Goal: Task Accomplishment & Management: Use online tool/utility

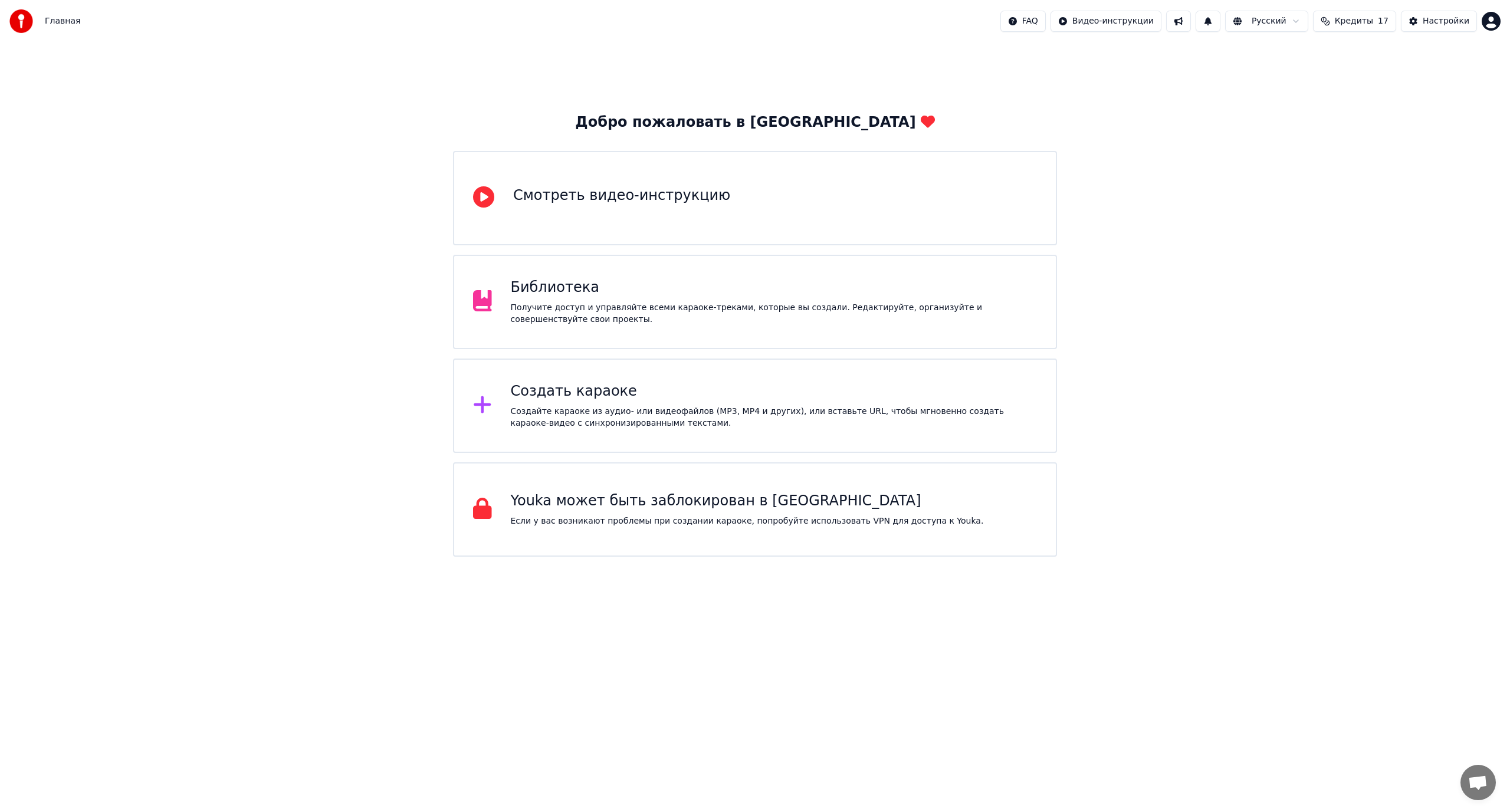
click at [542, 393] on div "Создать караоке" at bounding box center [774, 392] width 527 height 19
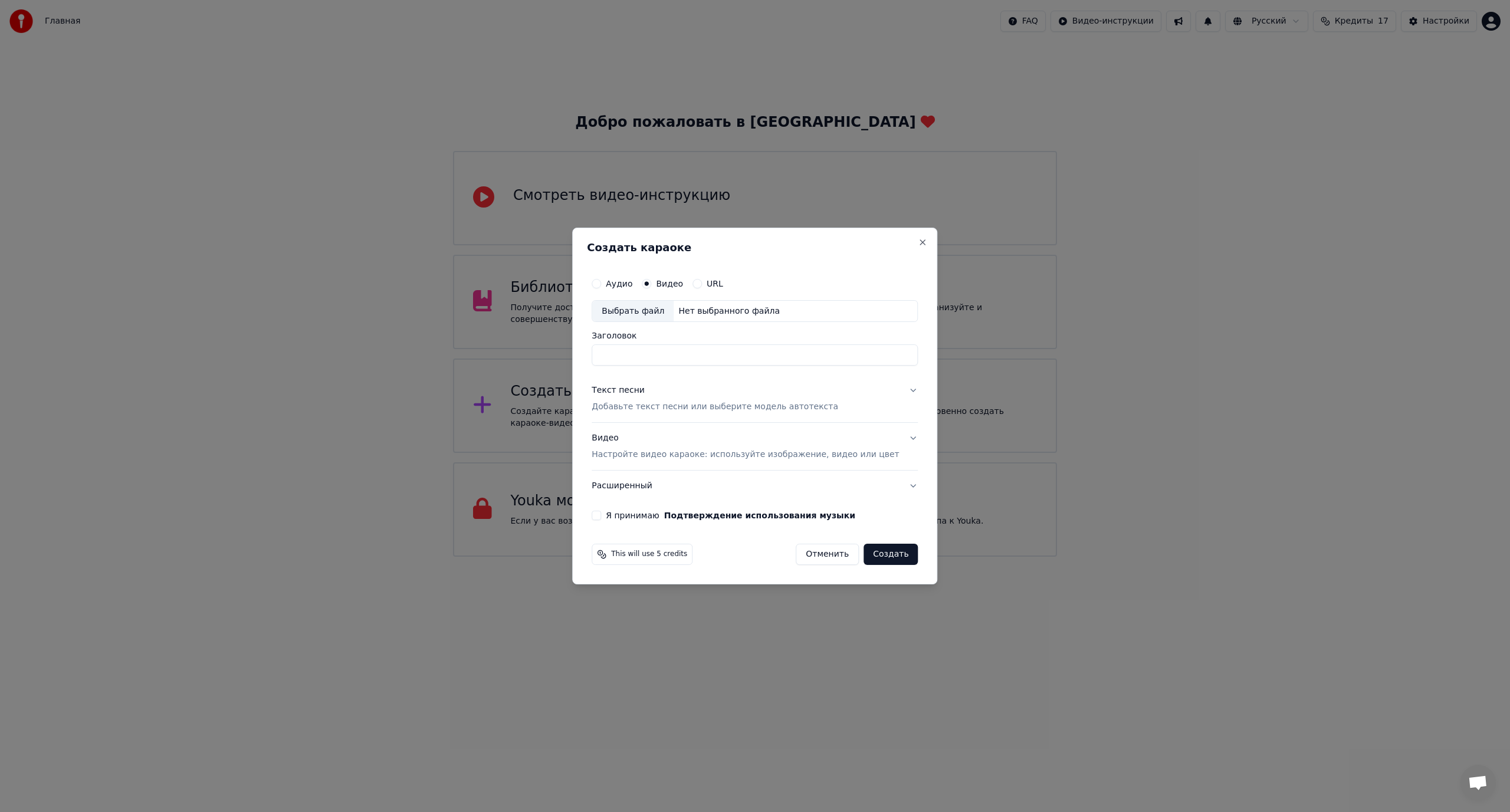
click at [642, 310] on div "Выбрать файл" at bounding box center [633, 311] width 82 height 21
type input "**********"
click at [730, 404] on p "Добавьте текст песни или выберите модель автотекста" at bounding box center [715, 407] width 247 height 12
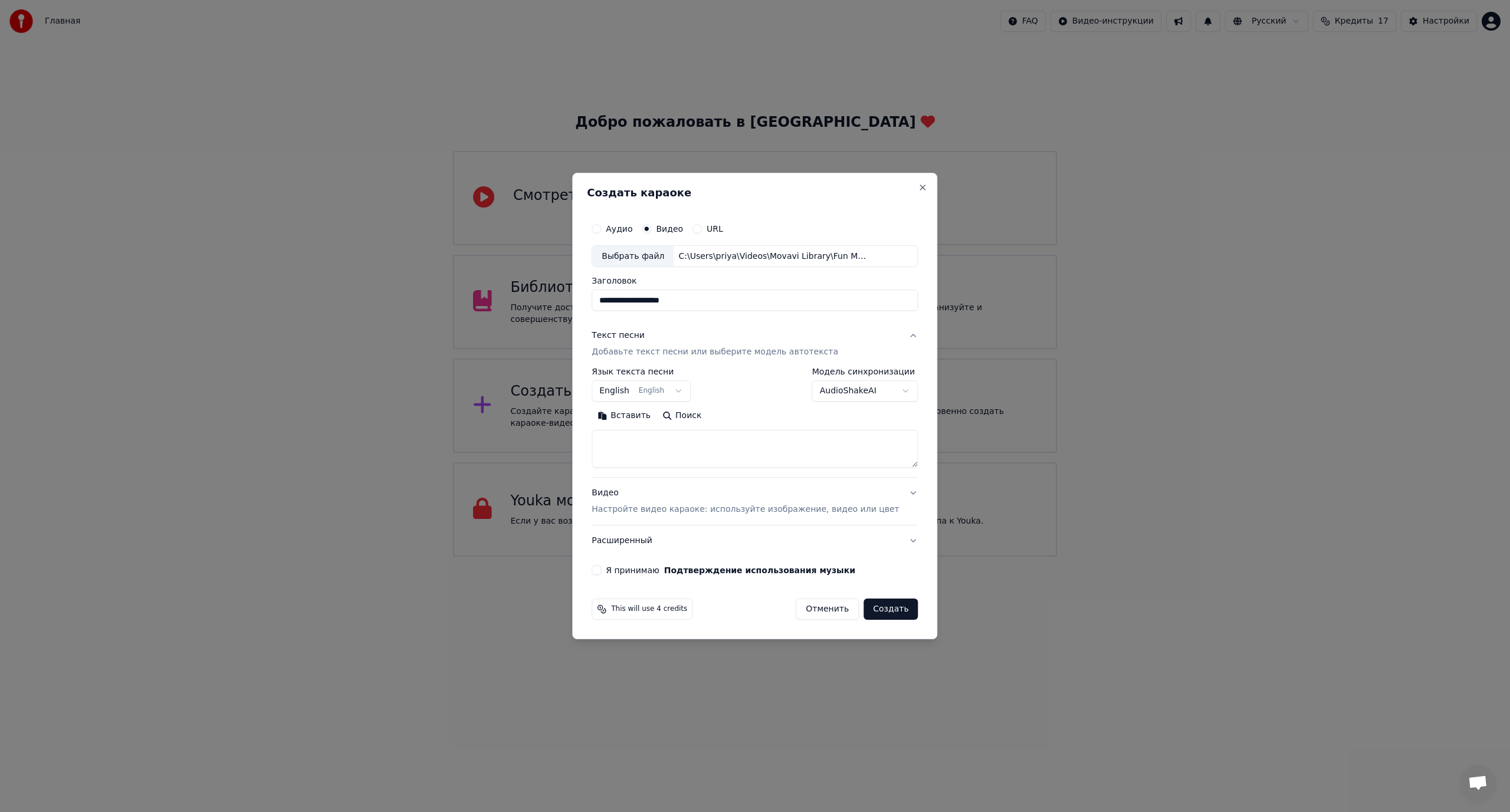
click at [639, 418] on button "Вставить" at bounding box center [624, 416] width 65 height 19
type textarea "**********"
click at [686, 390] on body "Главная FAQ Видео-инструкции Русский Кредиты 17 Настройки Добро пожаловать в Yo…" at bounding box center [755, 278] width 1510 height 557
select select "**"
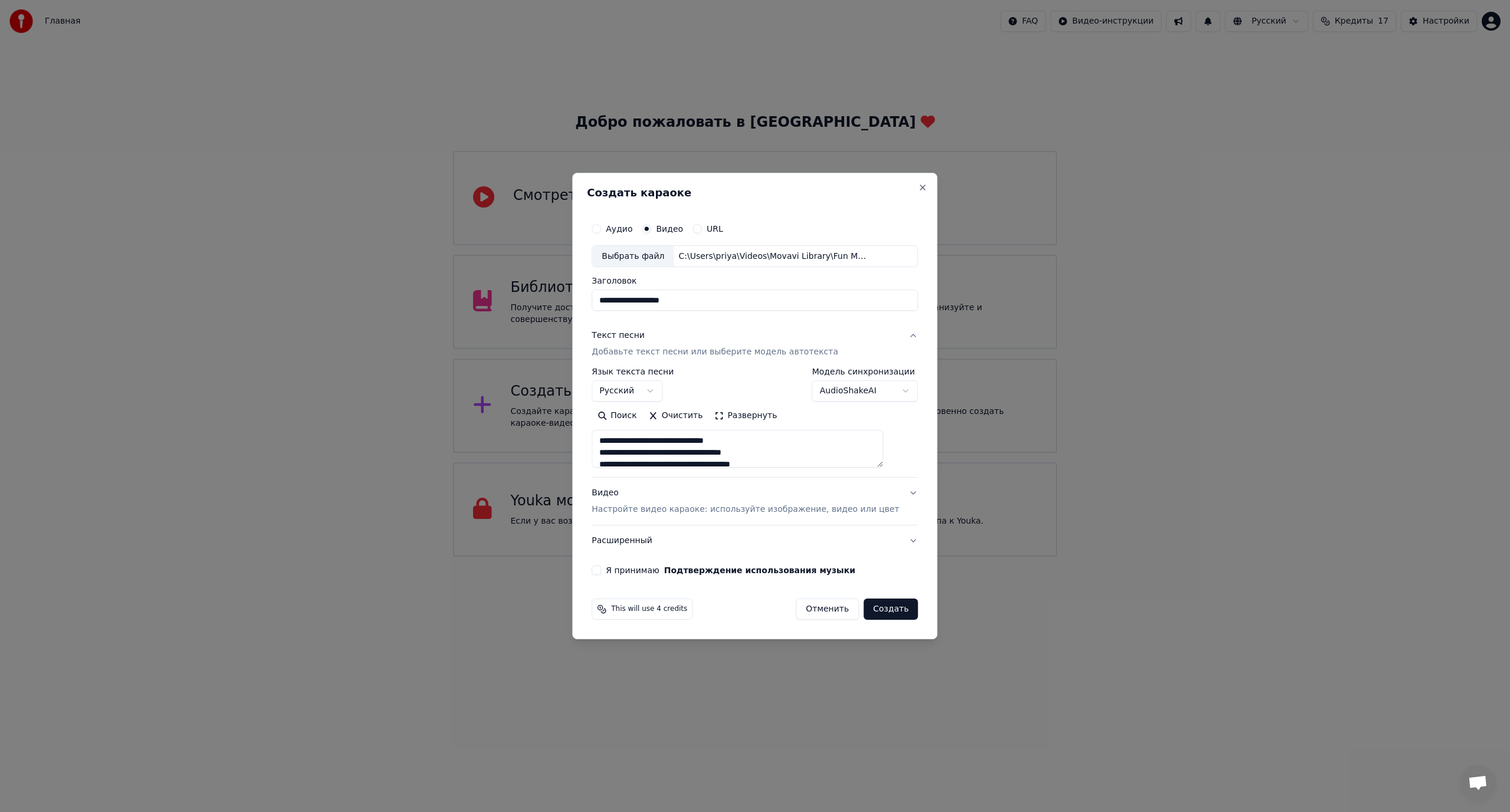
click at [601, 569] on button "Я принимаю Подтверждение использования музыки" at bounding box center [596, 570] width 10 height 10
click at [876, 605] on button "Создать" at bounding box center [891, 609] width 54 height 21
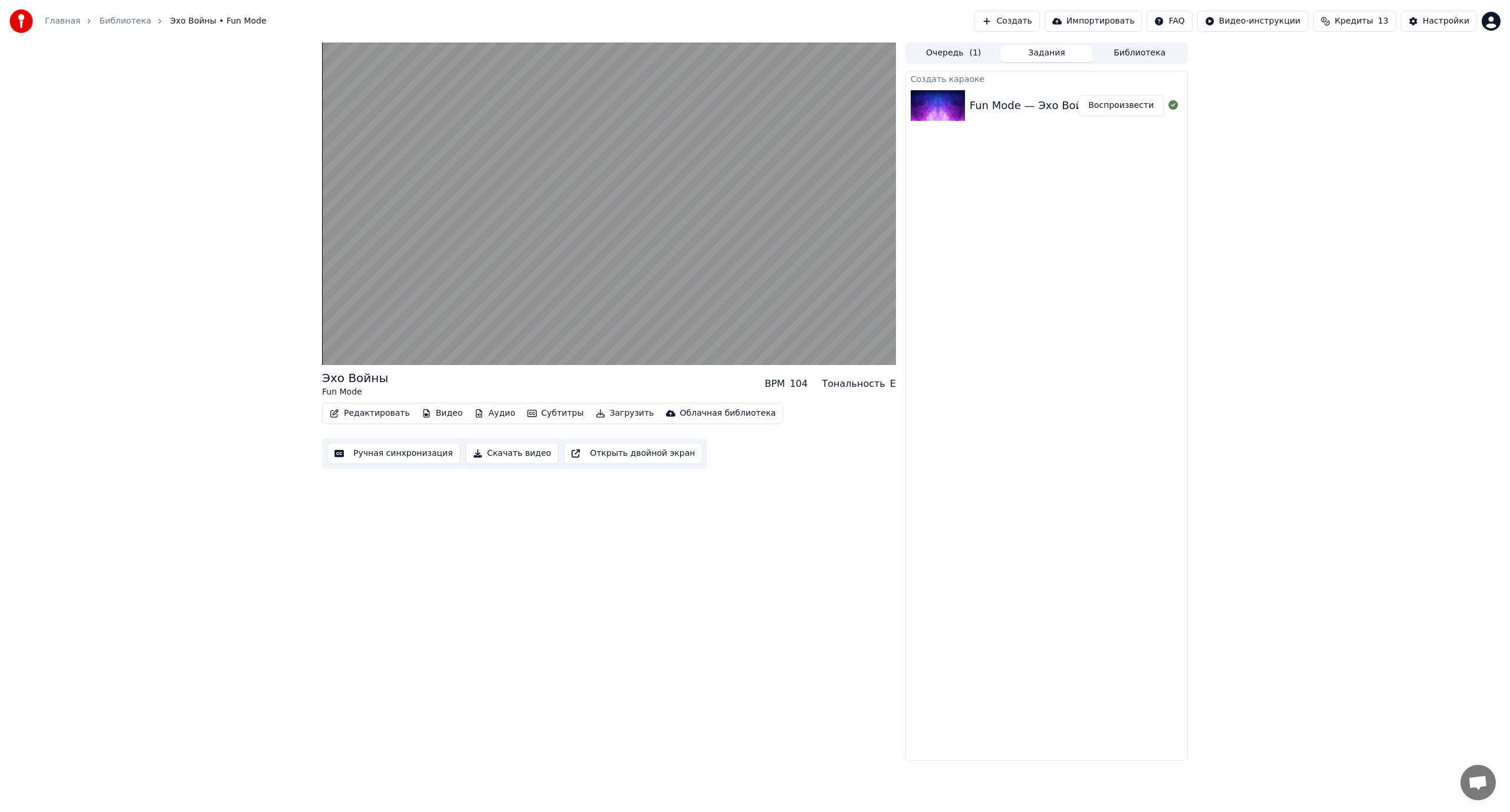
click at [411, 456] on button "Ручная синхронизация" at bounding box center [393, 454] width 134 height 21
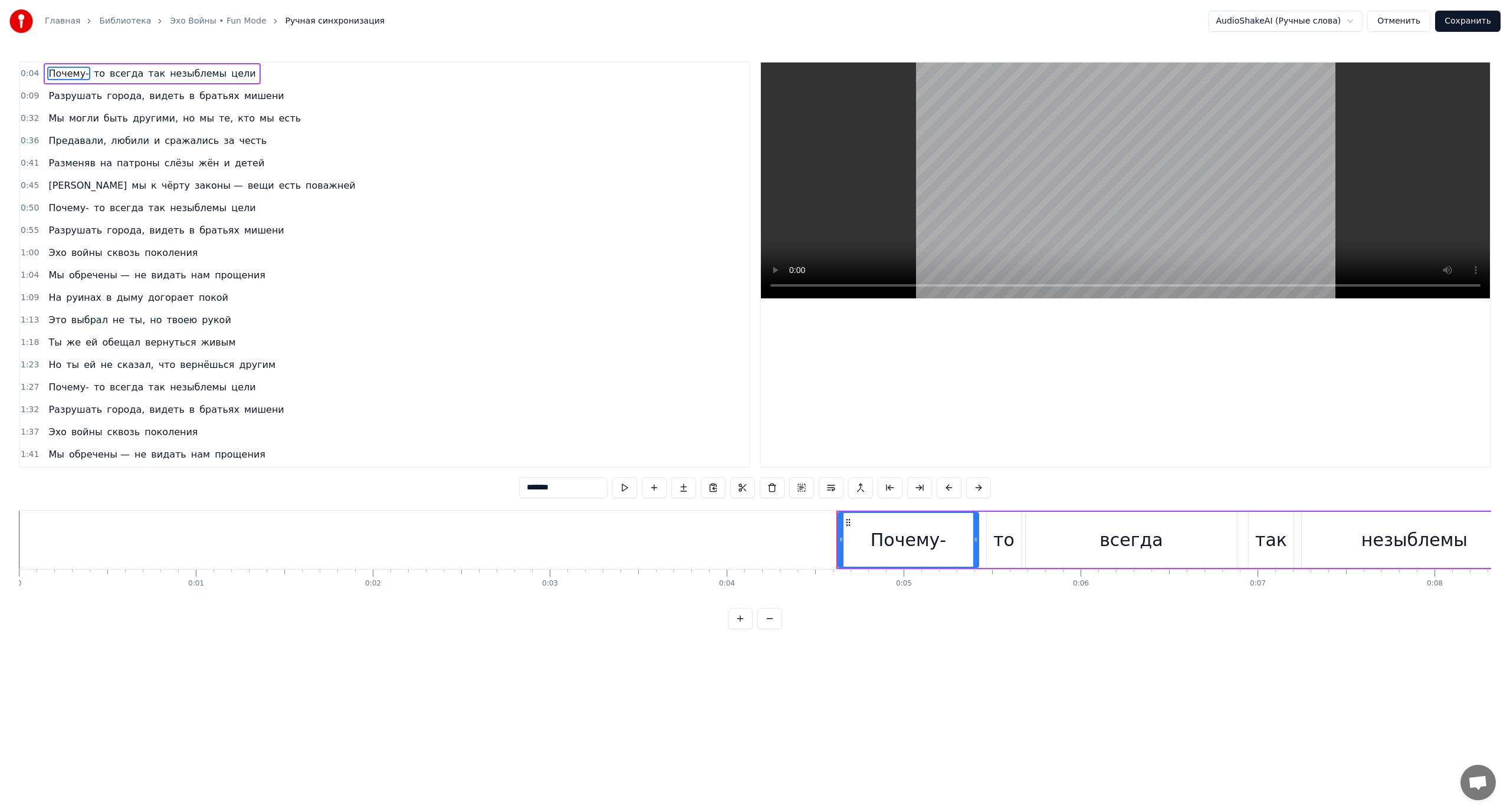
click at [148, 96] on span "видеть" at bounding box center [167, 95] width 37 height 13
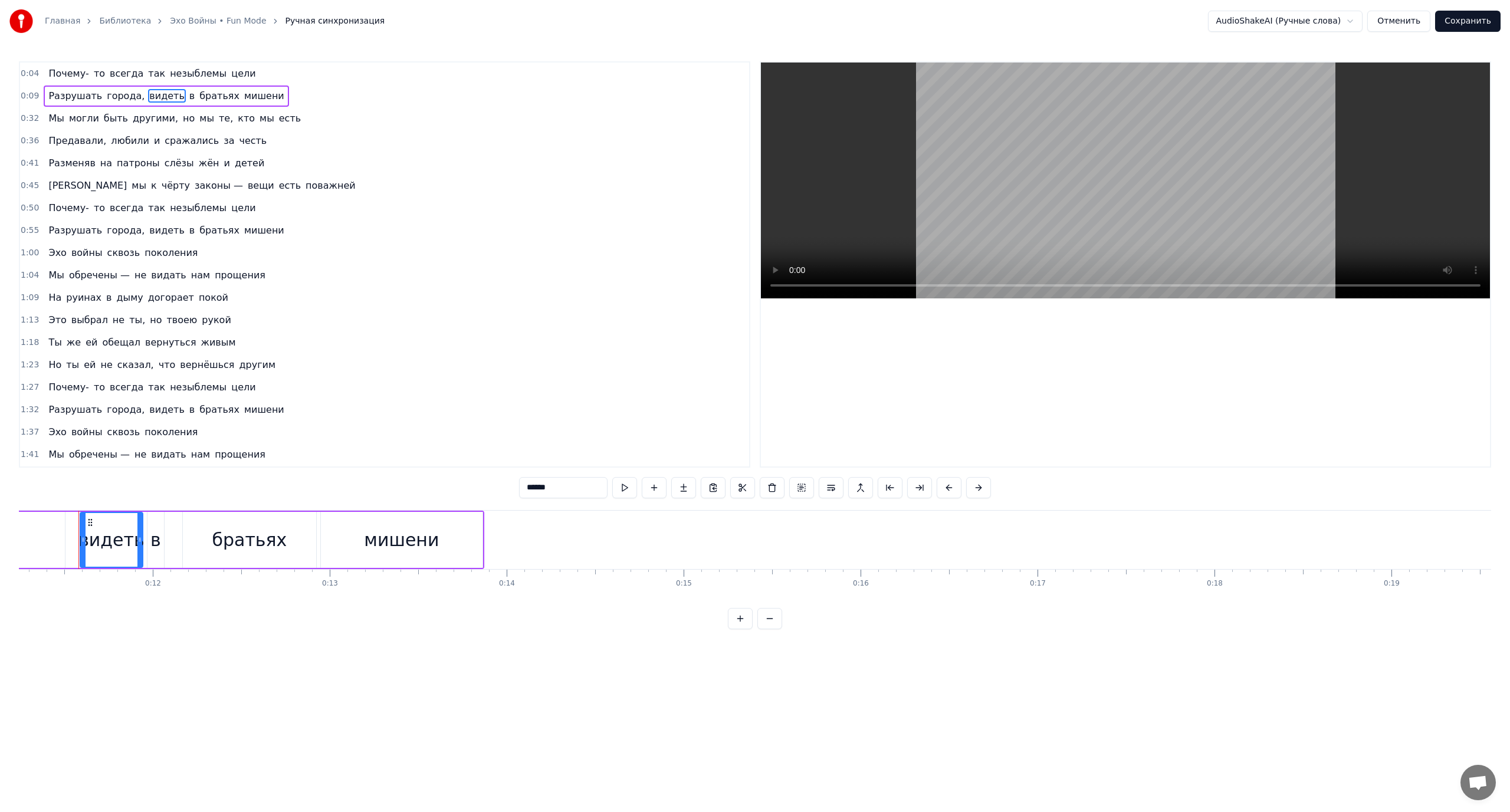
click at [63, 92] on span "Разрушать" at bounding box center [75, 95] width 56 height 13
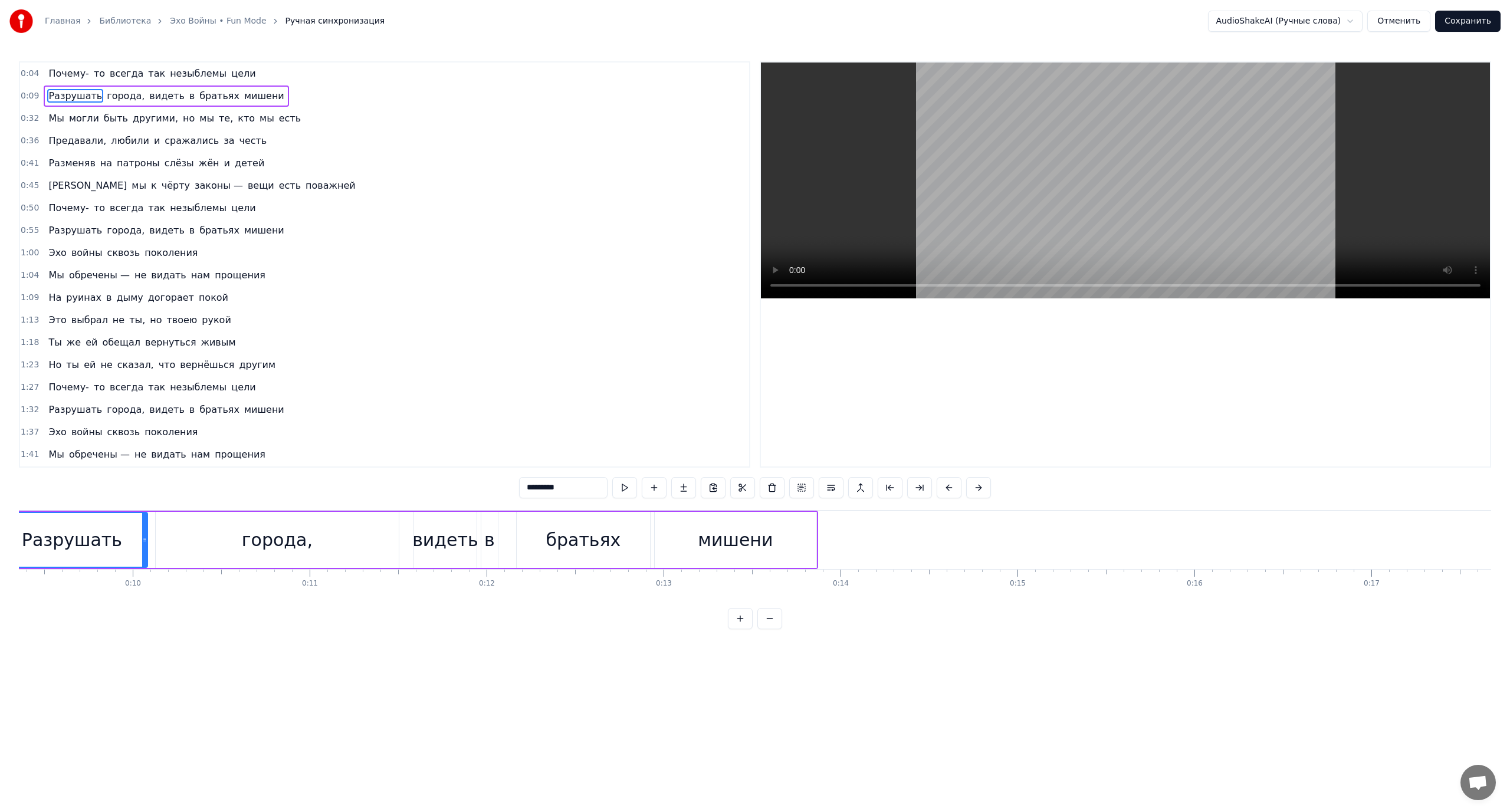
scroll to position [0, 1572]
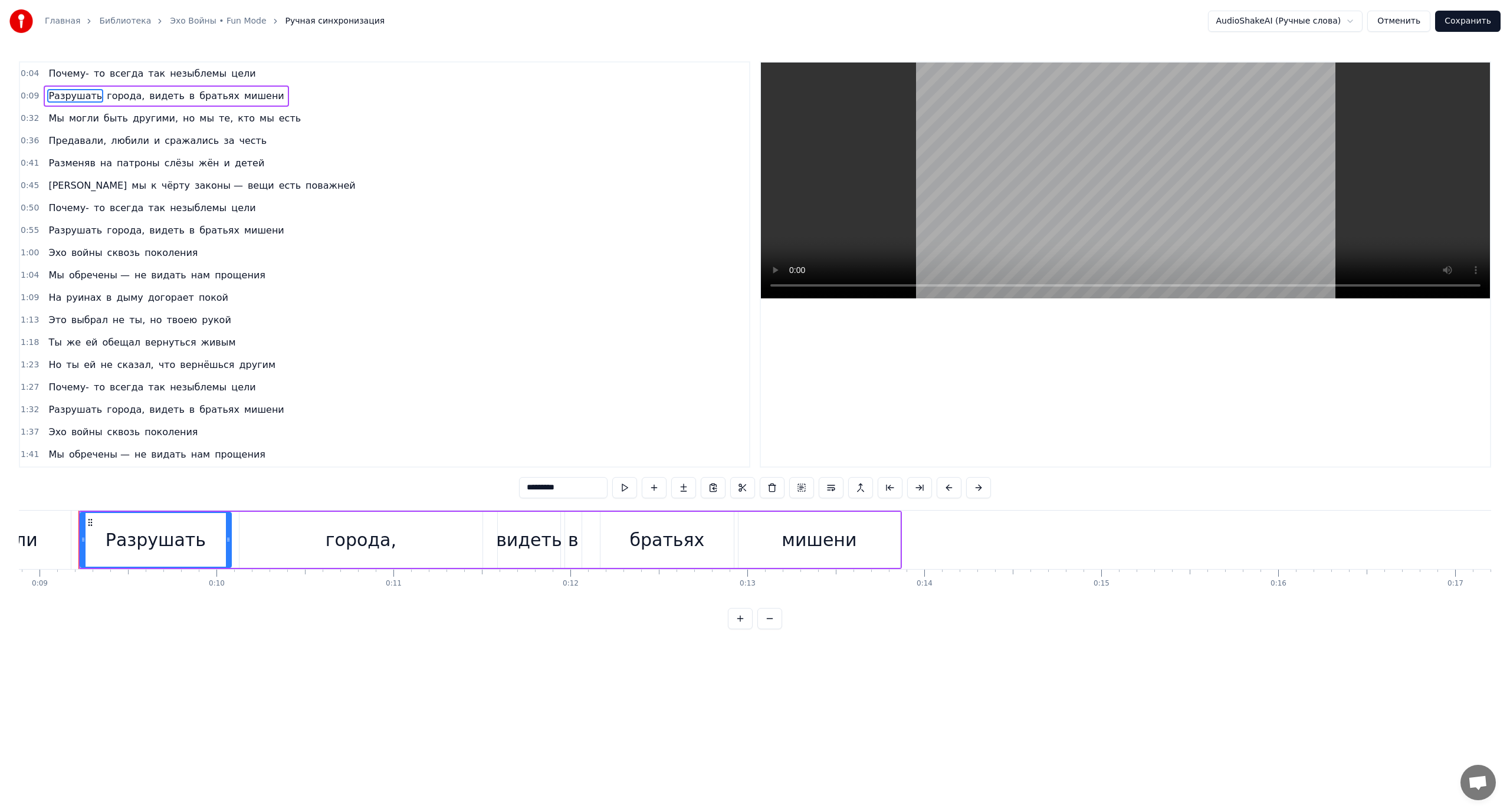
click at [74, 117] on span "могли" at bounding box center [84, 118] width 33 height 13
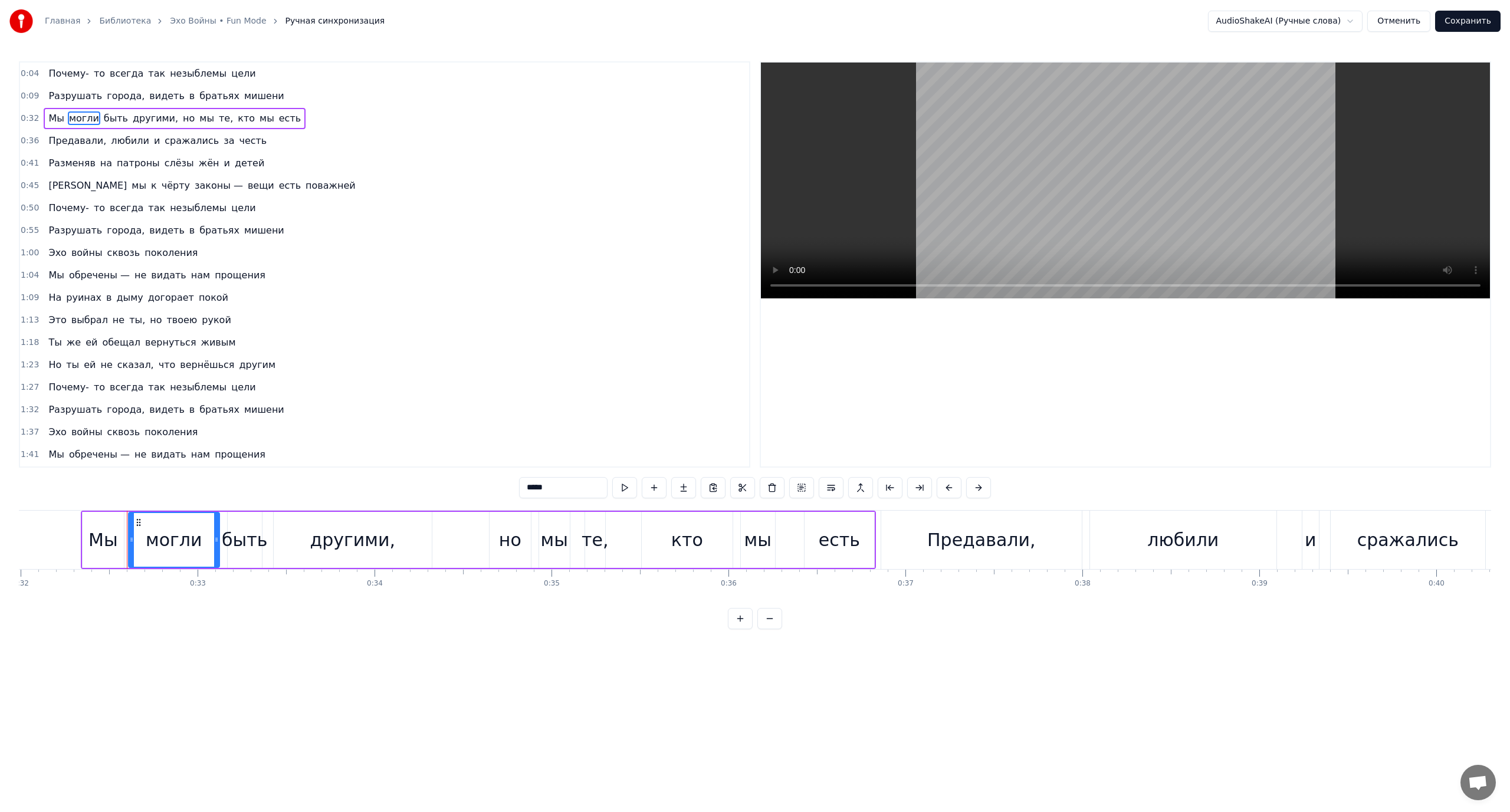
scroll to position [0, 5709]
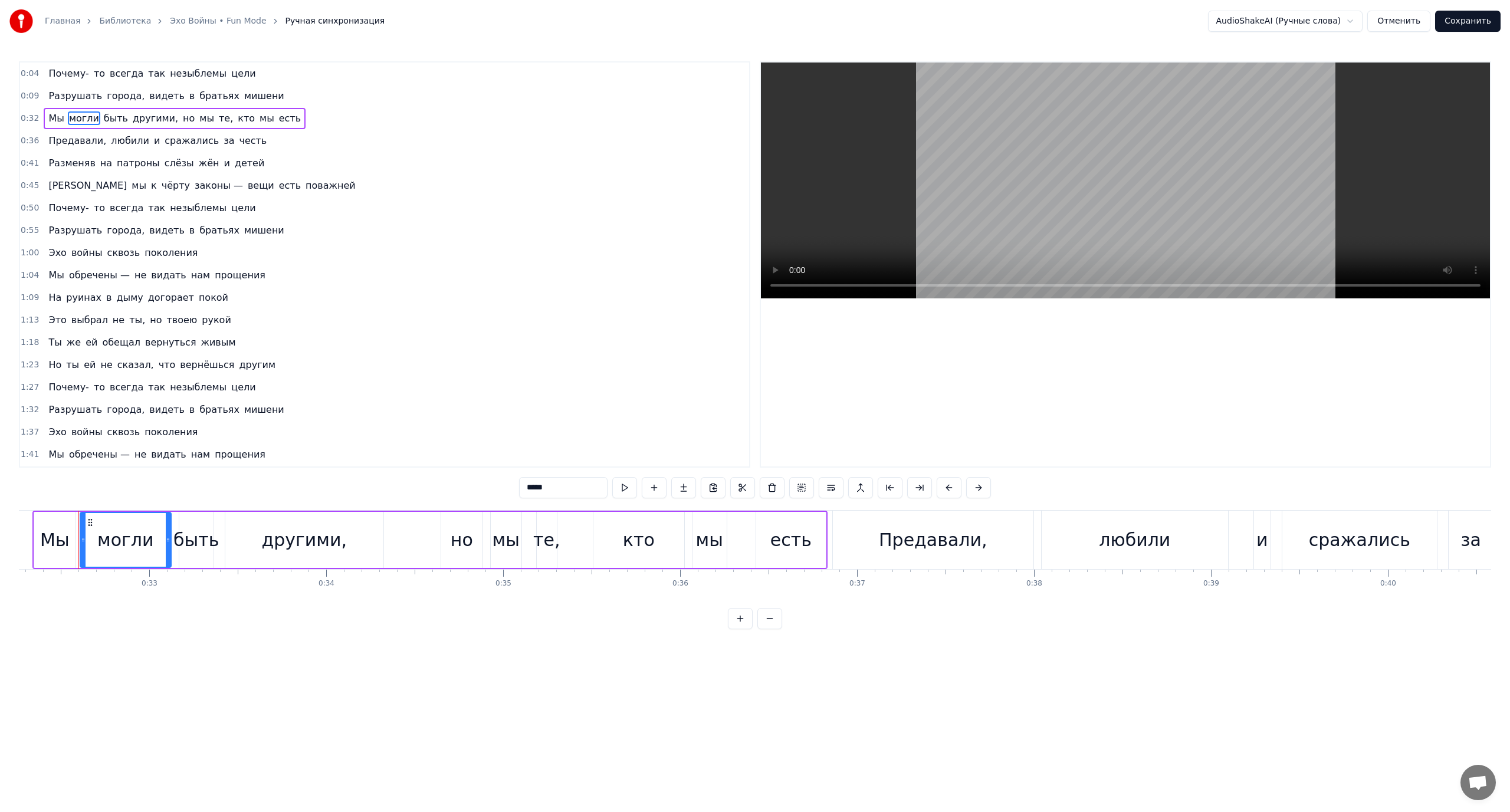
click at [64, 139] on span "Предавали," at bounding box center [78, 140] width 60 height 13
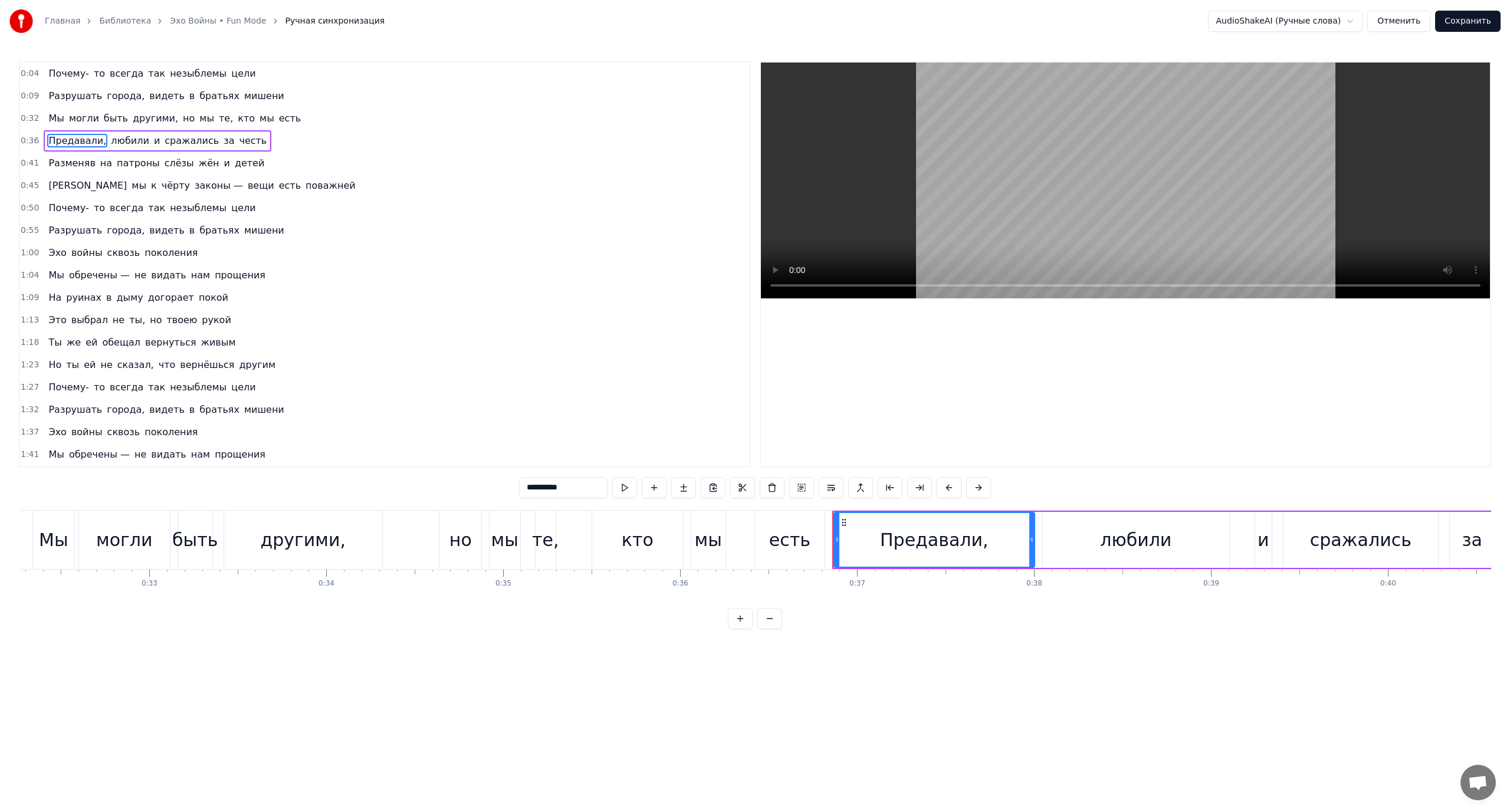
click at [135, 140] on span "любили" at bounding box center [129, 141] width 40 height 14
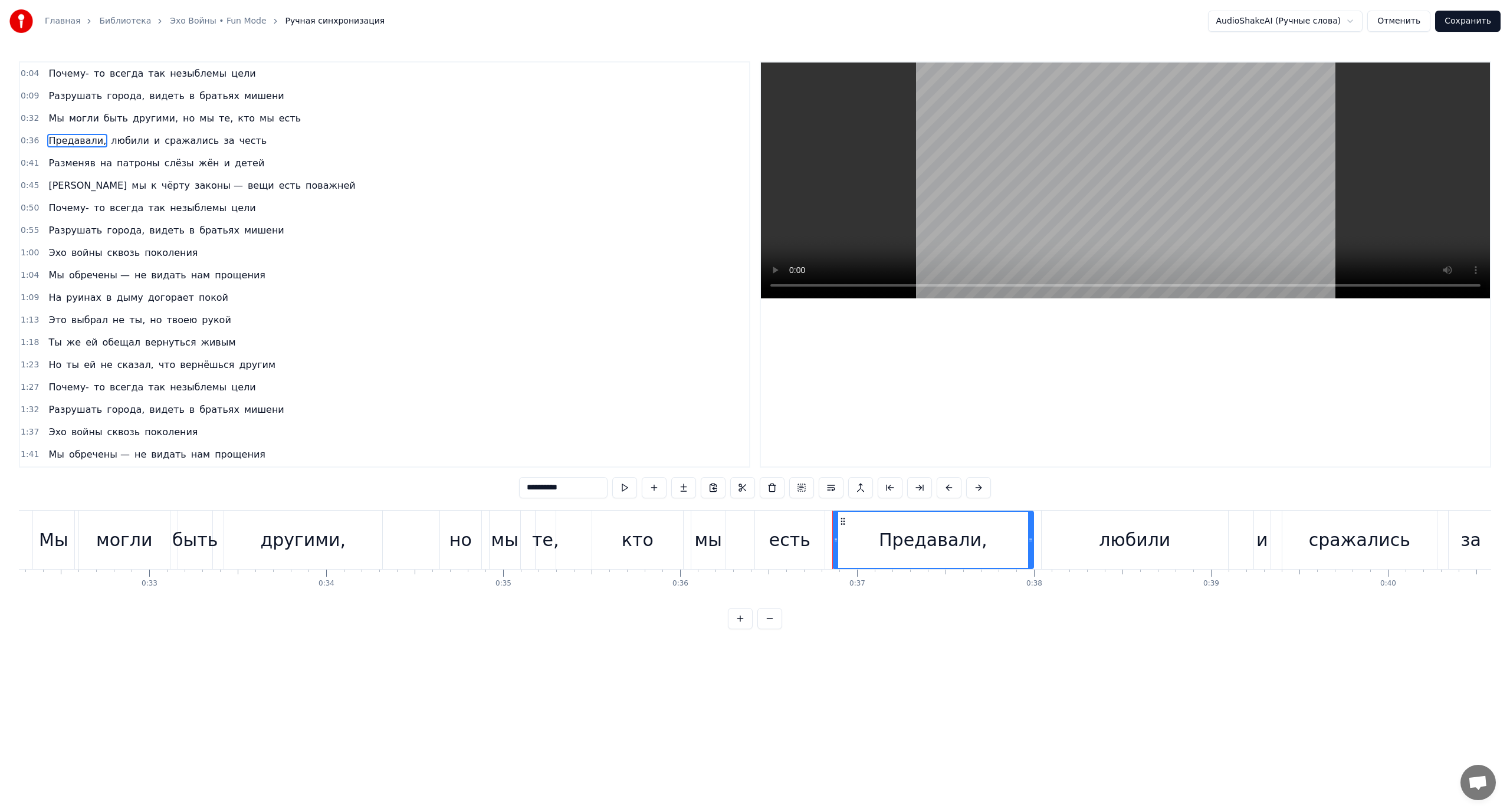
click at [153, 141] on span "и" at bounding box center [157, 140] width 8 height 13
type input "*"
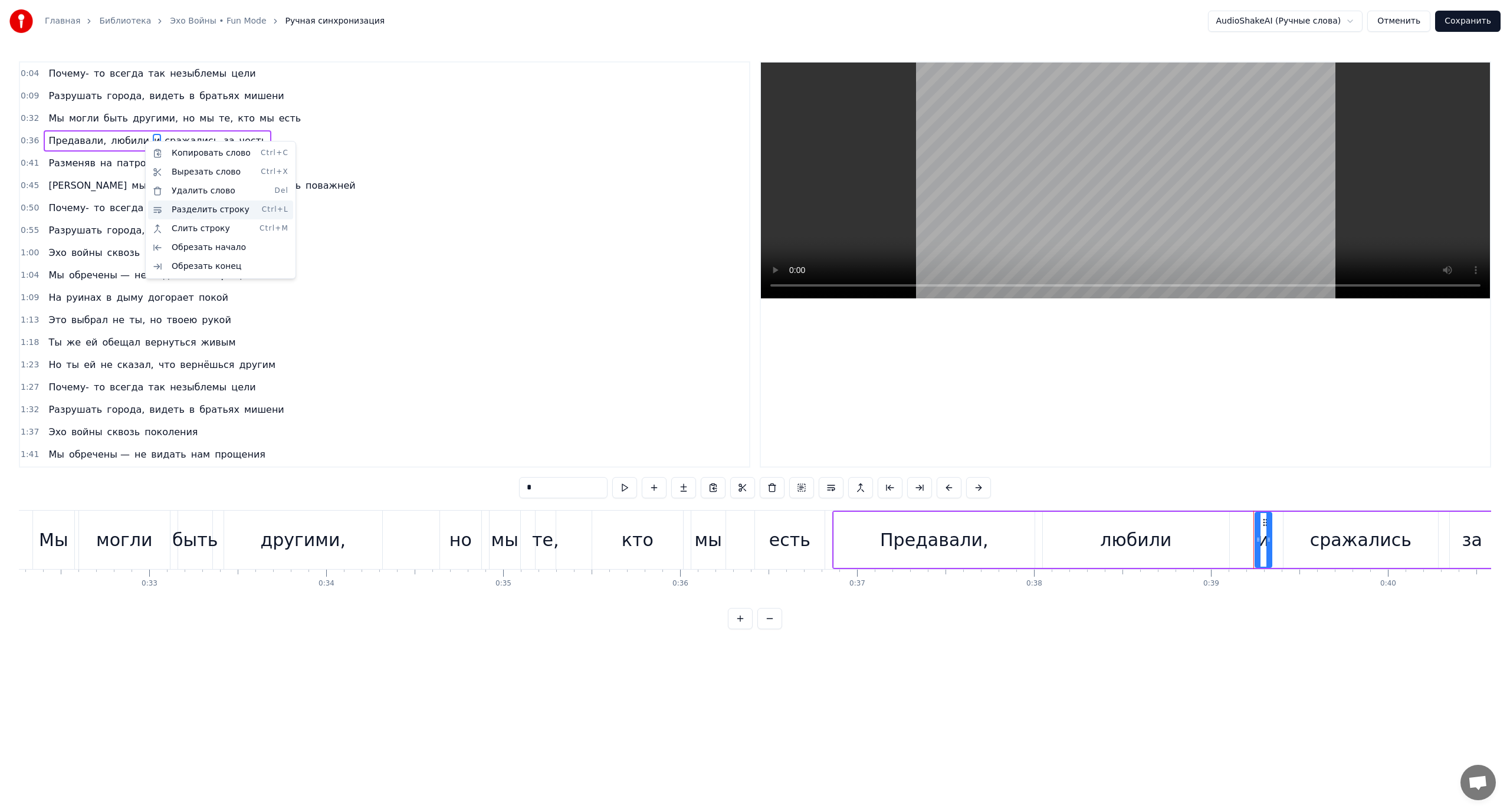
click at [203, 213] on div "Разделить строку Ctrl+L" at bounding box center [220, 210] width 145 height 19
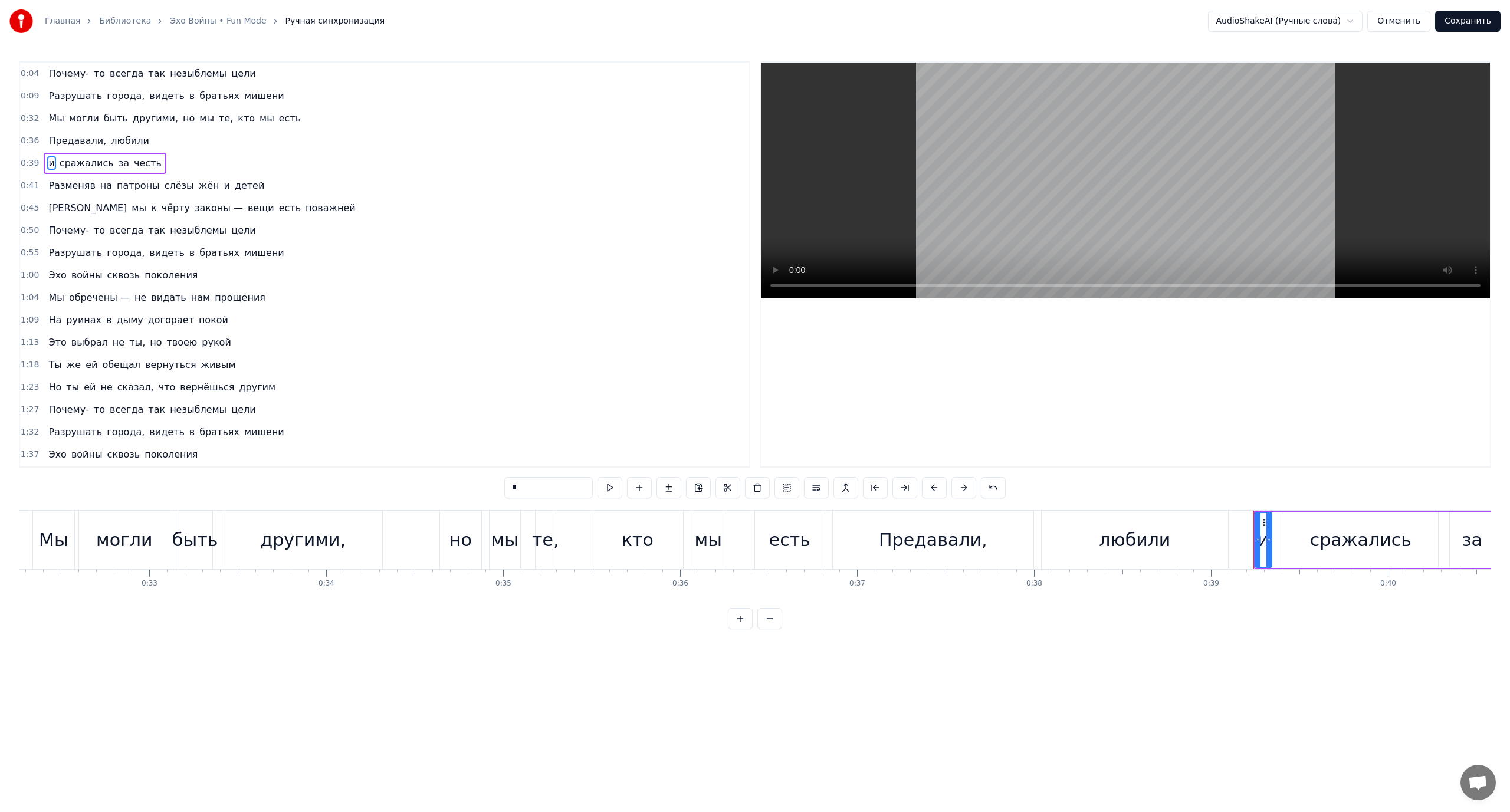
click at [98, 138] on div "Предавали, любили" at bounding box center [98, 140] width 109 height 21
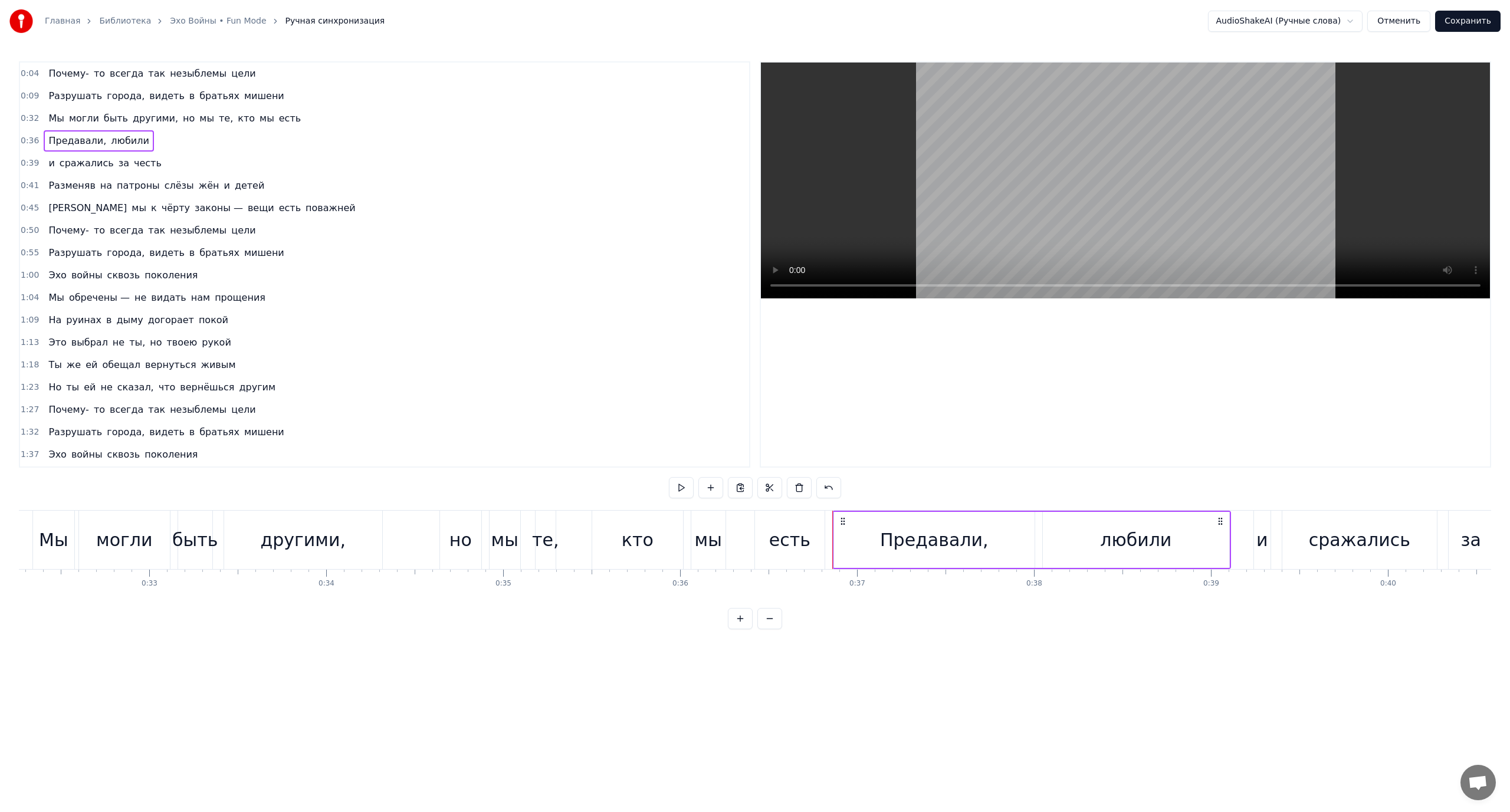
click at [95, 165] on span "сражались" at bounding box center [86, 163] width 56 height 13
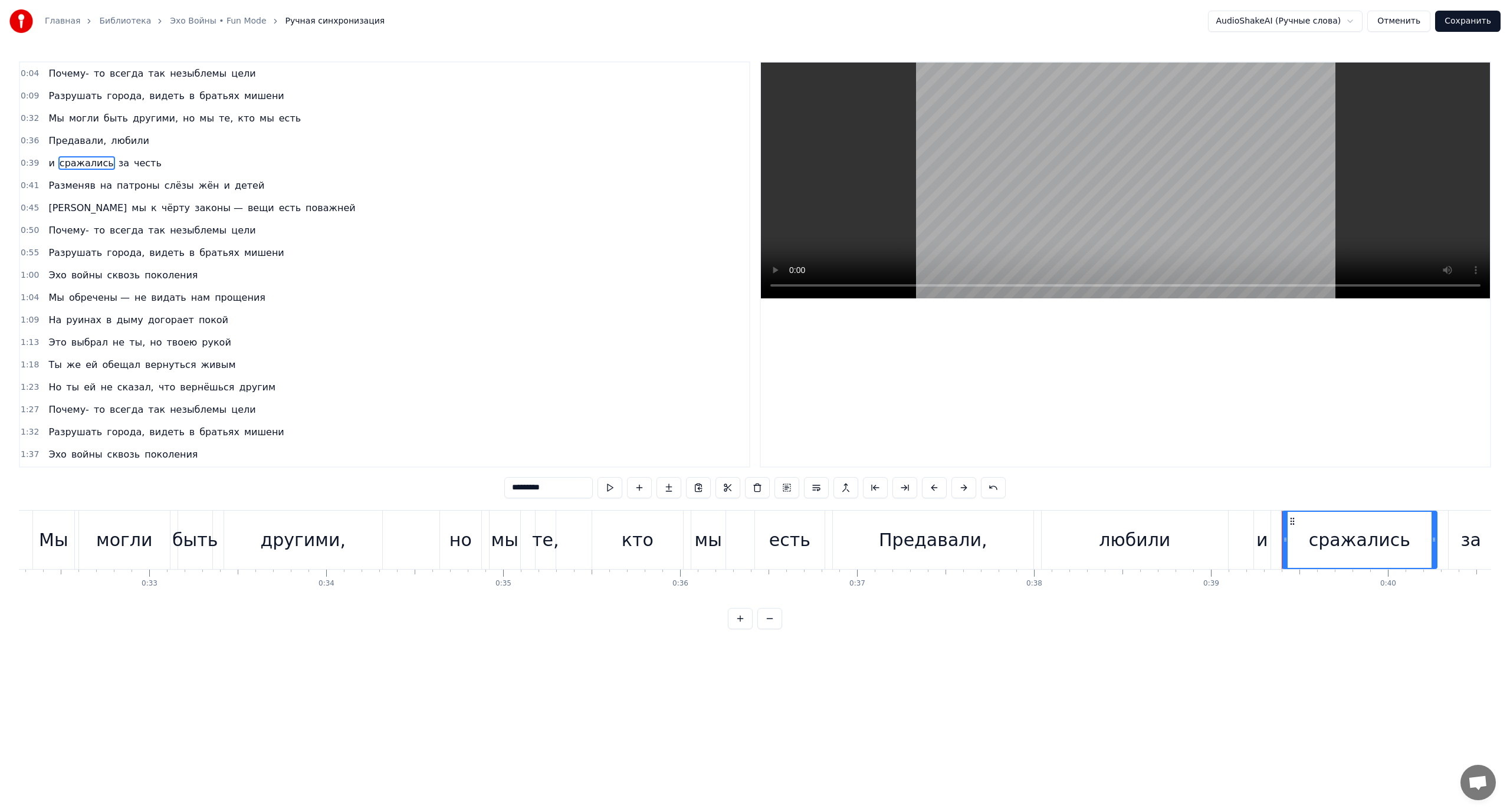
click at [99, 183] on span "на" at bounding box center [106, 185] width 14 height 13
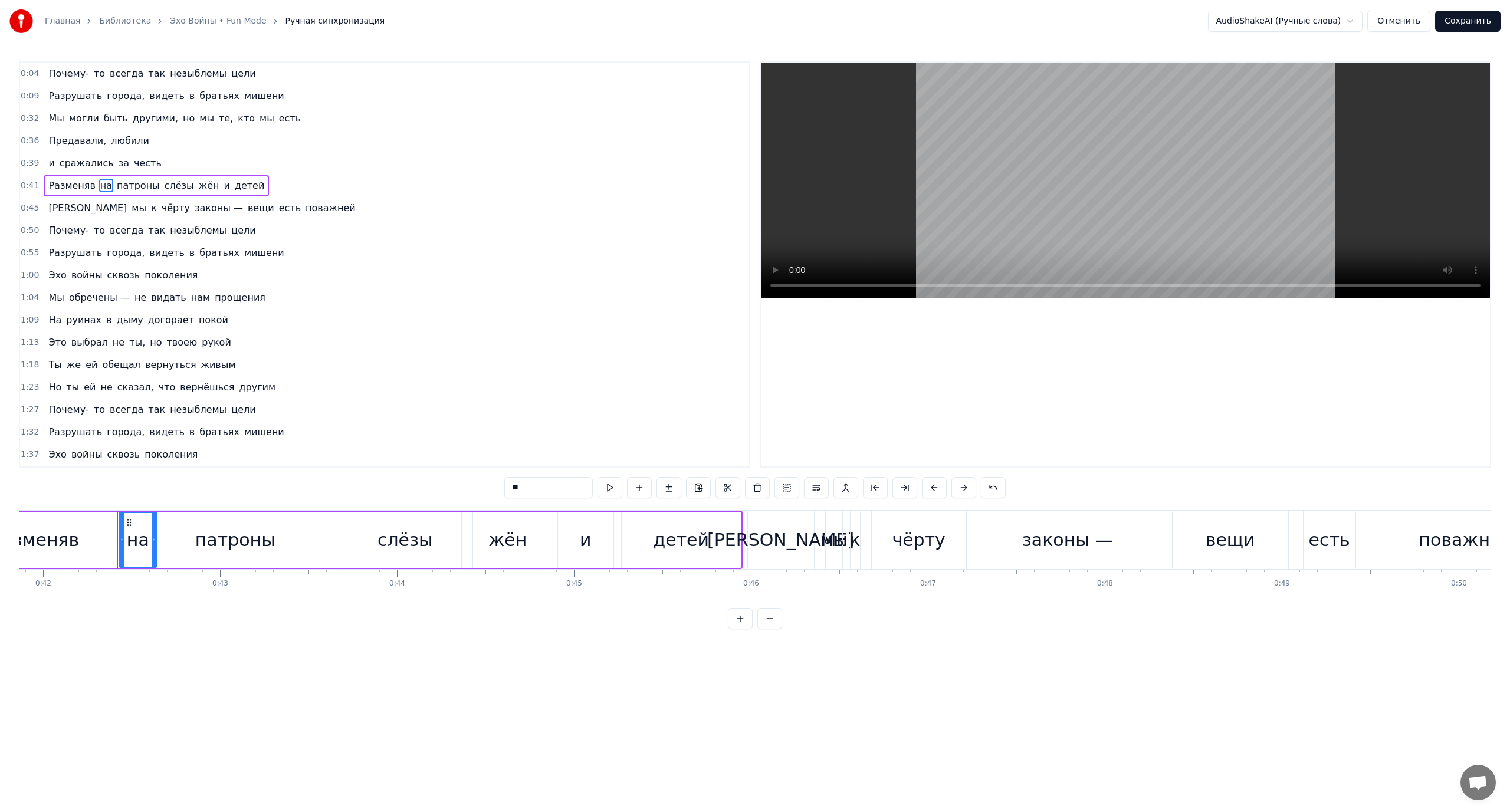
scroll to position [0, 7447]
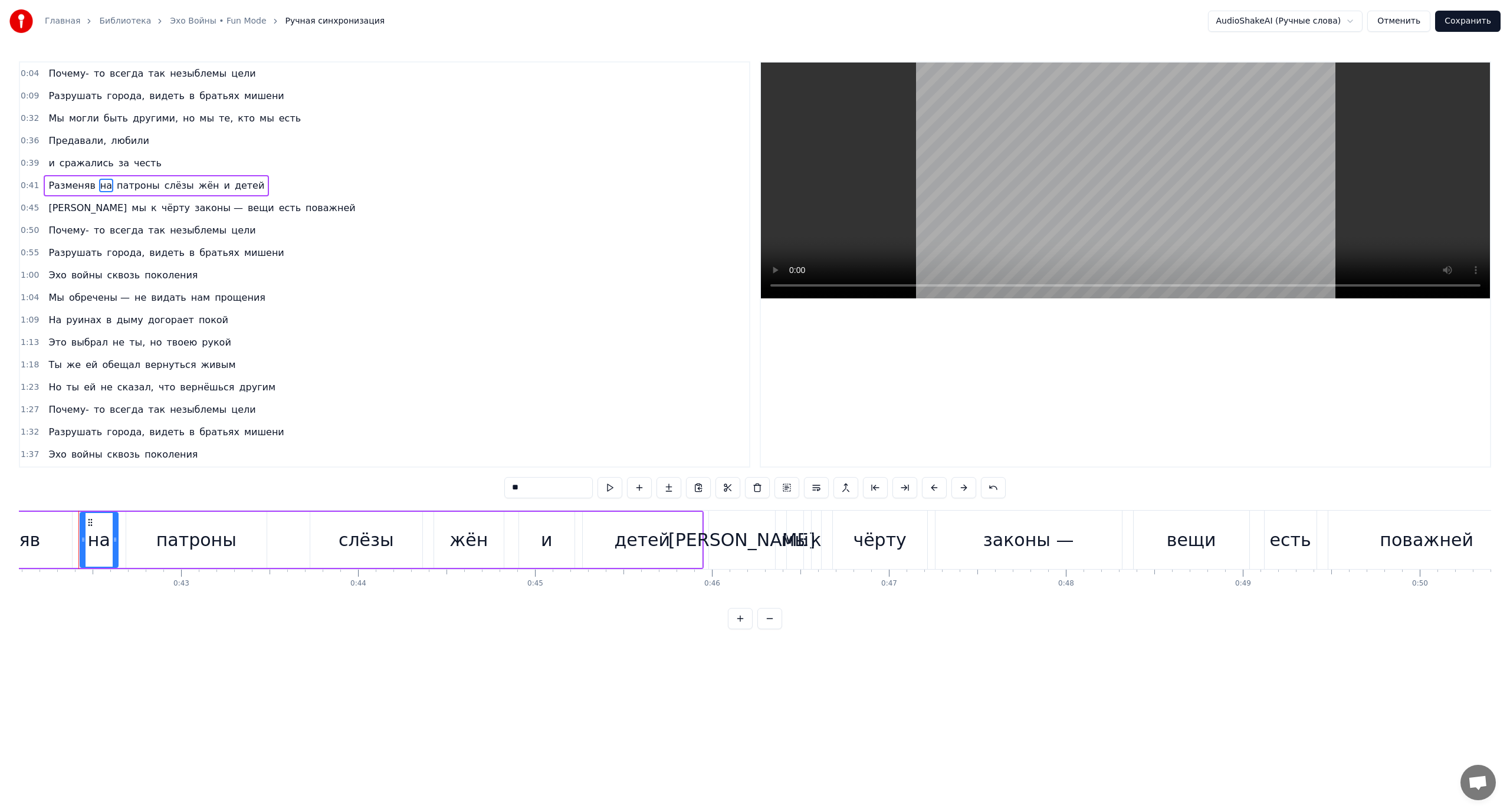
click at [150, 212] on span "к" at bounding box center [154, 209] width 8 height 14
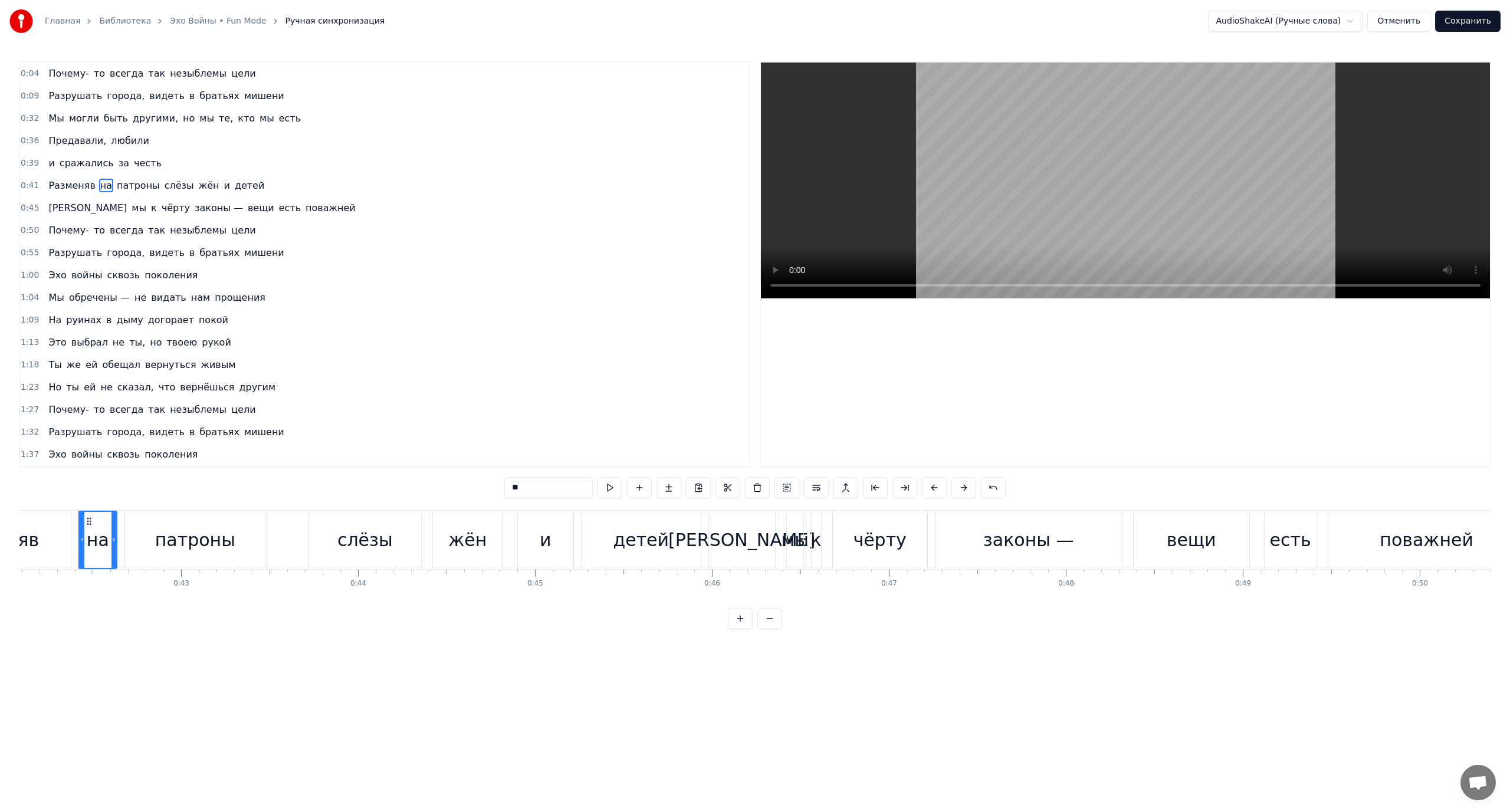
click at [64, 206] on span "[PERSON_NAME]" at bounding box center [88, 208] width 81 height 13
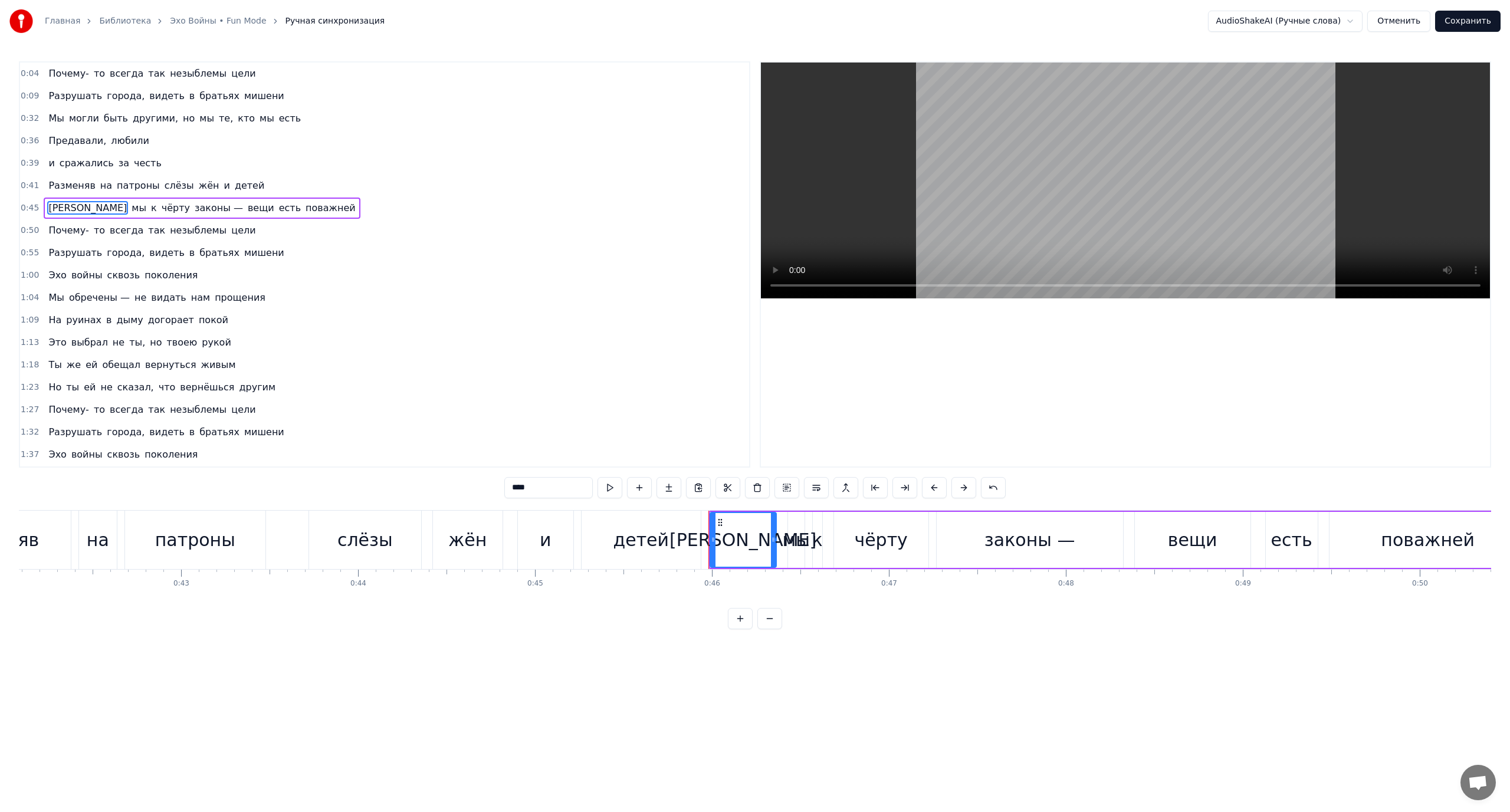
click at [71, 231] on span "Почему-" at bounding box center [69, 230] width 43 height 13
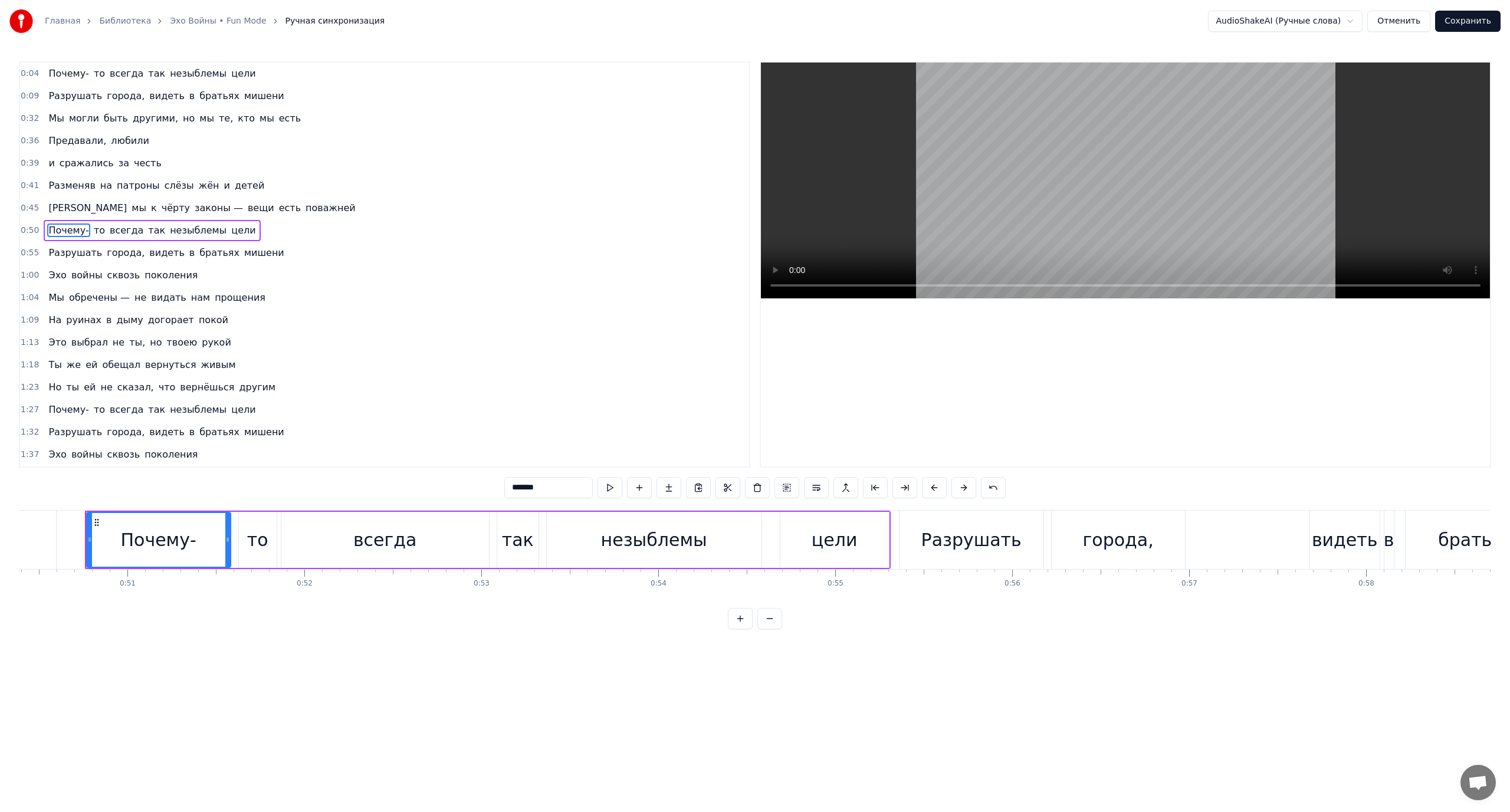
scroll to position [0, 8923]
click at [182, 231] on span "незыблемы" at bounding box center [198, 230] width 59 height 13
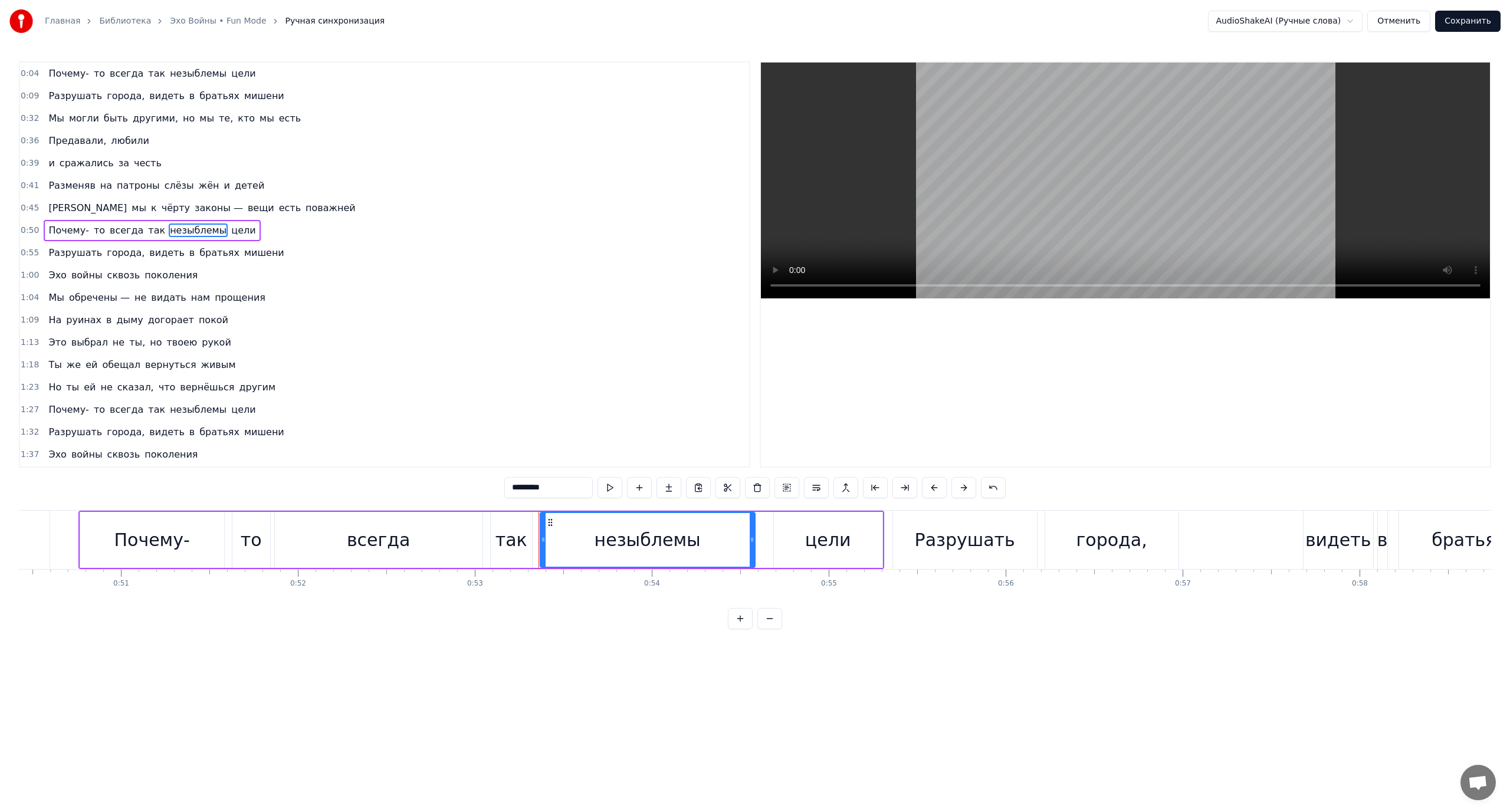
click at [65, 251] on span "Разрушать" at bounding box center [75, 252] width 56 height 13
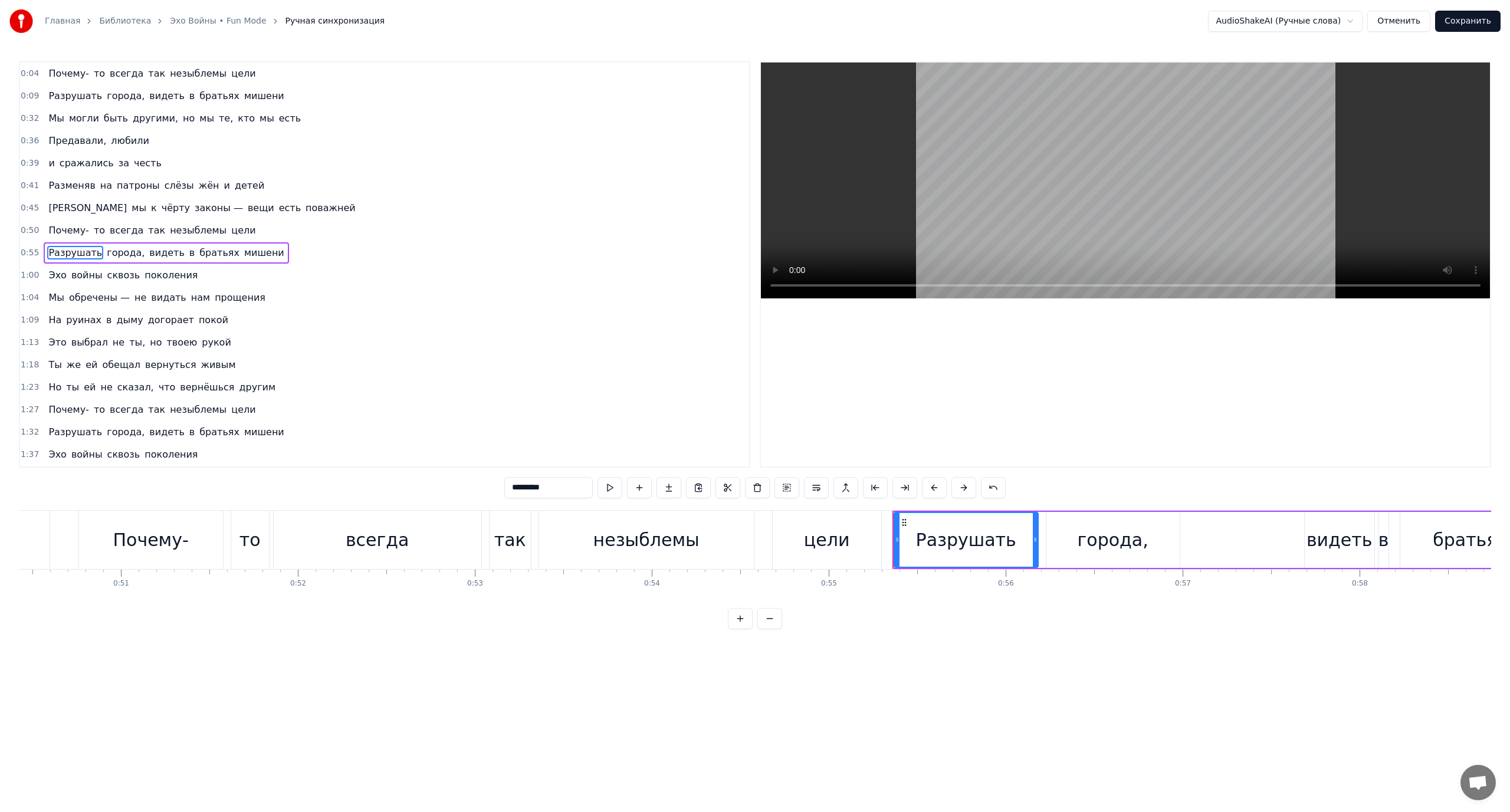
click at [71, 274] on span "войны" at bounding box center [87, 274] width 33 height 13
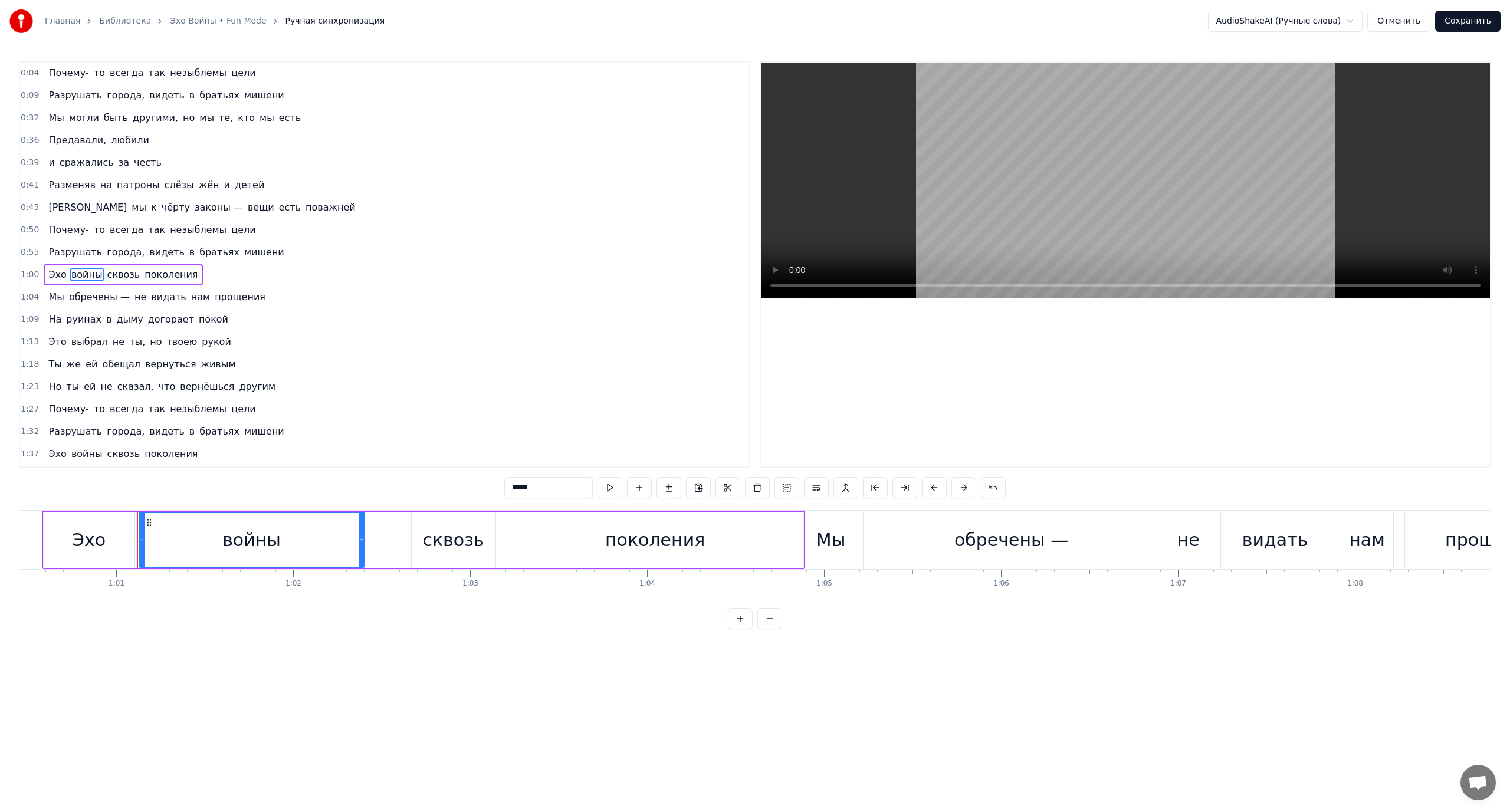
scroll to position [0, 10756]
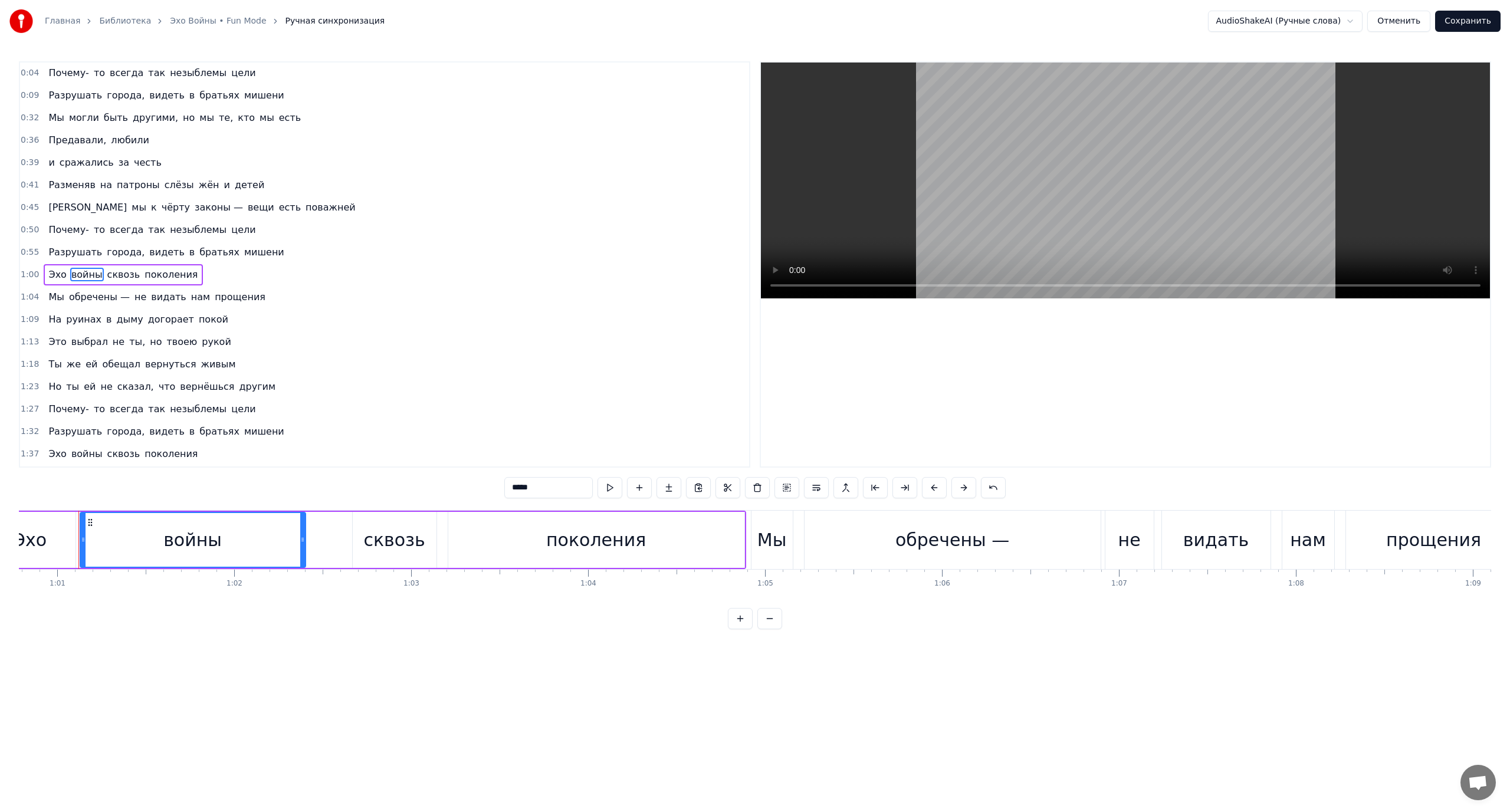
click at [86, 297] on span "обречены —" at bounding box center [100, 297] width 63 height 13
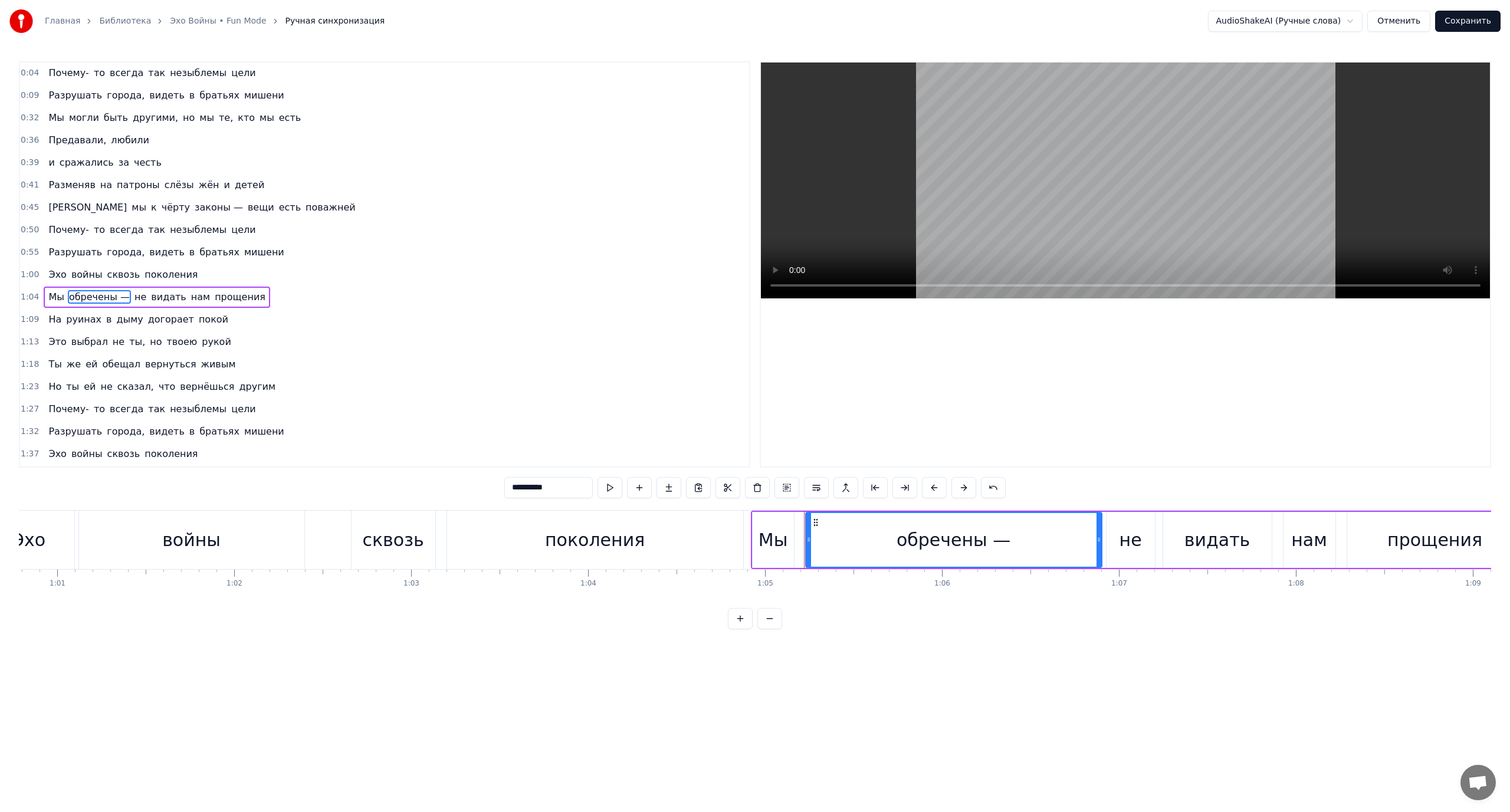
scroll to position [33, 0]
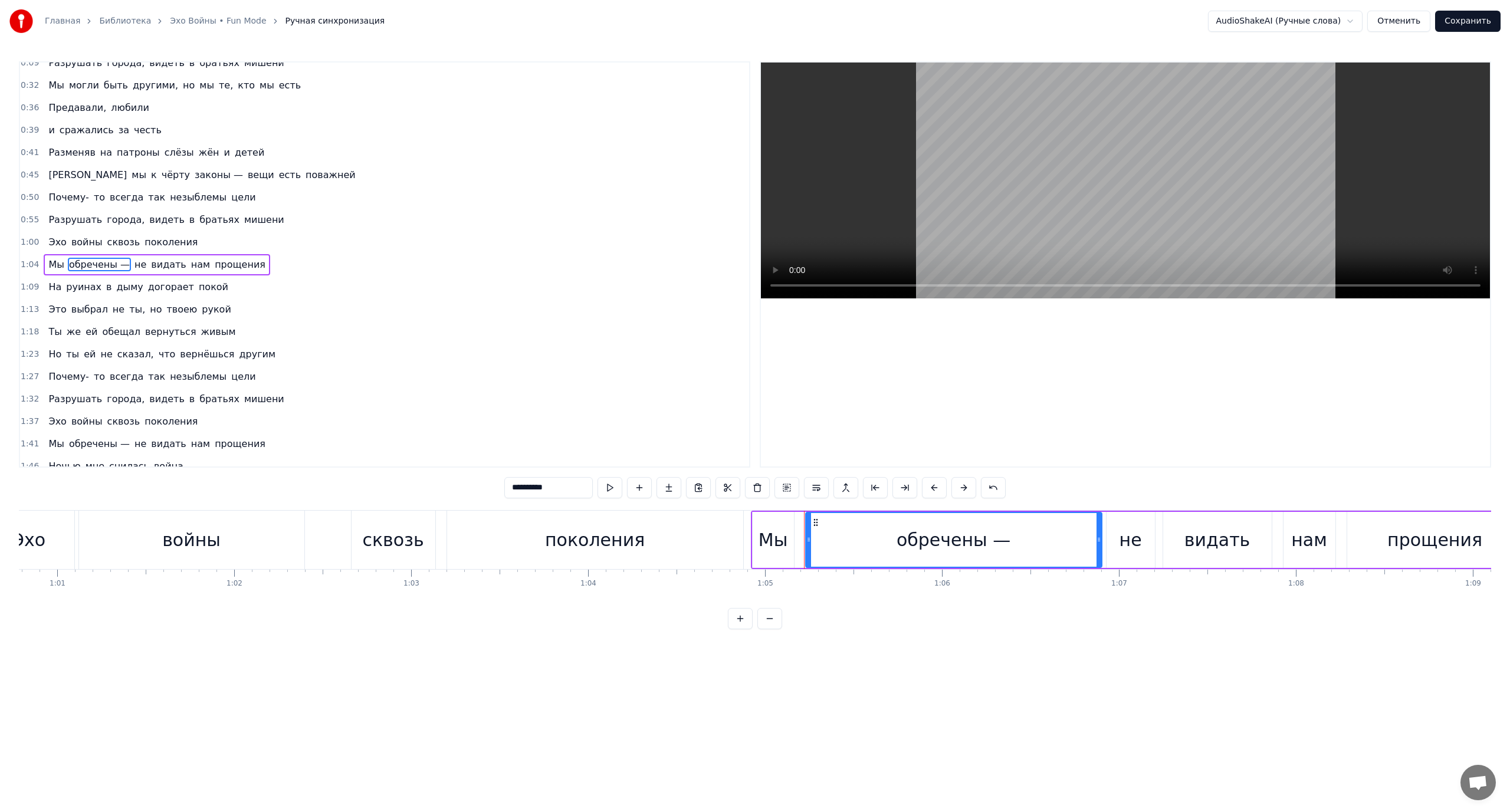
click at [133, 264] on span "не" at bounding box center [140, 264] width 14 height 13
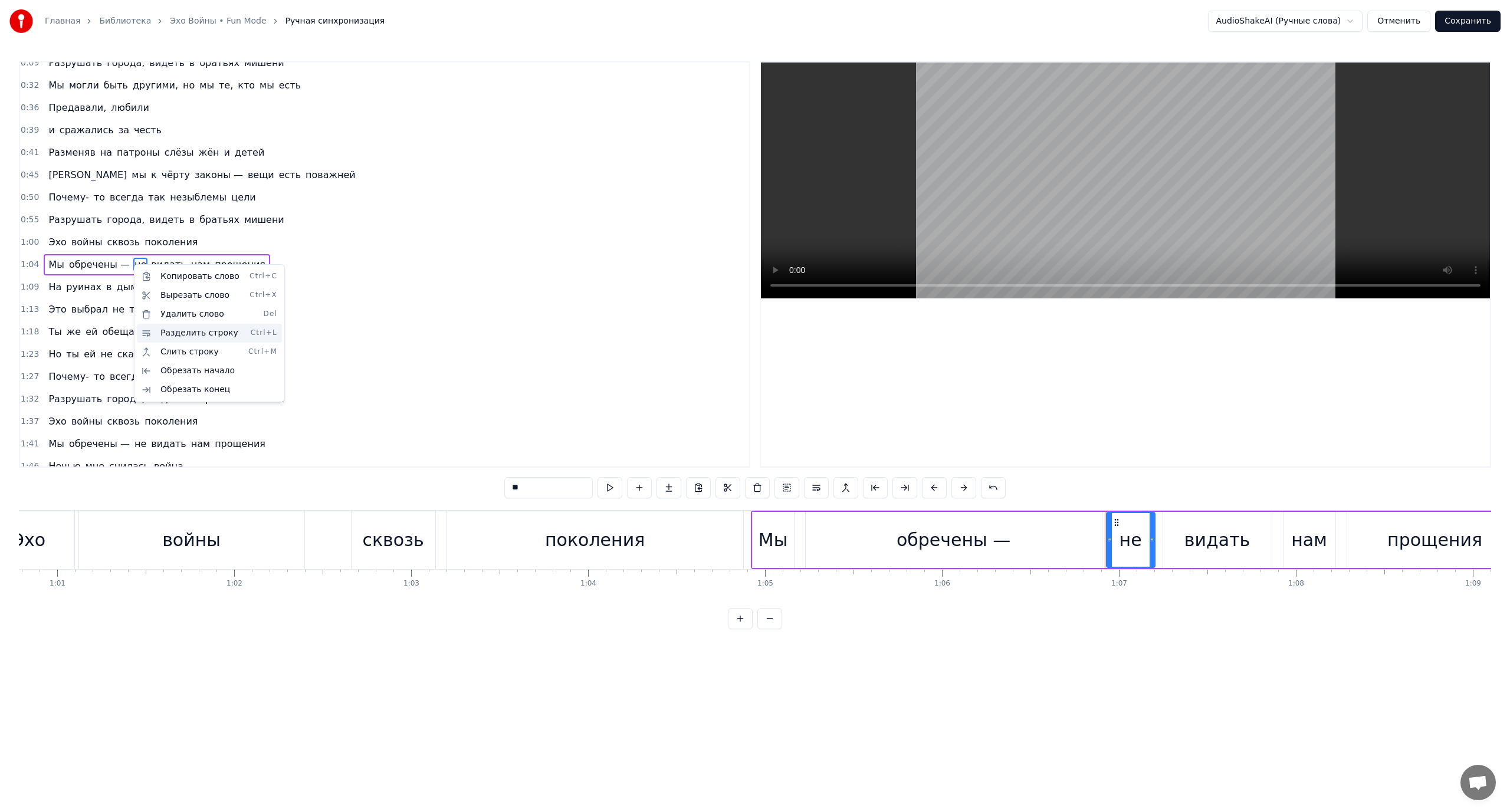
click at [191, 329] on div "Разделить строку Ctrl+L" at bounding box center [209, 333] width 145 height 19
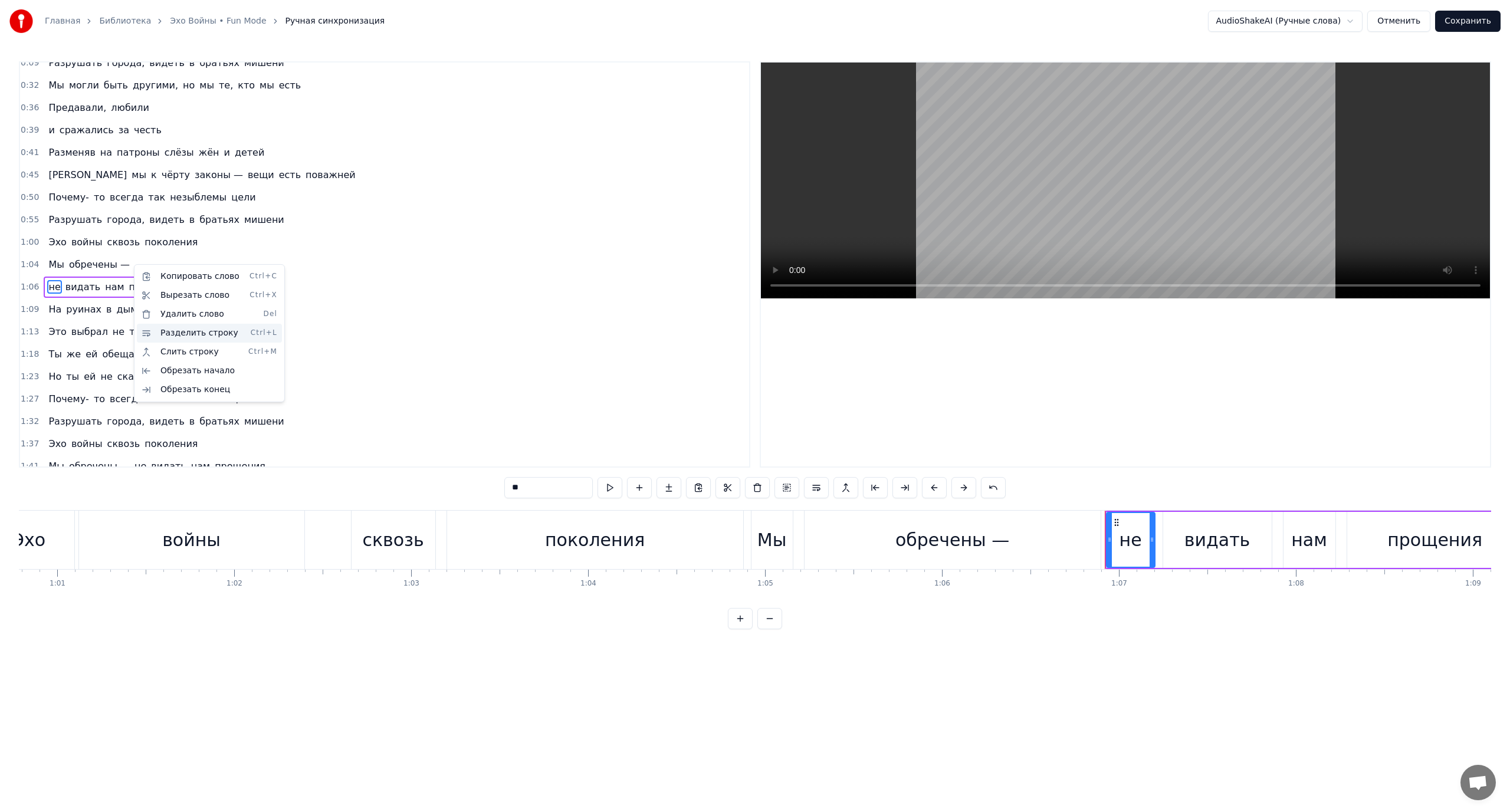
scroll to position [56, 0]
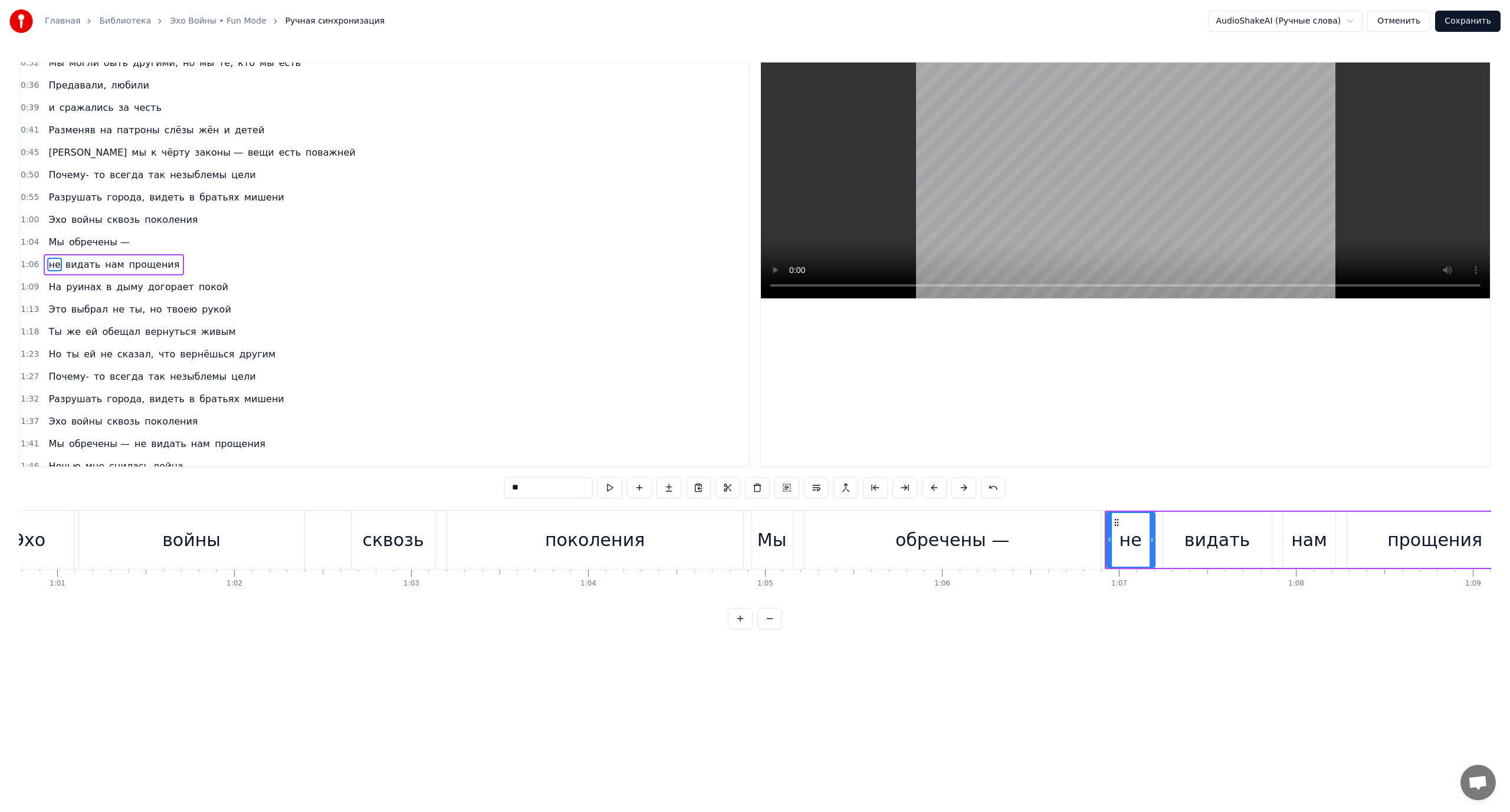
click at [106, 243] on span "обречены —" at bounding box center [100, 242] width 63 height 13
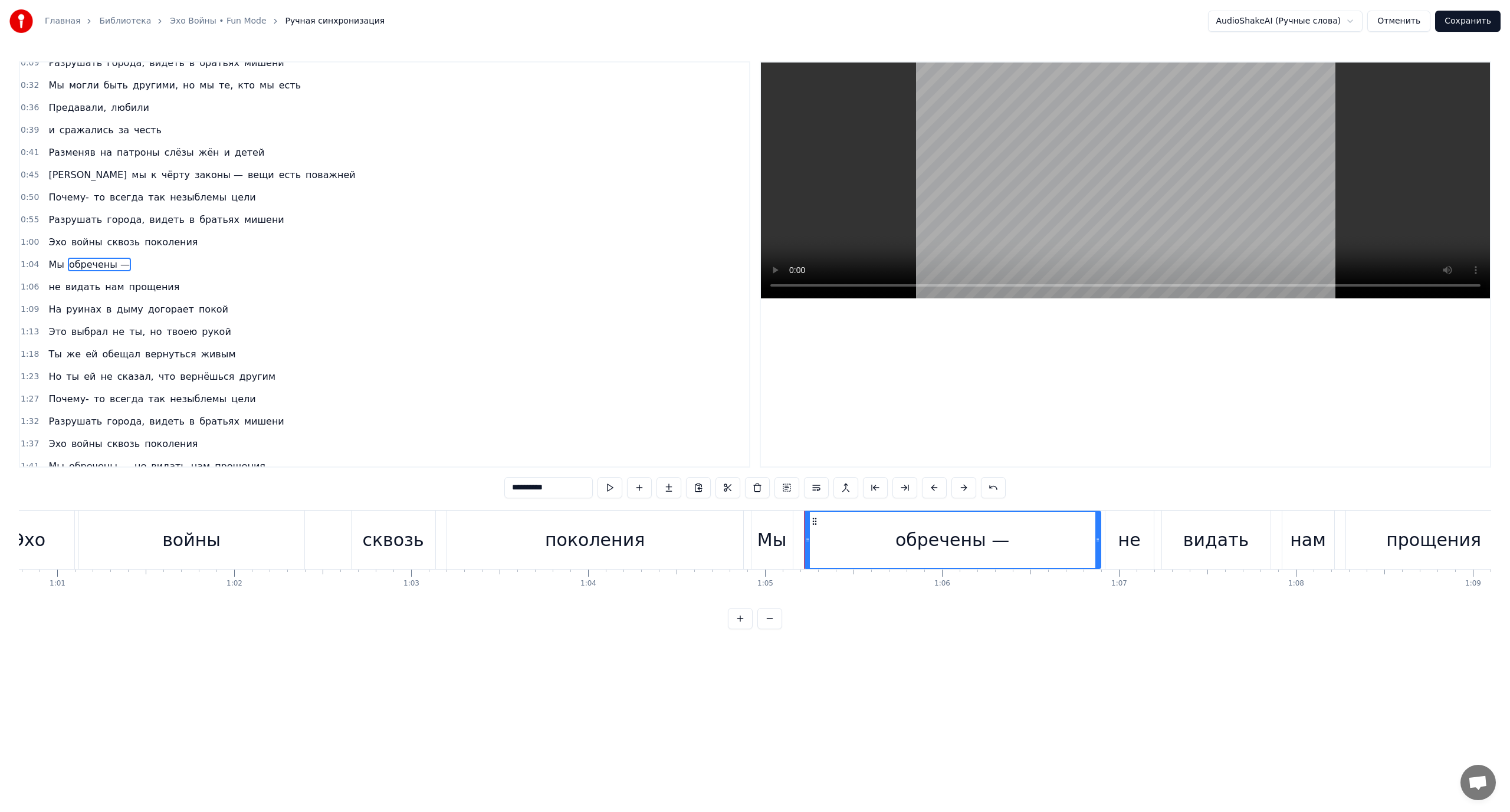
click at [104, 283] on span "нам" at bounding box center [114, 286] width 21 height 13
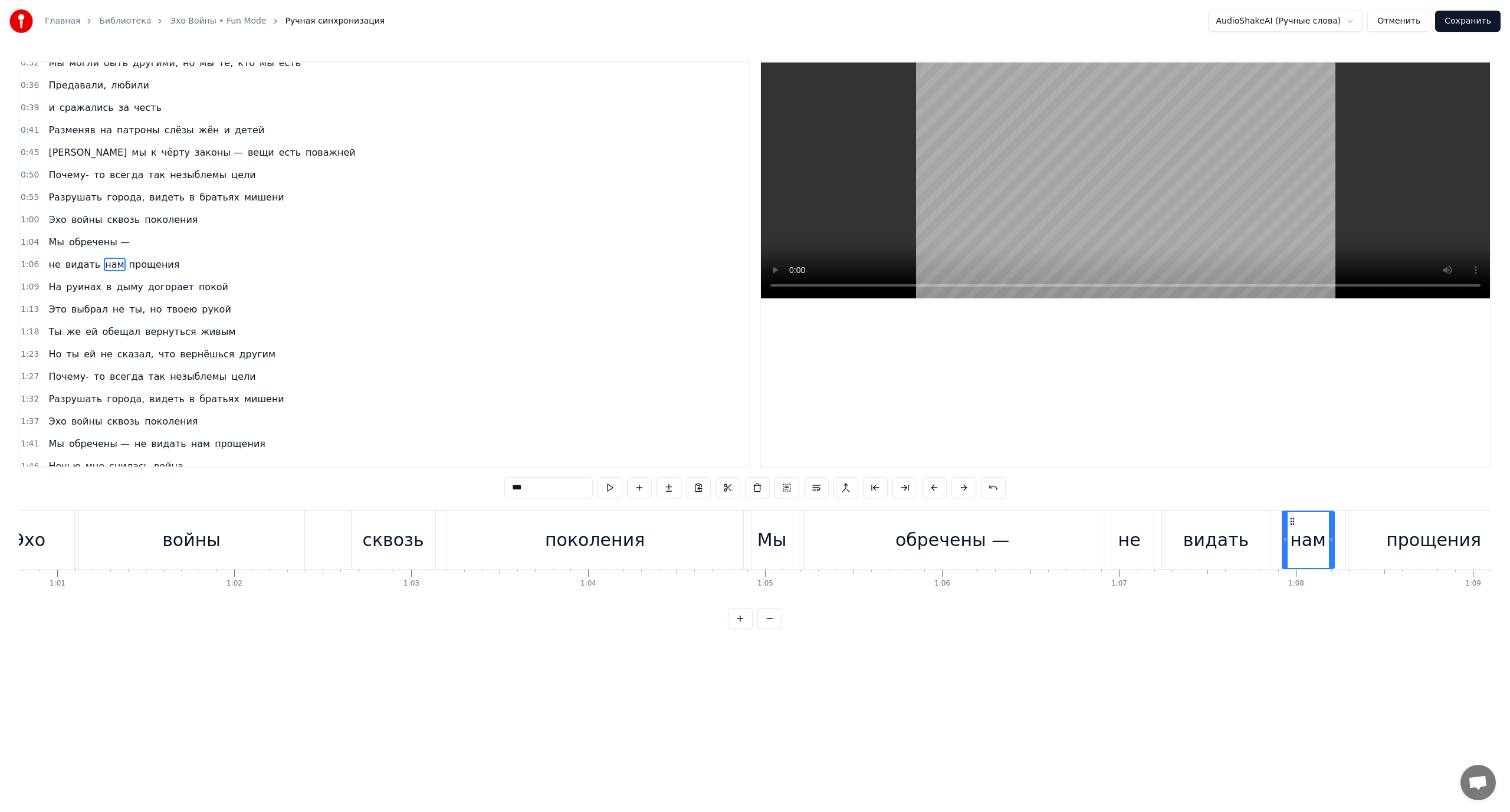
click at [147, 286] on span "догорает" at bounding box center [171, 286] width 48 height 13
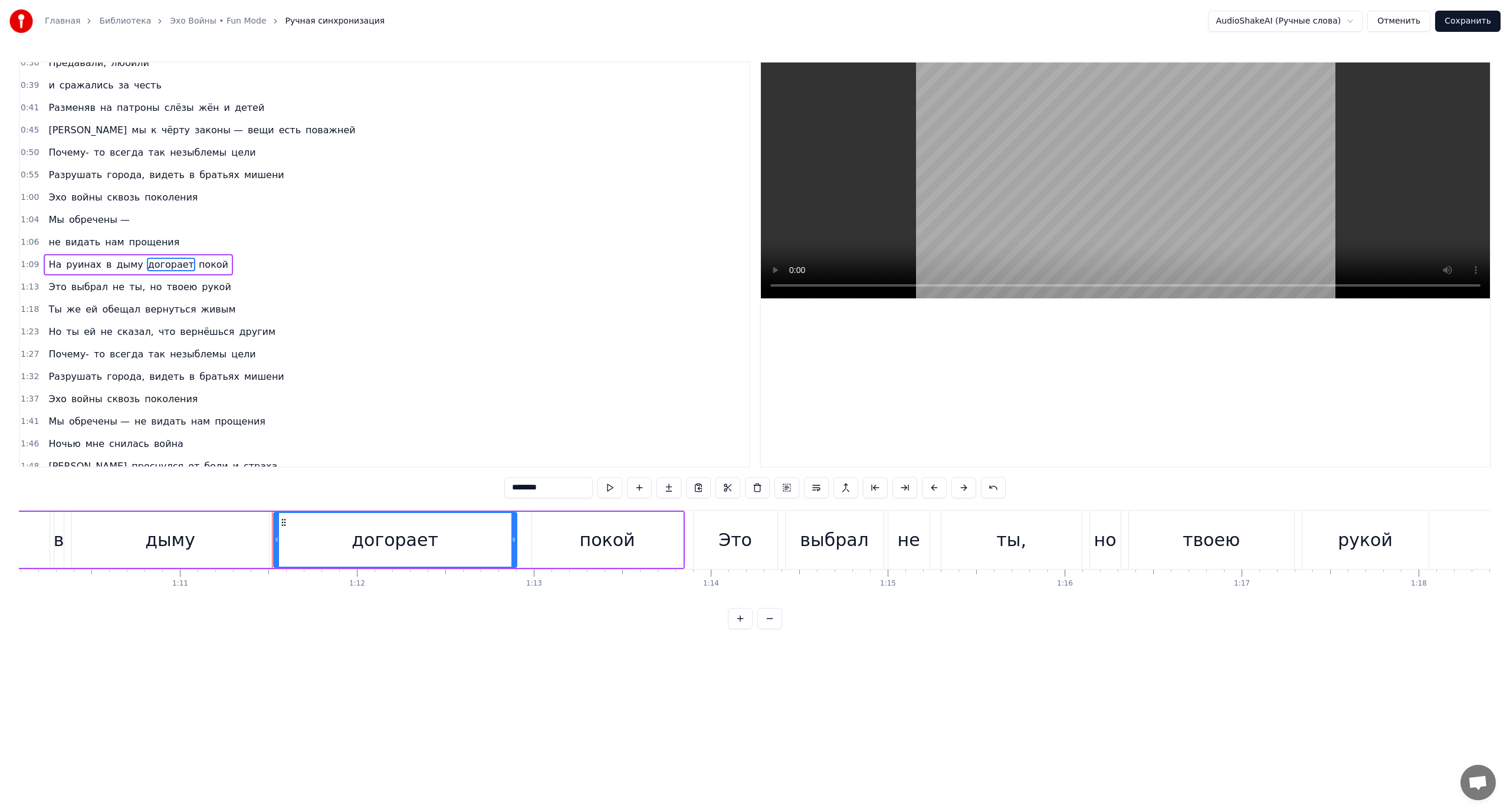
scroll to position [0, 12596]
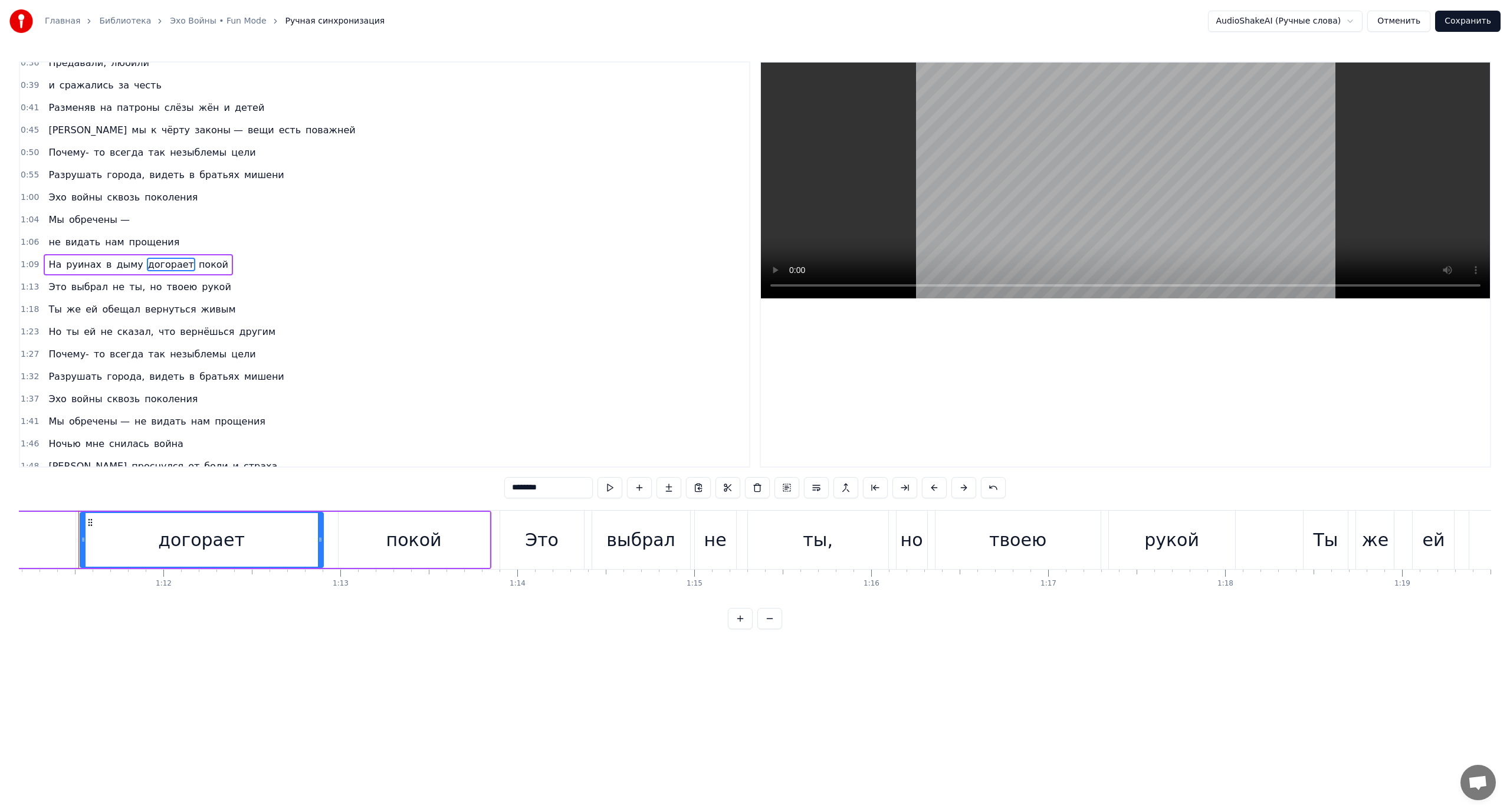
click at [61, 287] on span "Это" at bounding box center [57, 287] width 20 height 14
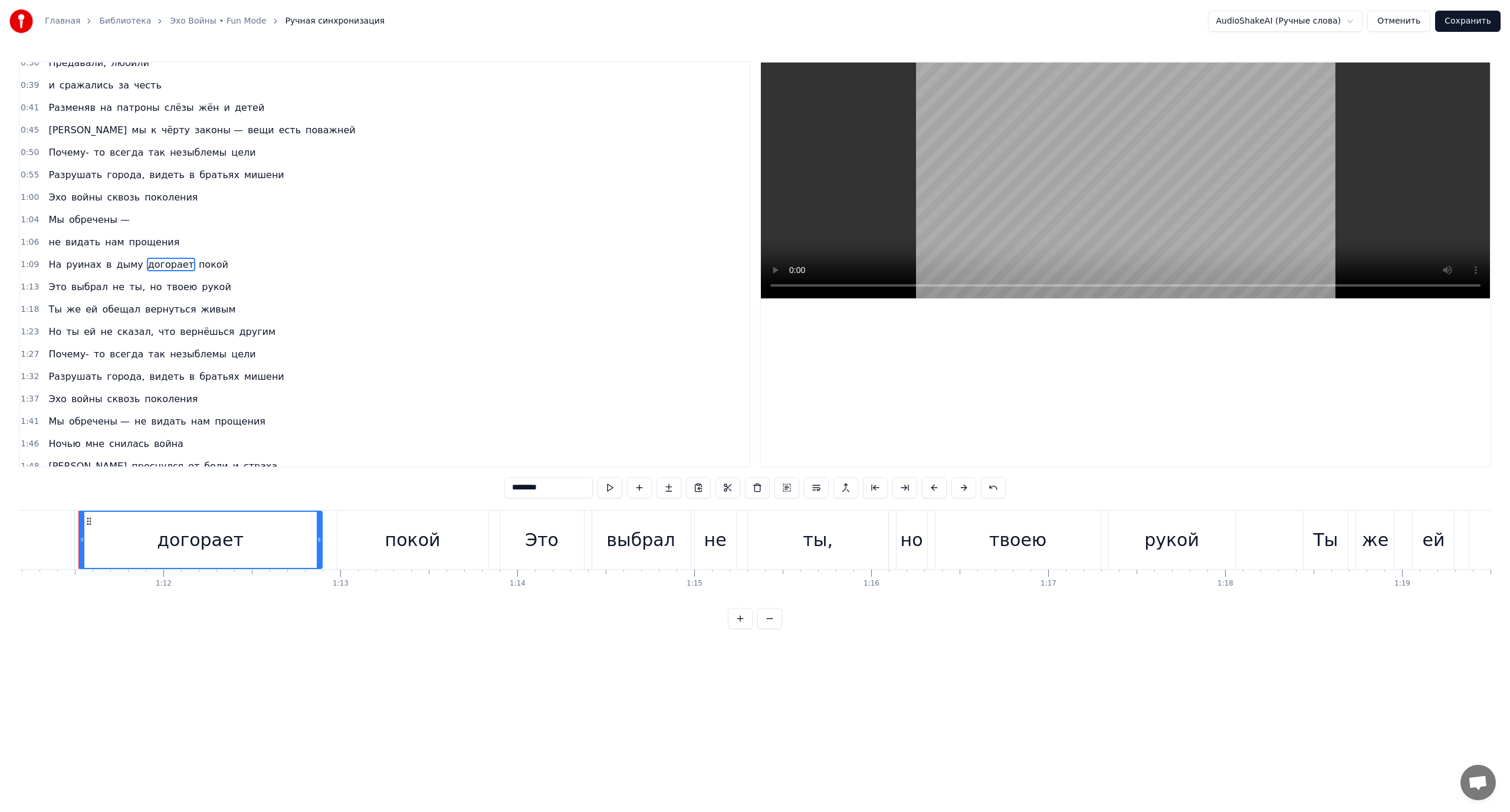
click at [128, 289] on span "ты," at bounding box center [136, 286] width 18 height 13
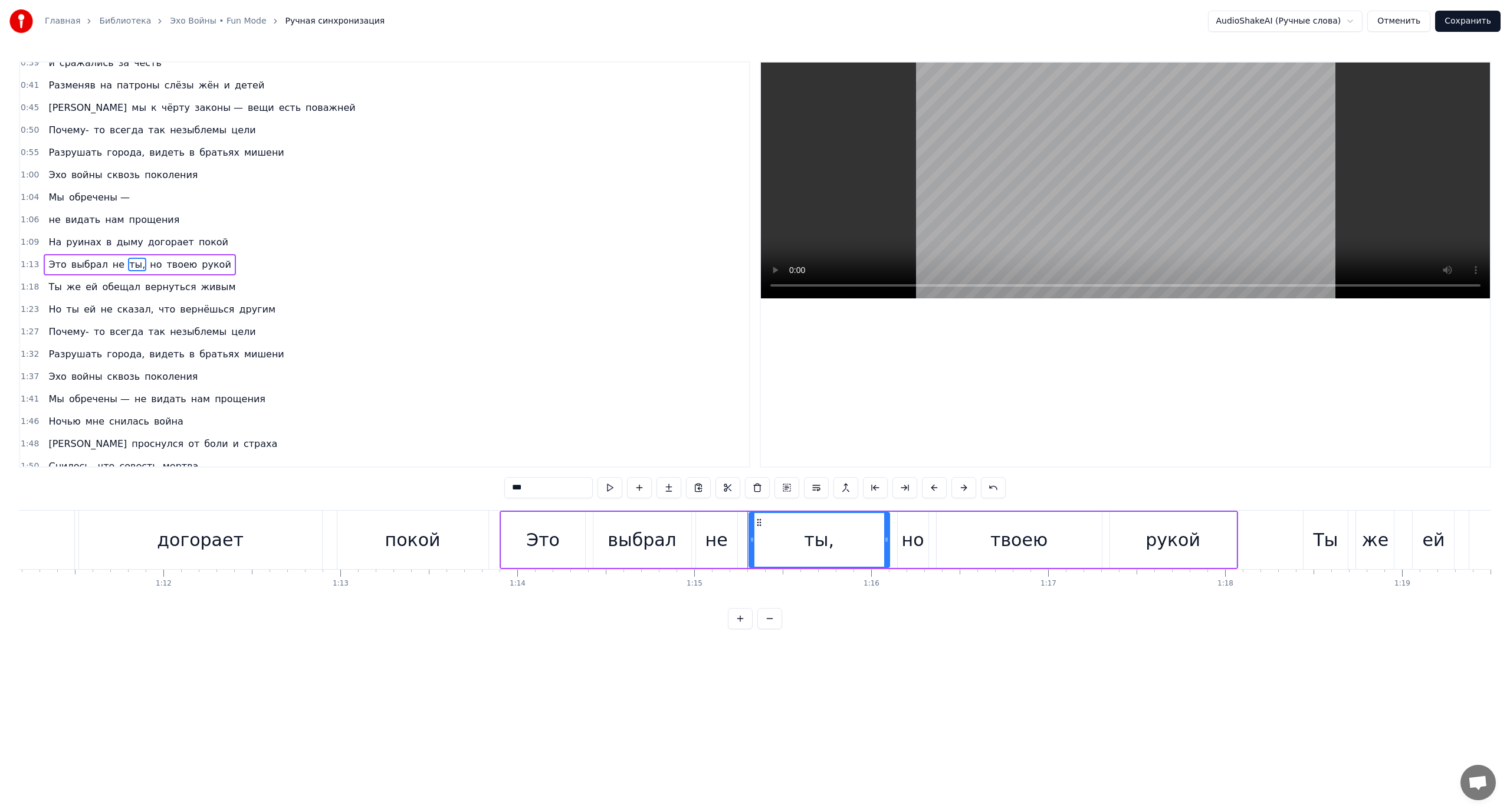
click at [119, 309] on span "сказал," at bounding box center [136, 309] width 39 height 13
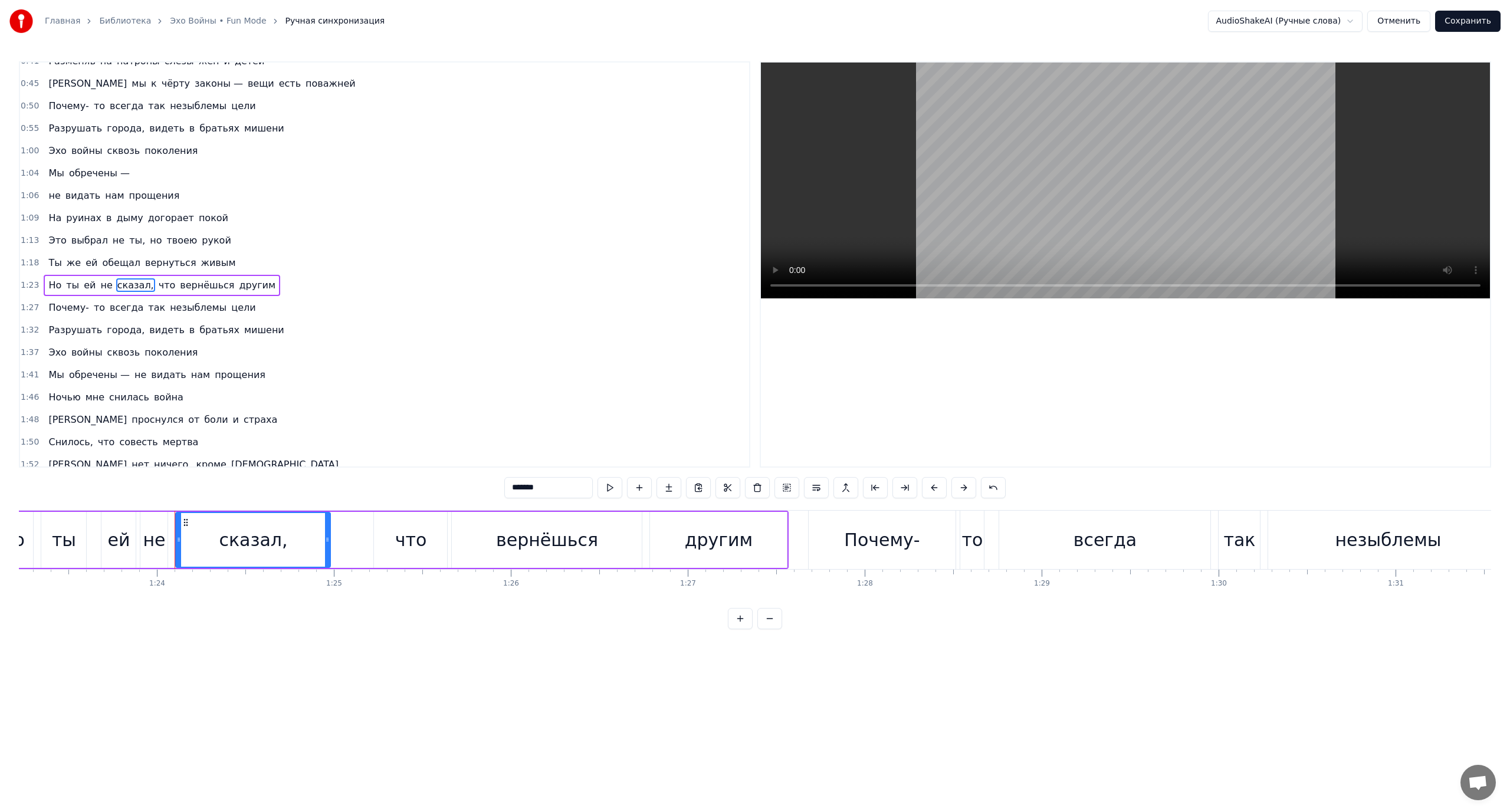
scroll to position [0, 14822]
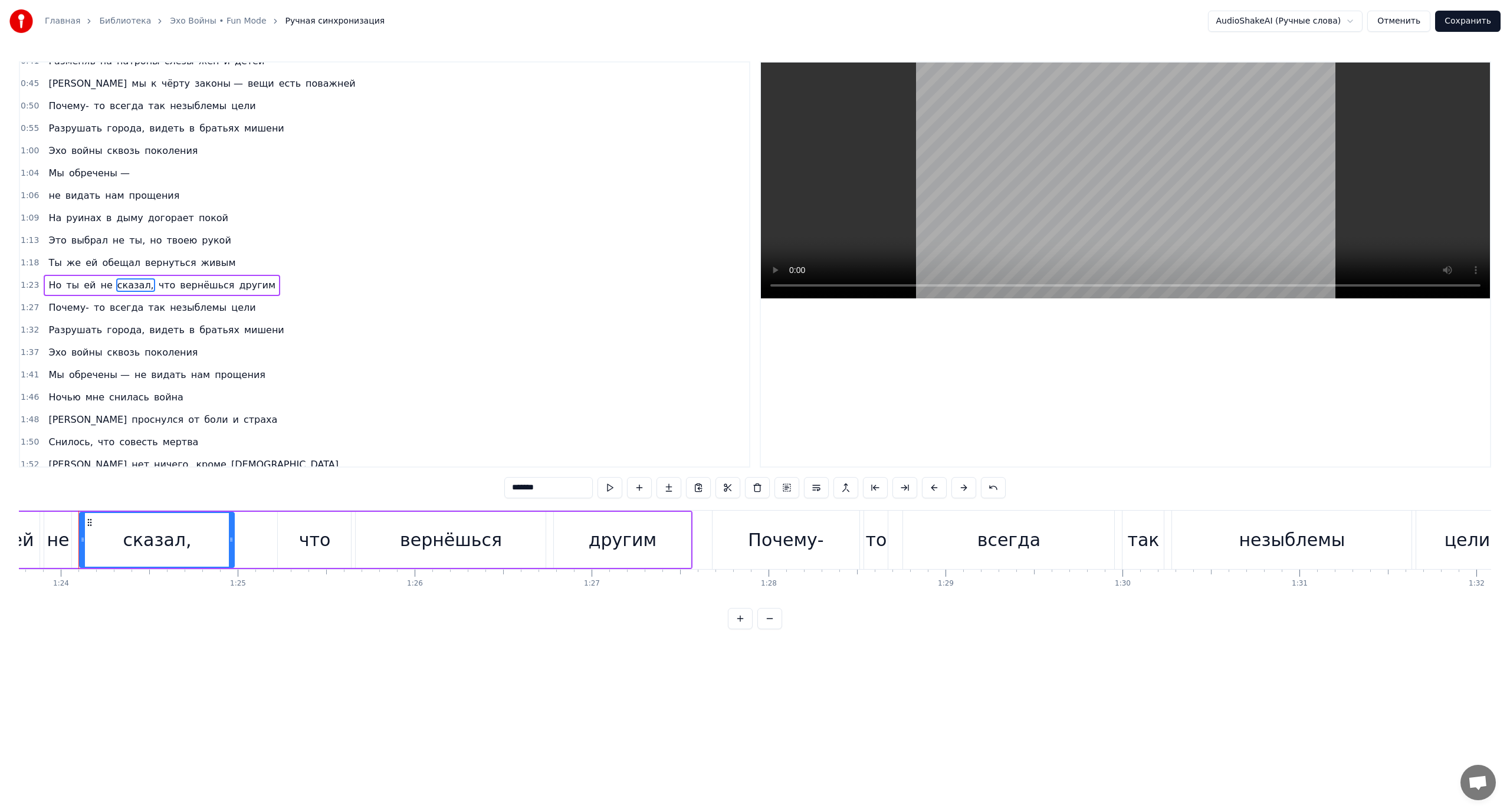
click at [158, 286] on span "что" at bounding box center [167, 285] width 20 height 13
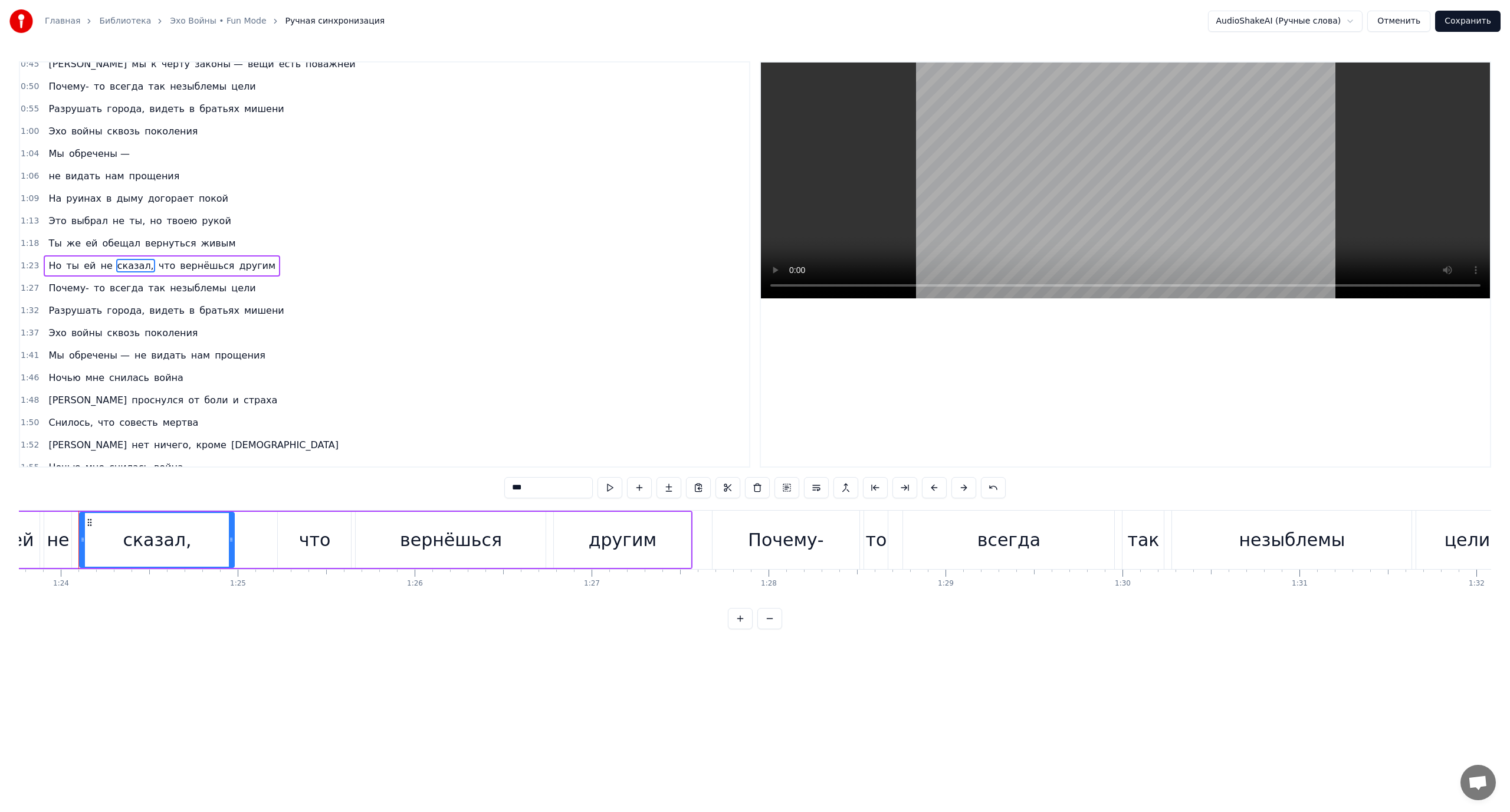
scroll to position [145, 0]
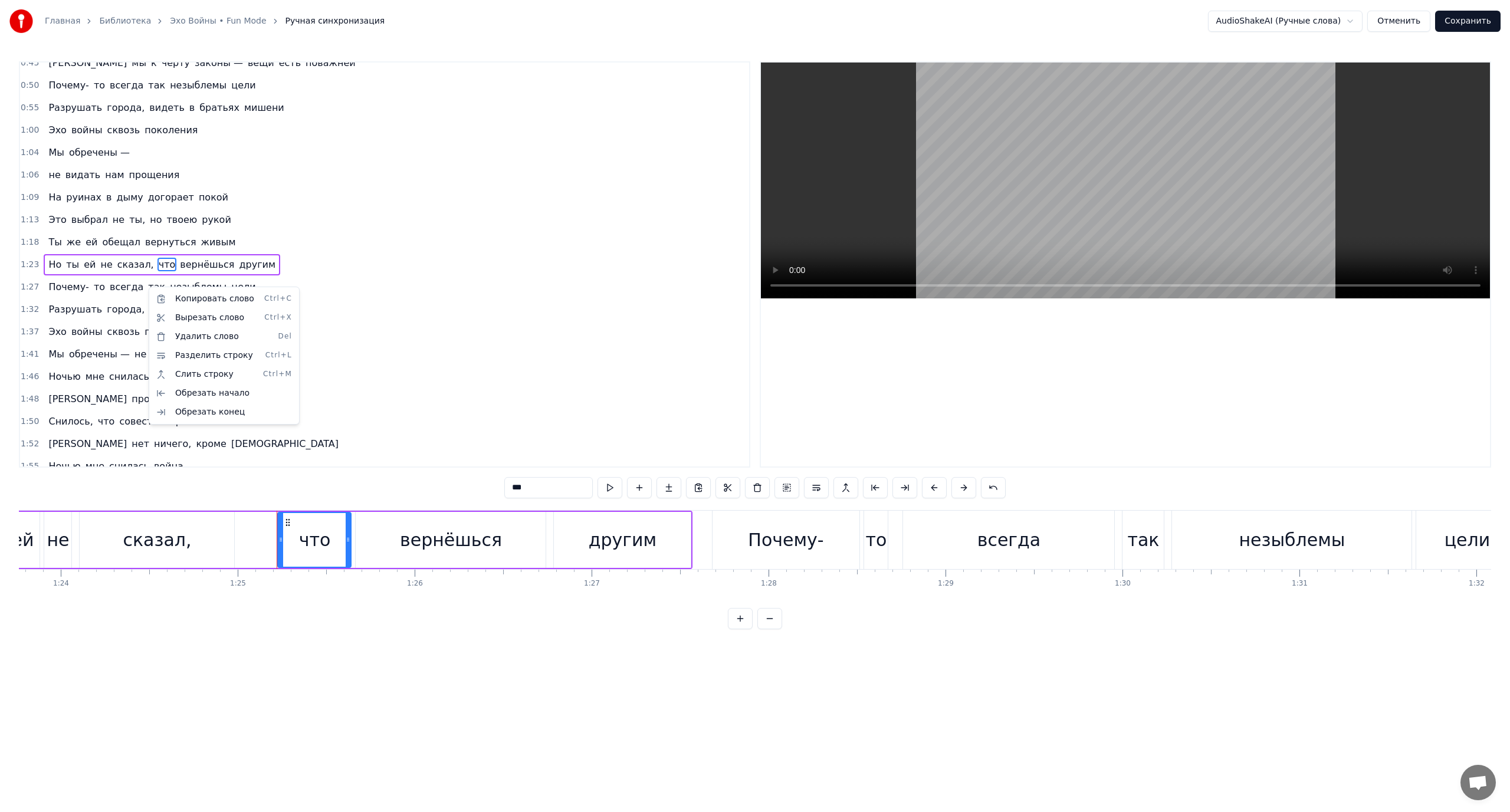
click at [148, 268] on html "Главная Библиотека Эхо Войны • Fun Mode Ручная синхронизация AudioShakeAI (Ручн…" at bounding box center [755, 324] width 1510 height 648
click at [198, 331] on div "Разделить строку Ctrl+L" at bounding box center [224, 337] width 145 height 19
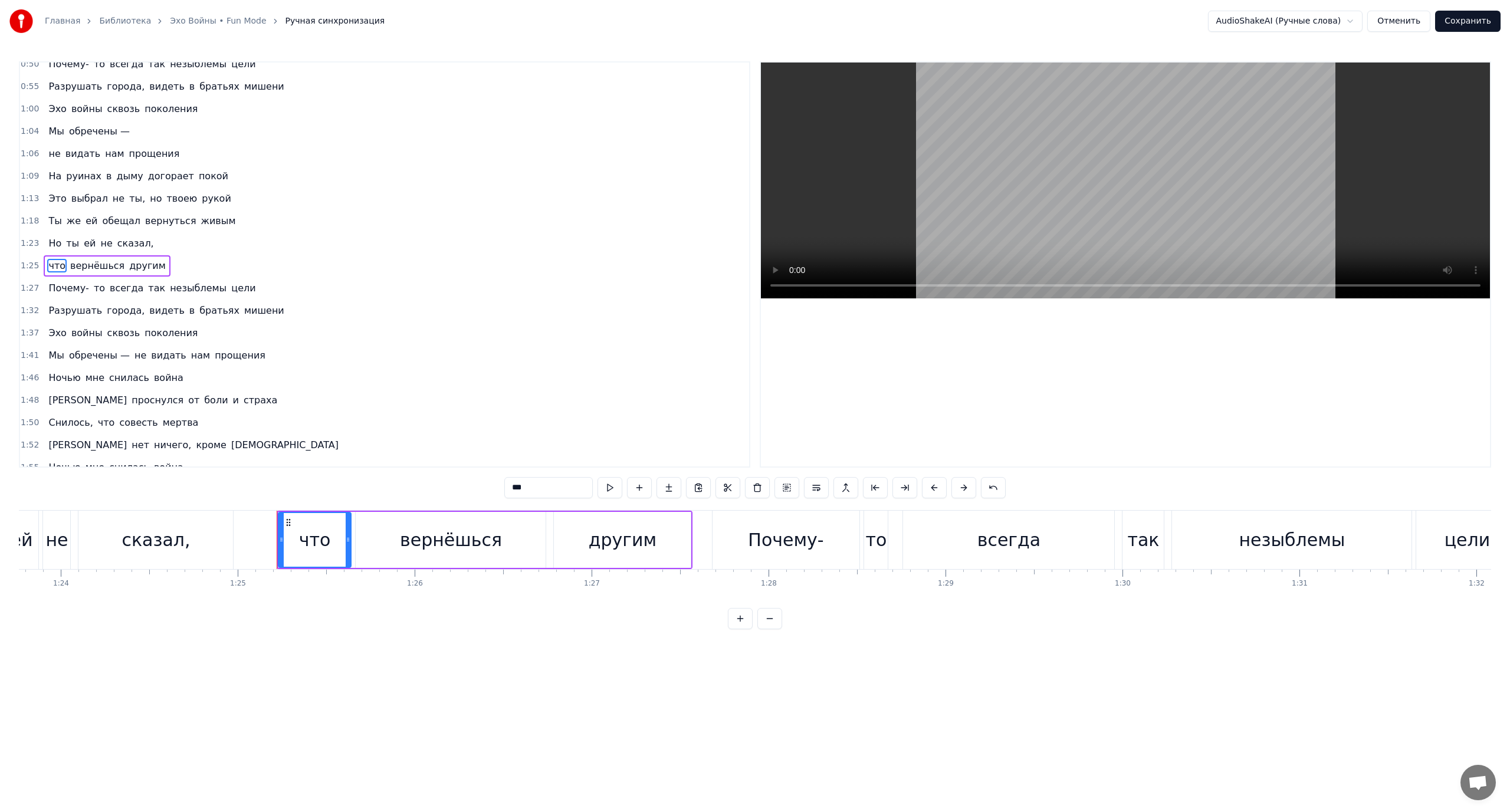
scroll to position [167, 0]
click at [59, 262] on span "что" at bounding box center [57, 264] width 20 height 13
click at [70, 289] on span "Почему-" at bounding box center [69, 286] width 43 height 13
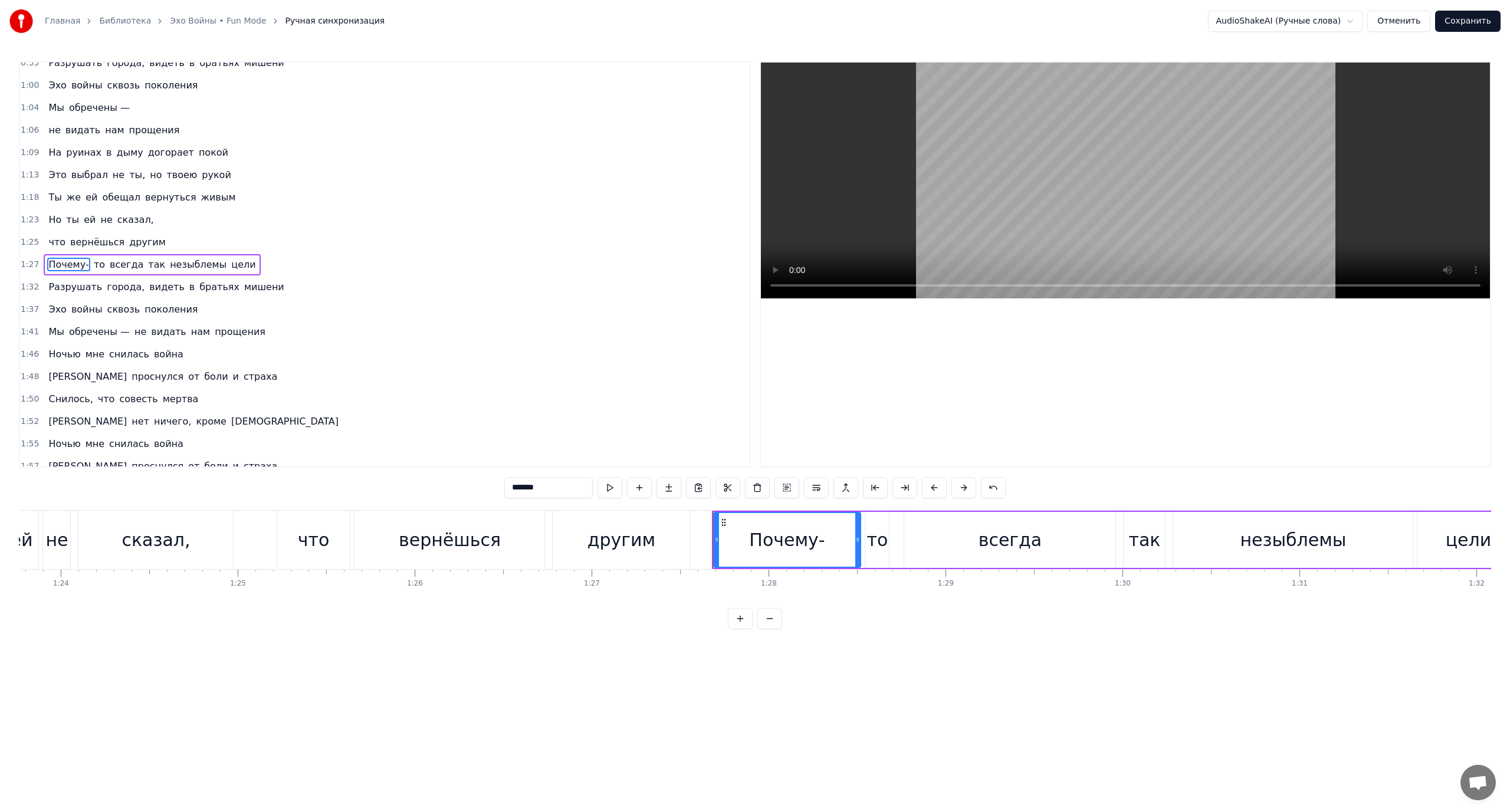
click at [75, 286] on span "Разрушать" at bounding box center [75, 286] width 56 height 13
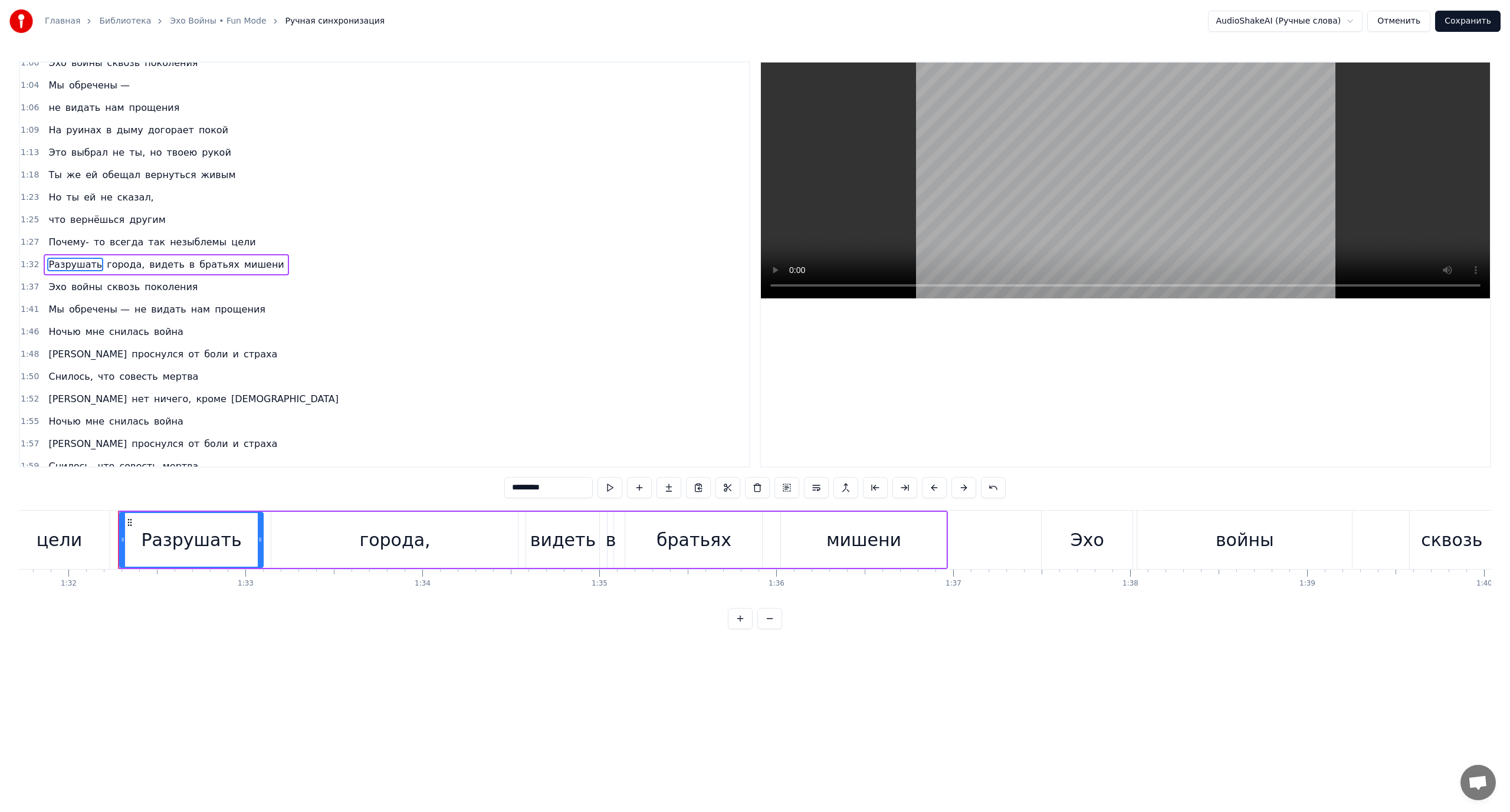
scroll to position [0, 16270]
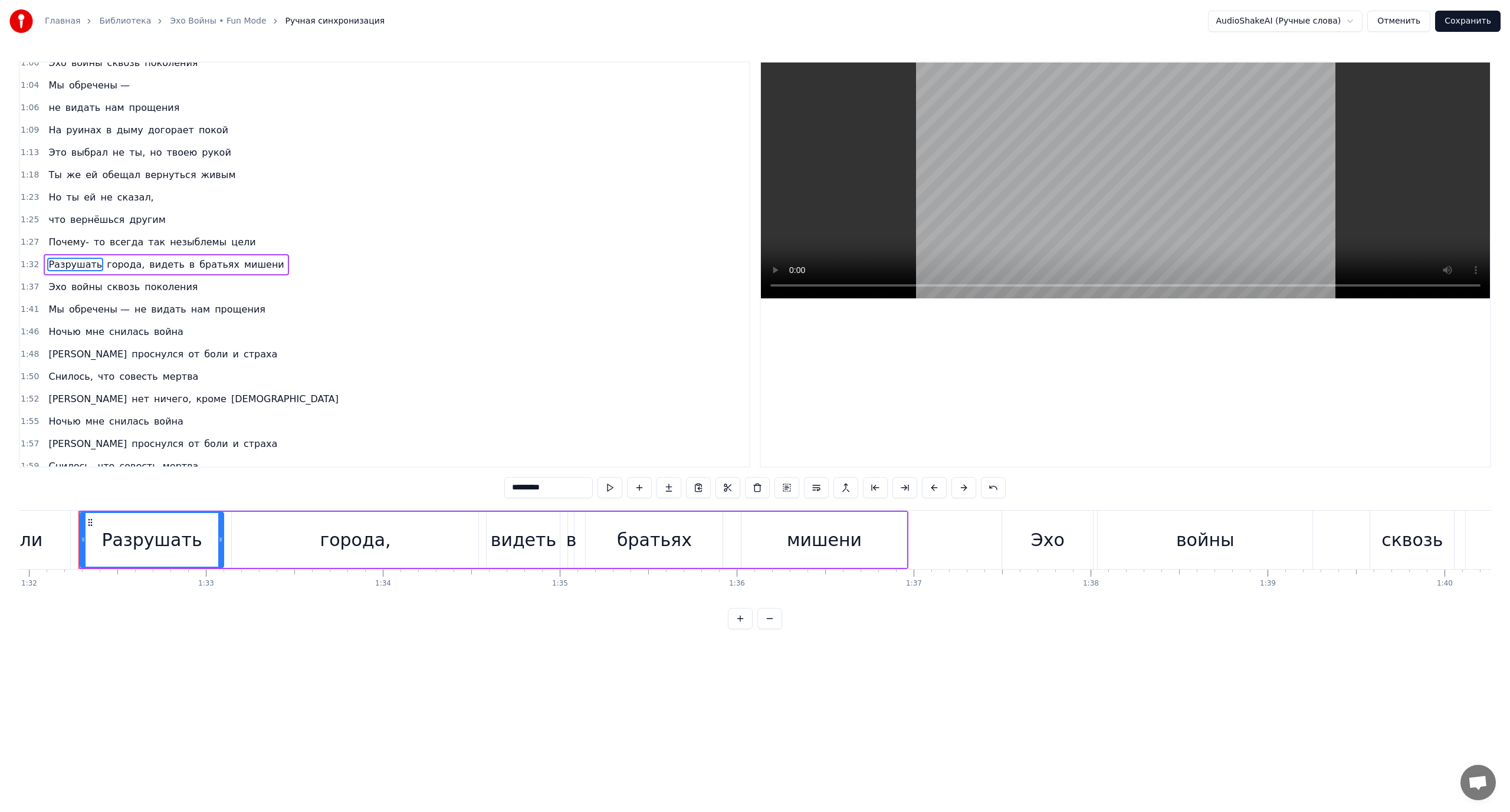
click at [73, 306] on span "обречены —" at bounding box center [100, 309] width 63 height 13
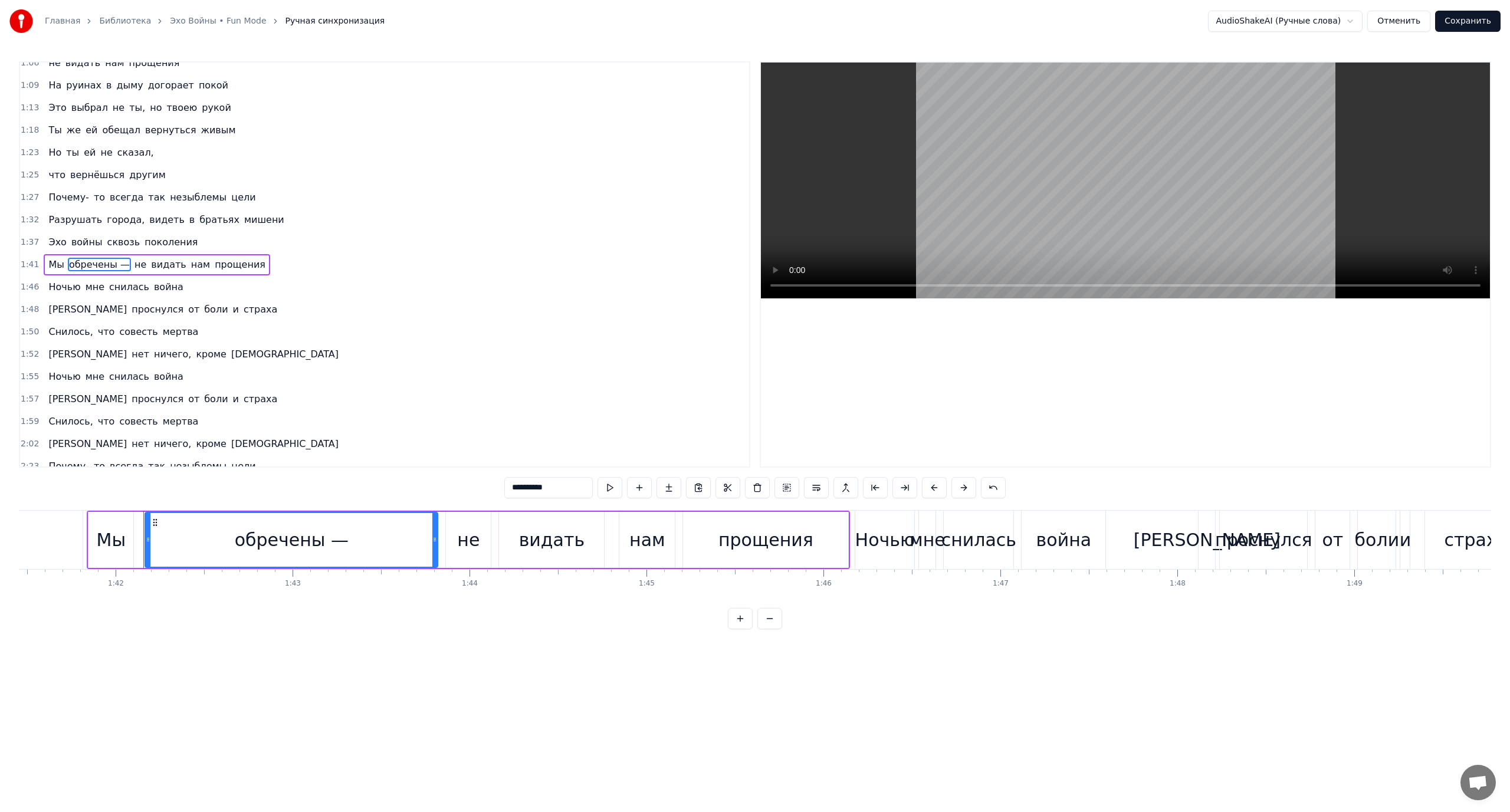
scroll to position [0, 18018]
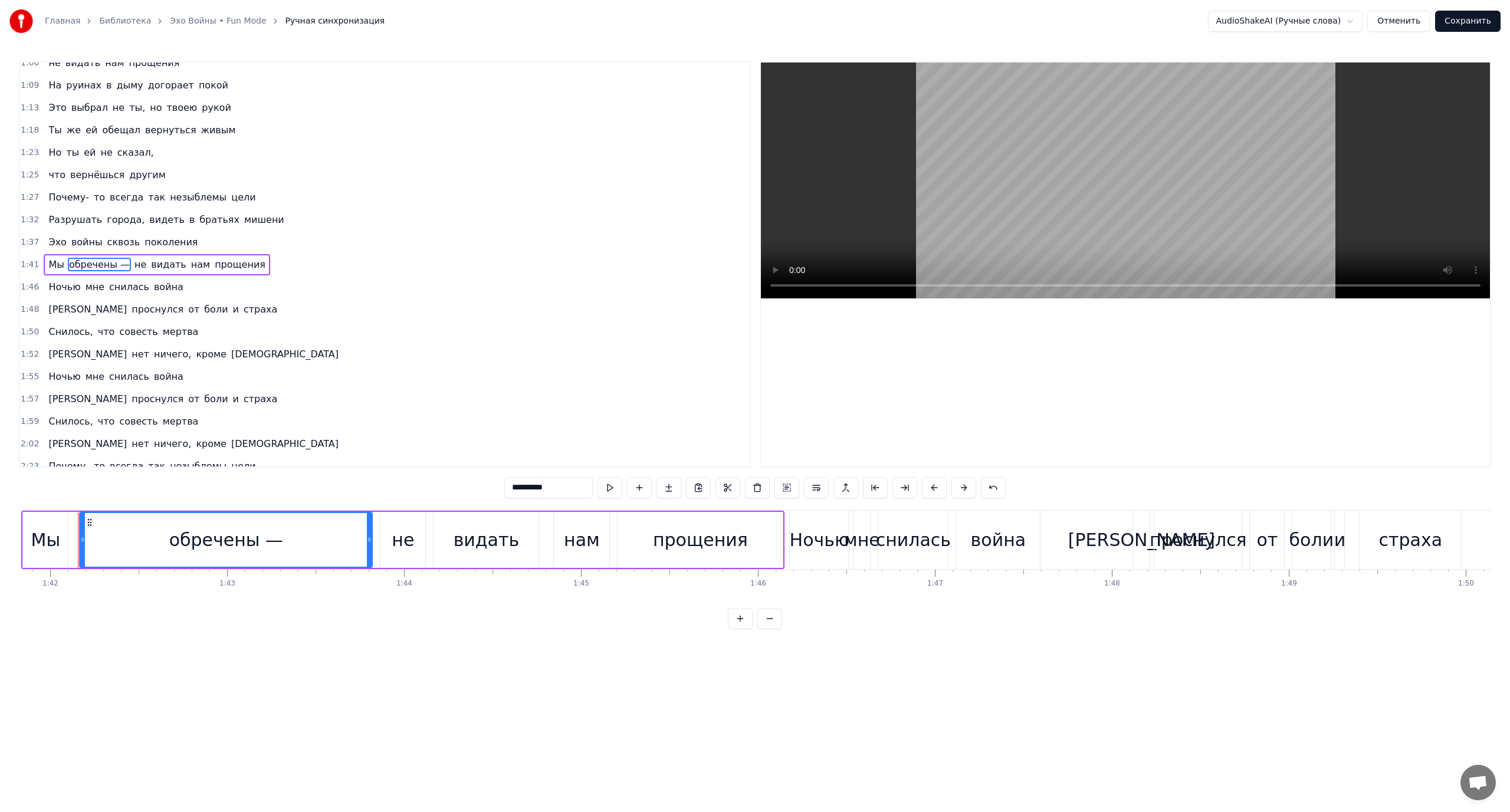
click at [133, 268] on span "не" at bounding box center [140, 264] width 14 height 13
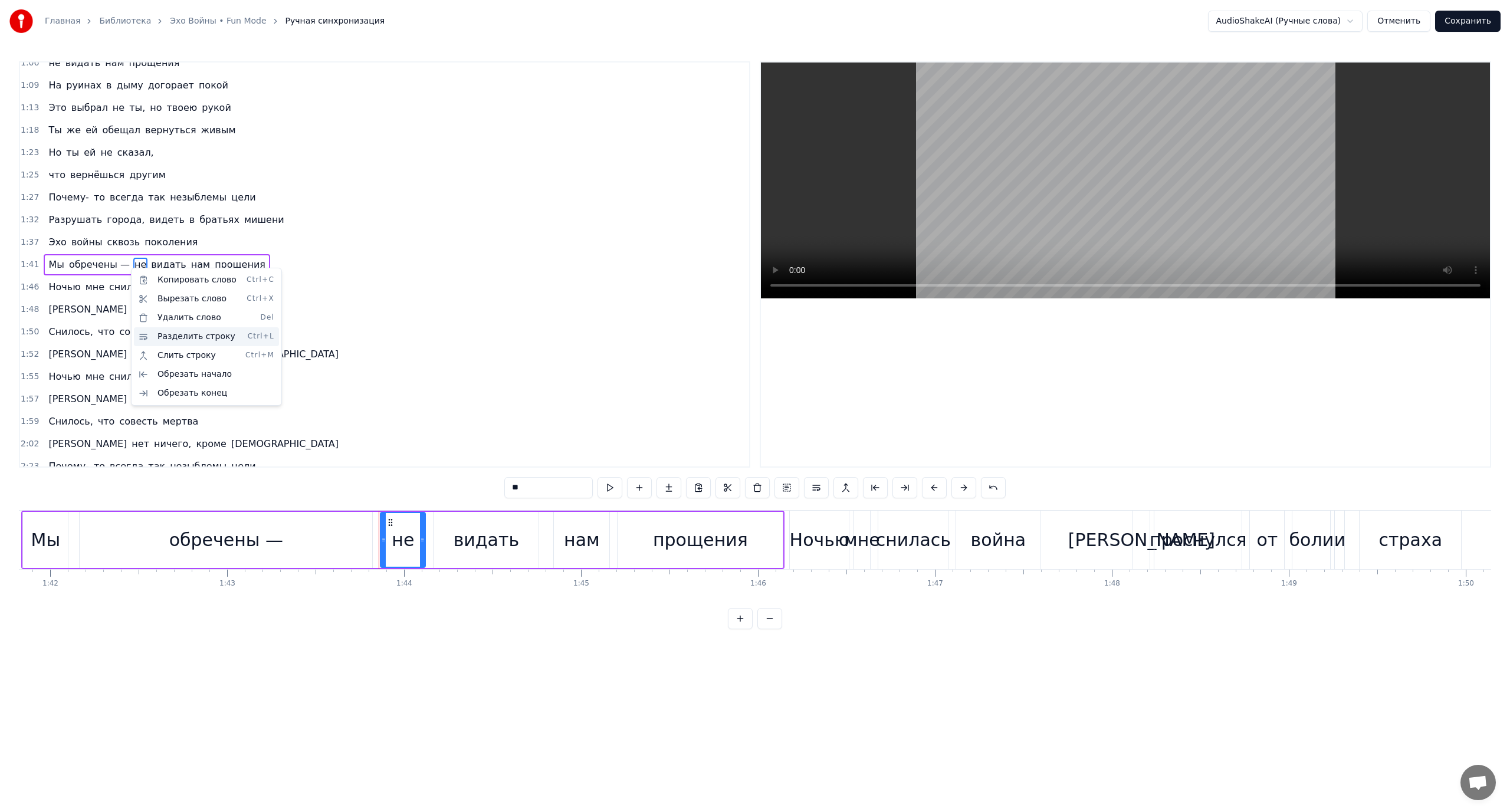
click at [174, 335] on div "Разделить строку Ctrl+L" at bounding box center [206, 337] width 145 height 19
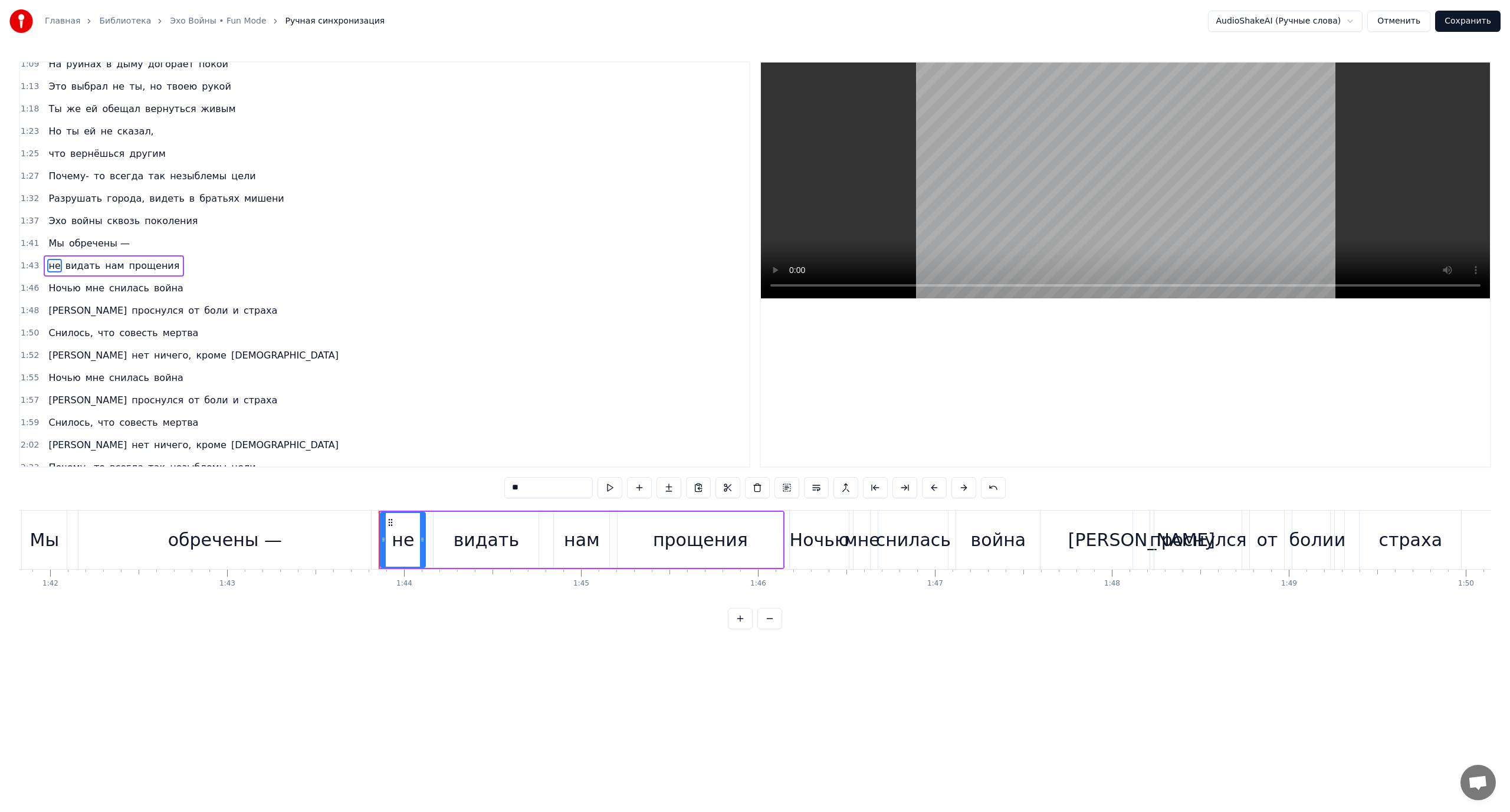
scroll to position [280, 0]
click at [130, 308] on span "проснулся" at bounding box center [157, 309] width 54 height 13
type input "*********"
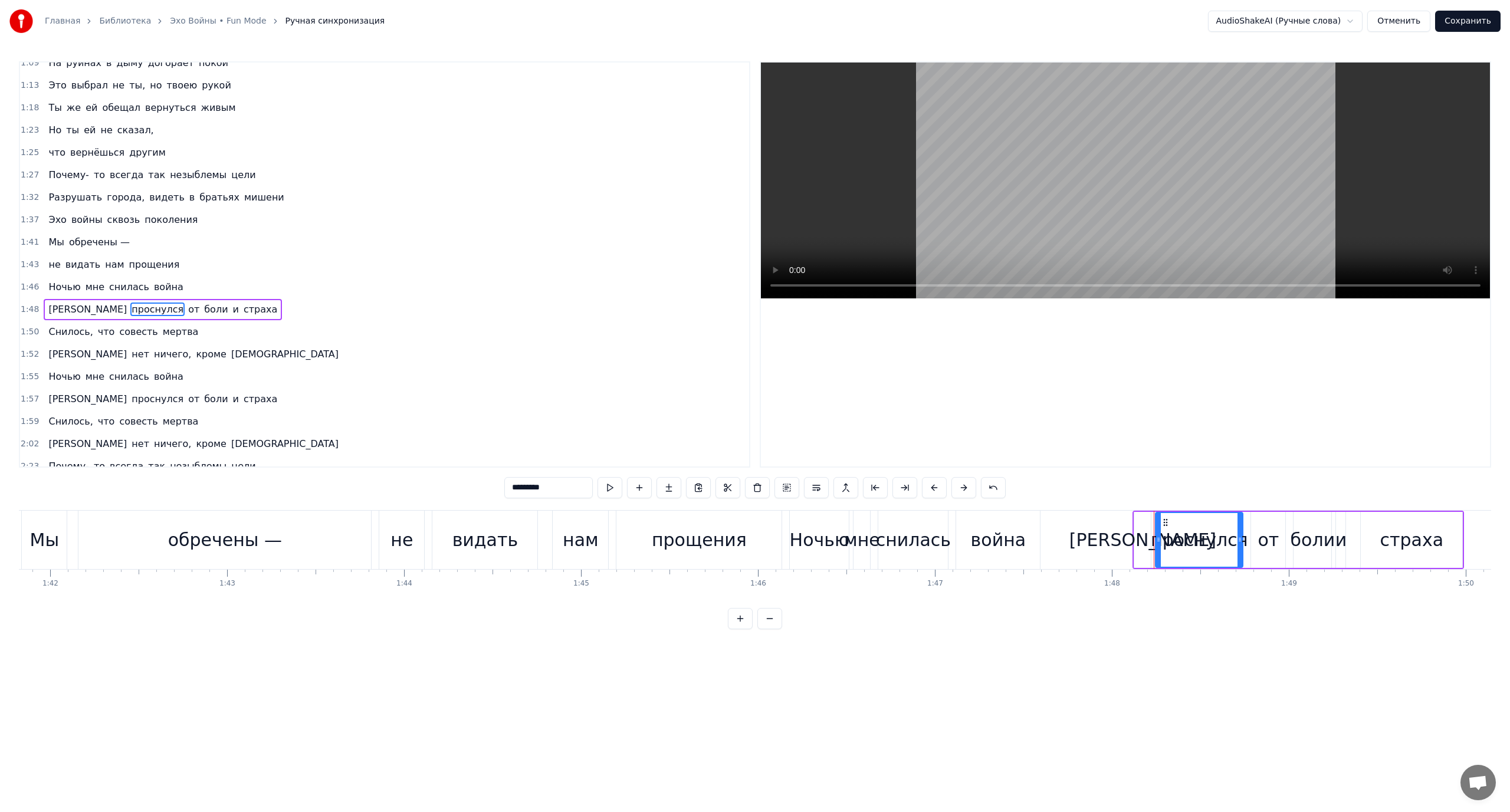
scroll to position [324, 0]
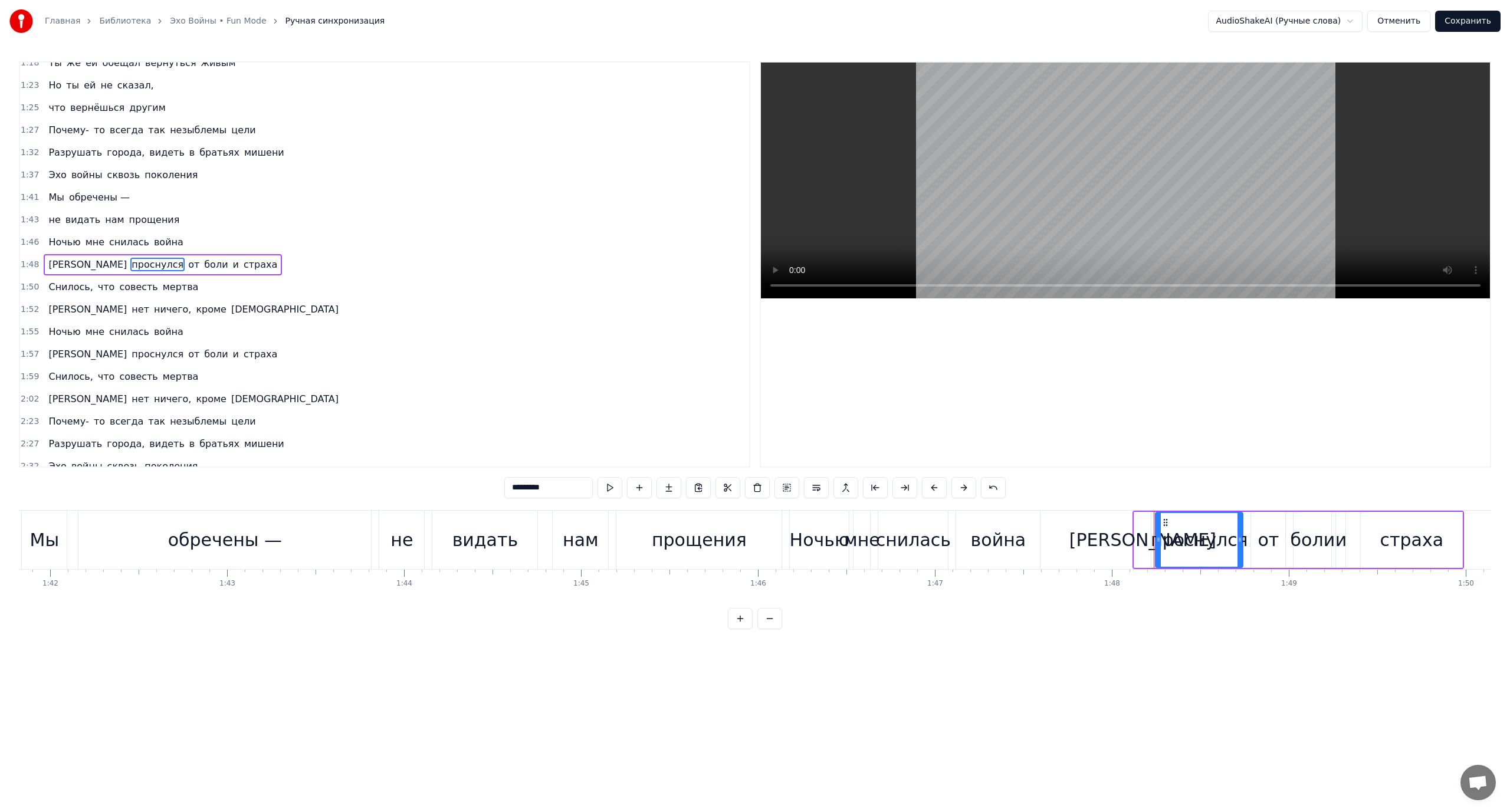
click at [94, 324] on div "Ночью мне снилась война" at bounding box center [115, 331] width 144 height 21
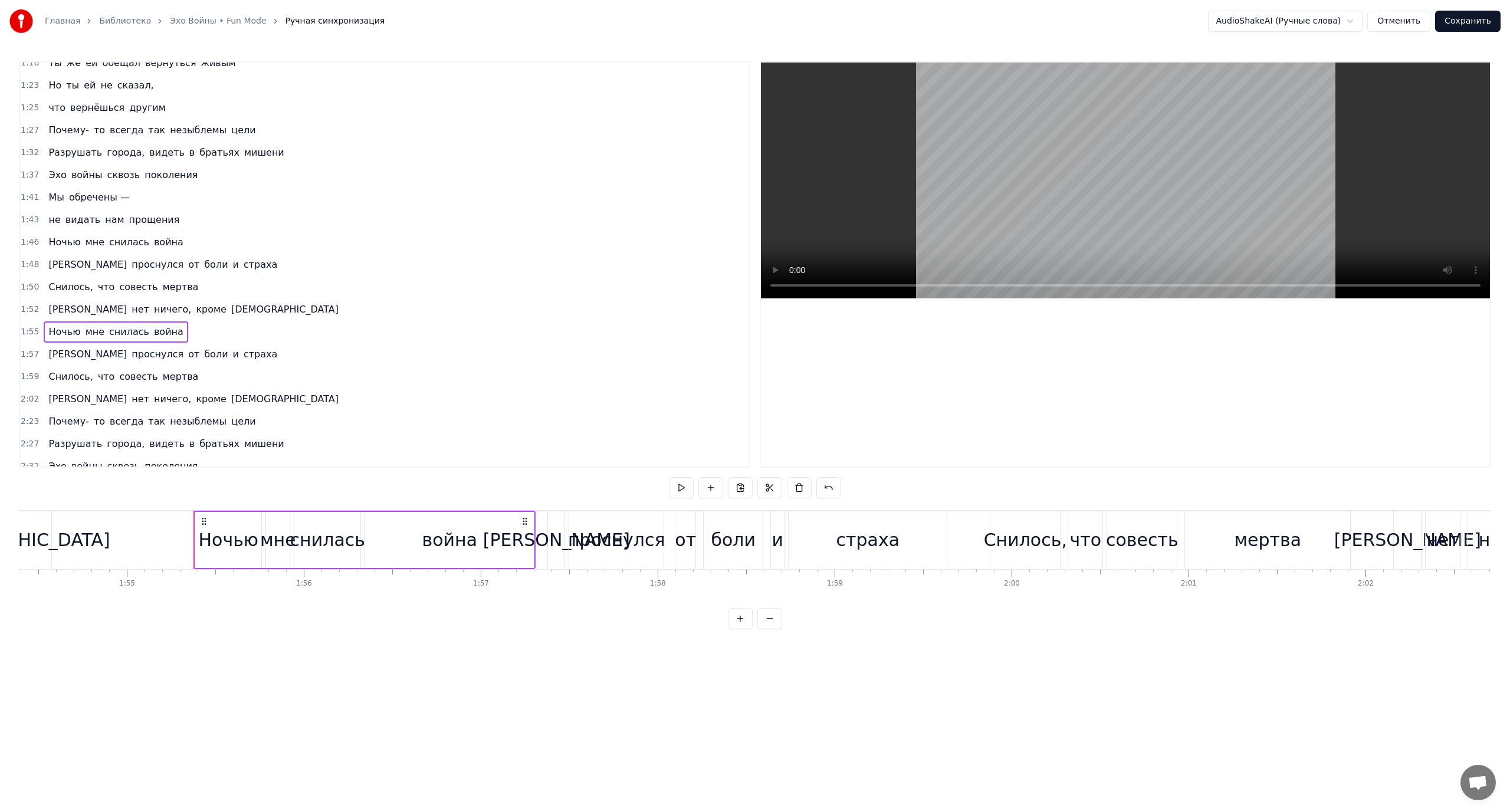
scroll to position [0, 20357]
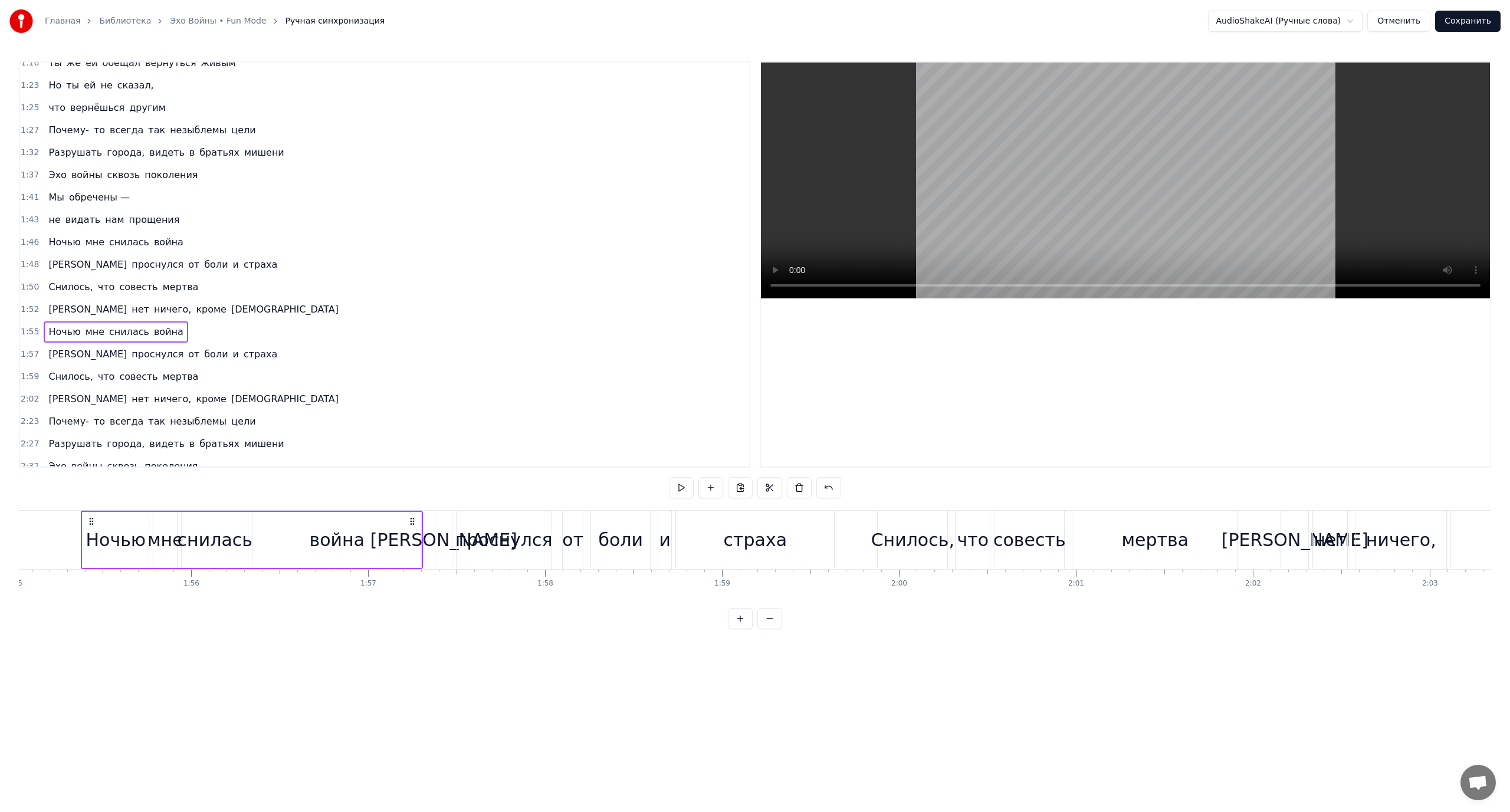
click at [95, 347] on div "Я проснулся от боли и страха" at bounding box center [163, 354] width 238 height 21
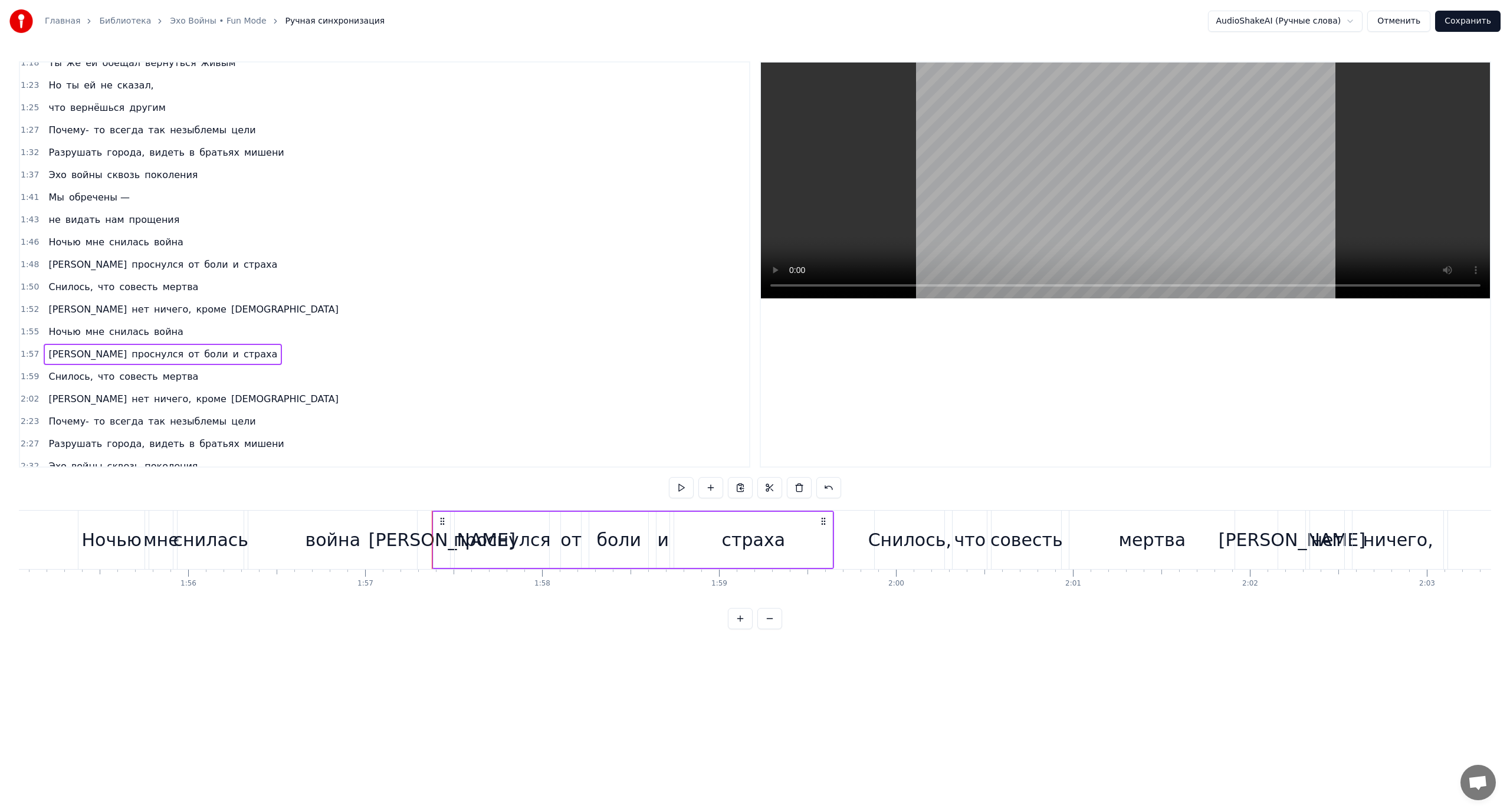
click at [97, 370] on span "что" at bounding box center [106, 376] width 20 height 13
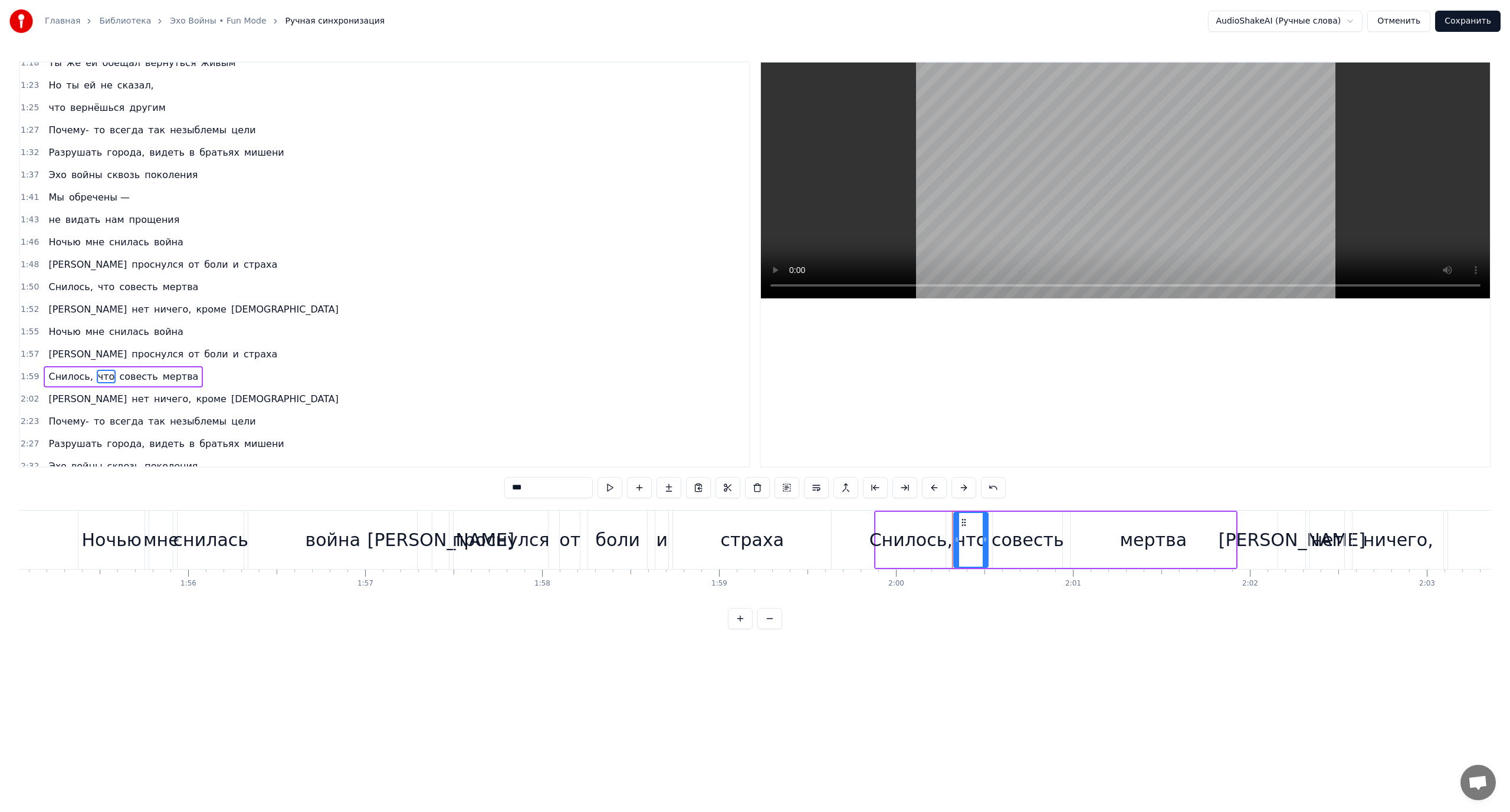
scroll to position [358, 0]
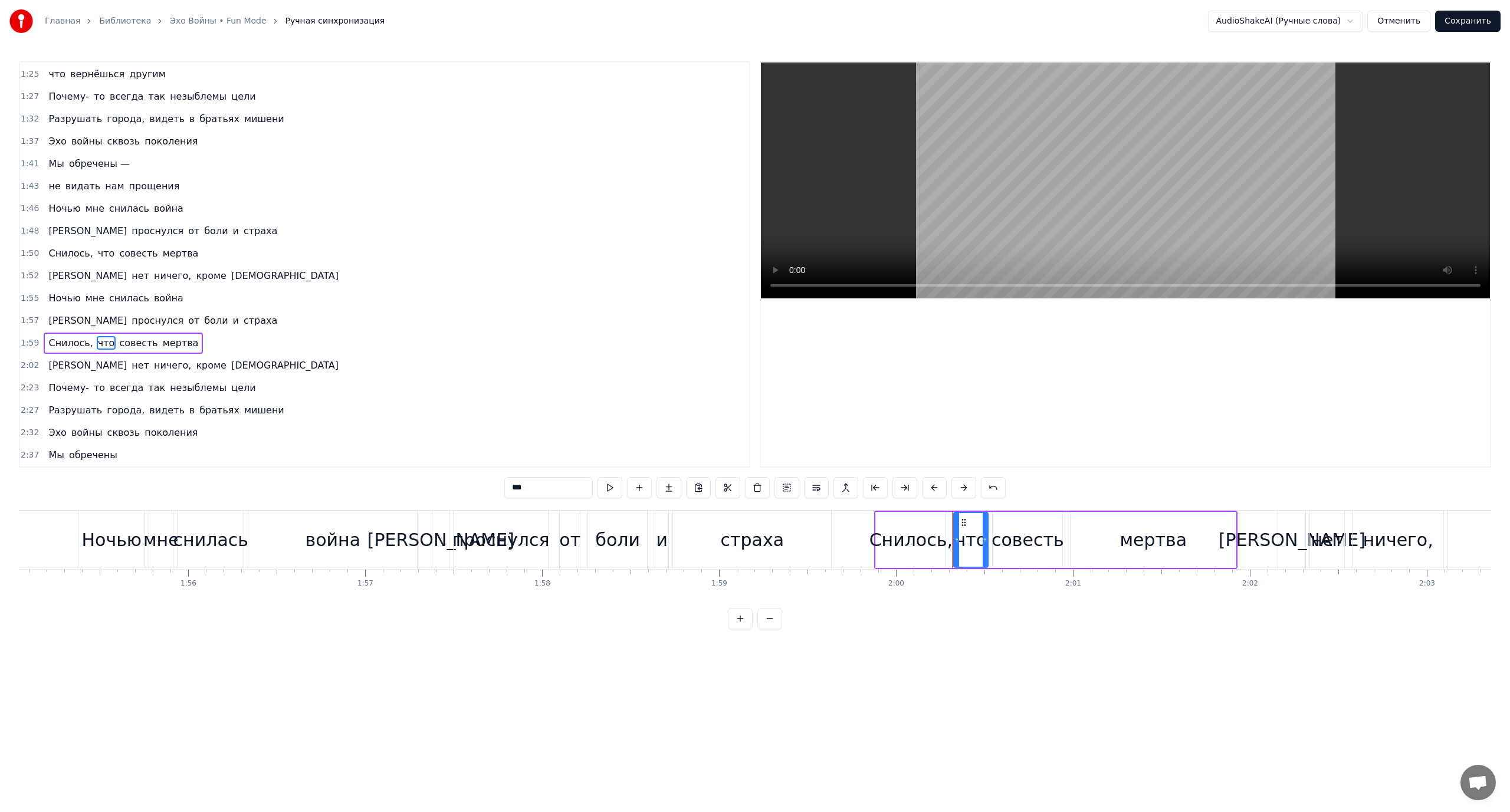
click at [96, 383] on span "то" at bounding box center [99, 387] width 13 height 13
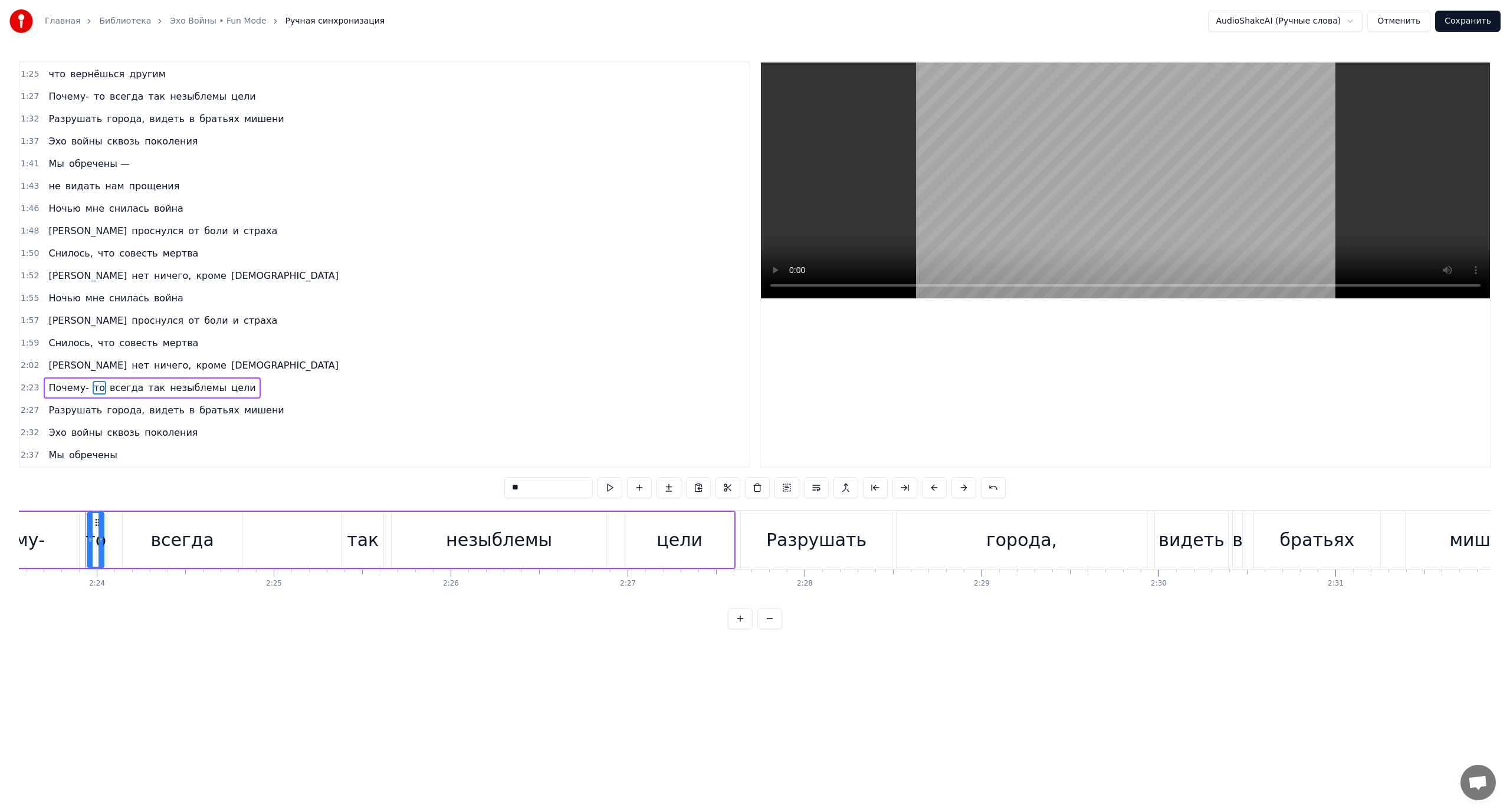
scroll to position [0, 25411]
click at [117, 409] on span "города," at bounding box center [125, 410] width 40 height 13
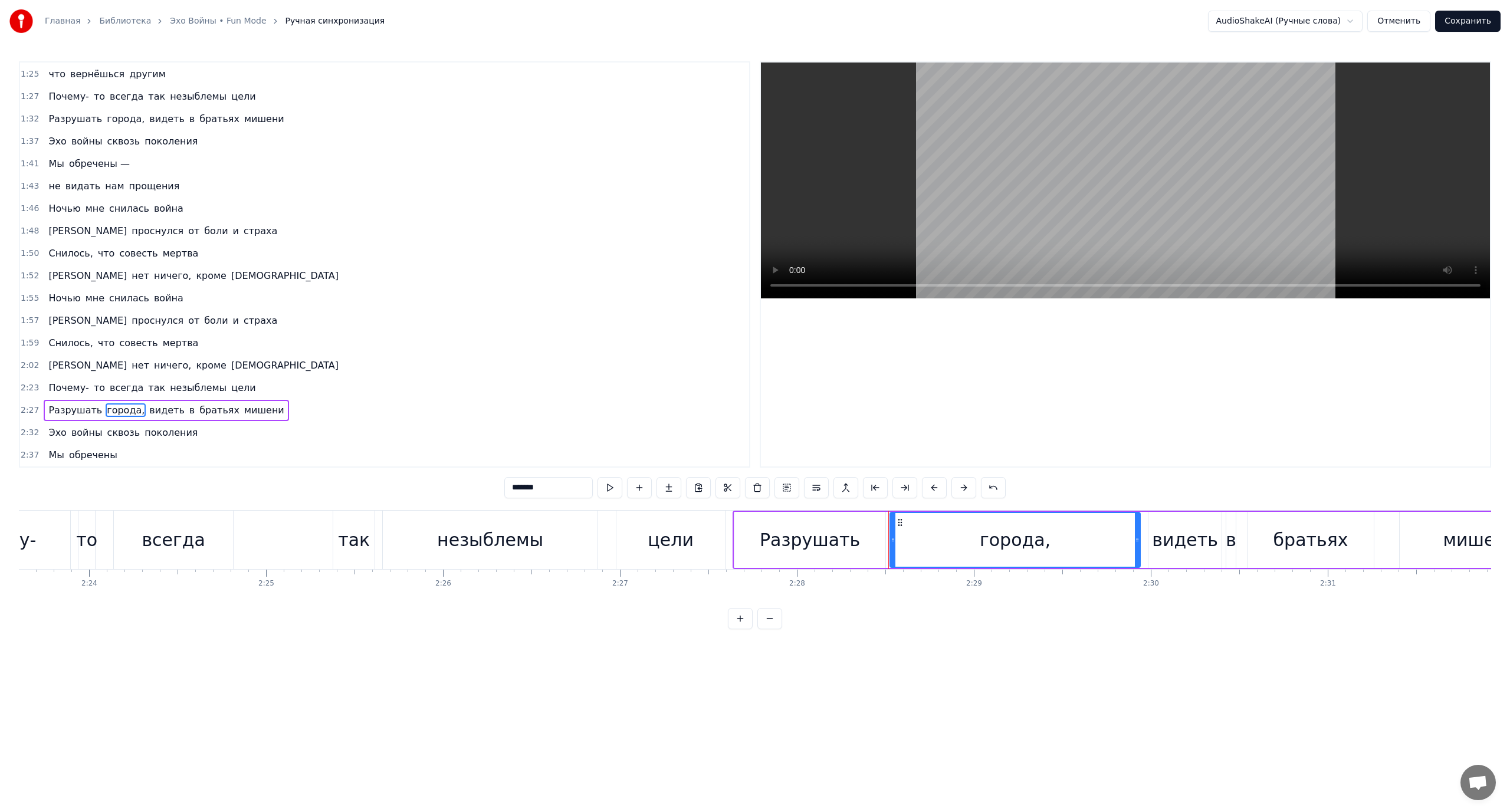
click at [117, 429] on span "сквозь" at bounding box center [124, 432] width 36 height 13
type input "******"
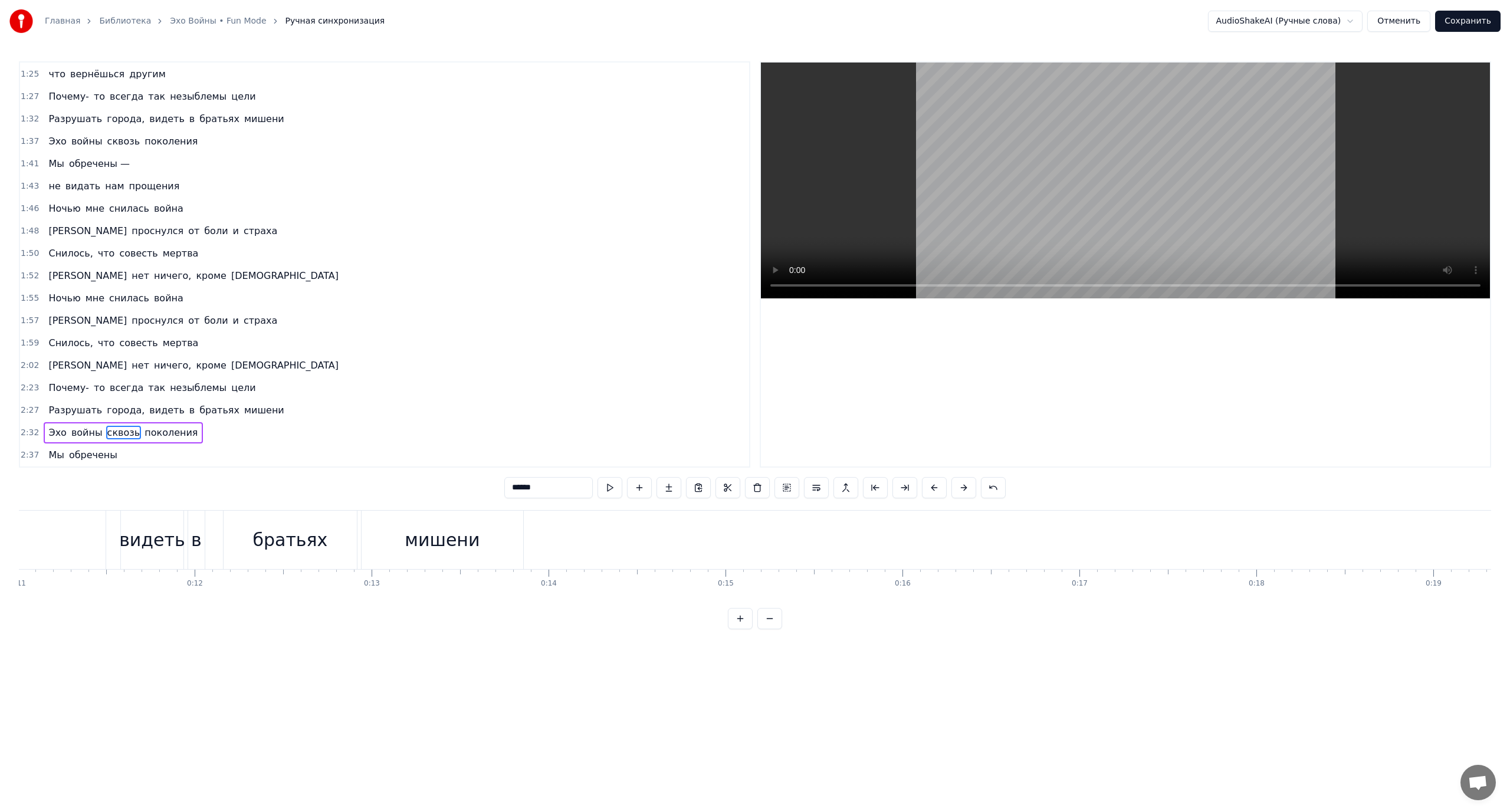
scroll to position [0, 0]
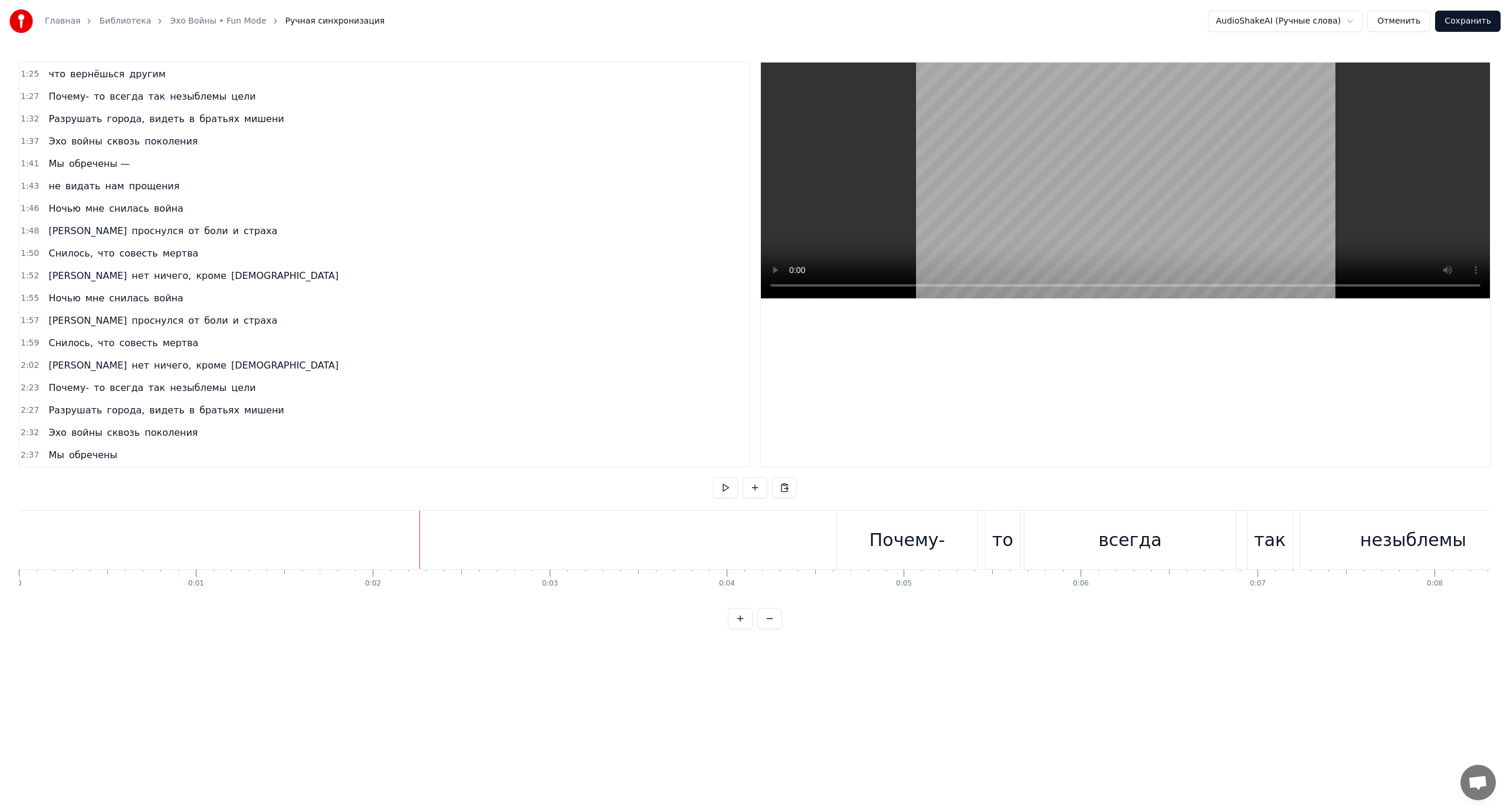
click at [723, 488] on button at bounding box center [725, 488] width 25 height 21
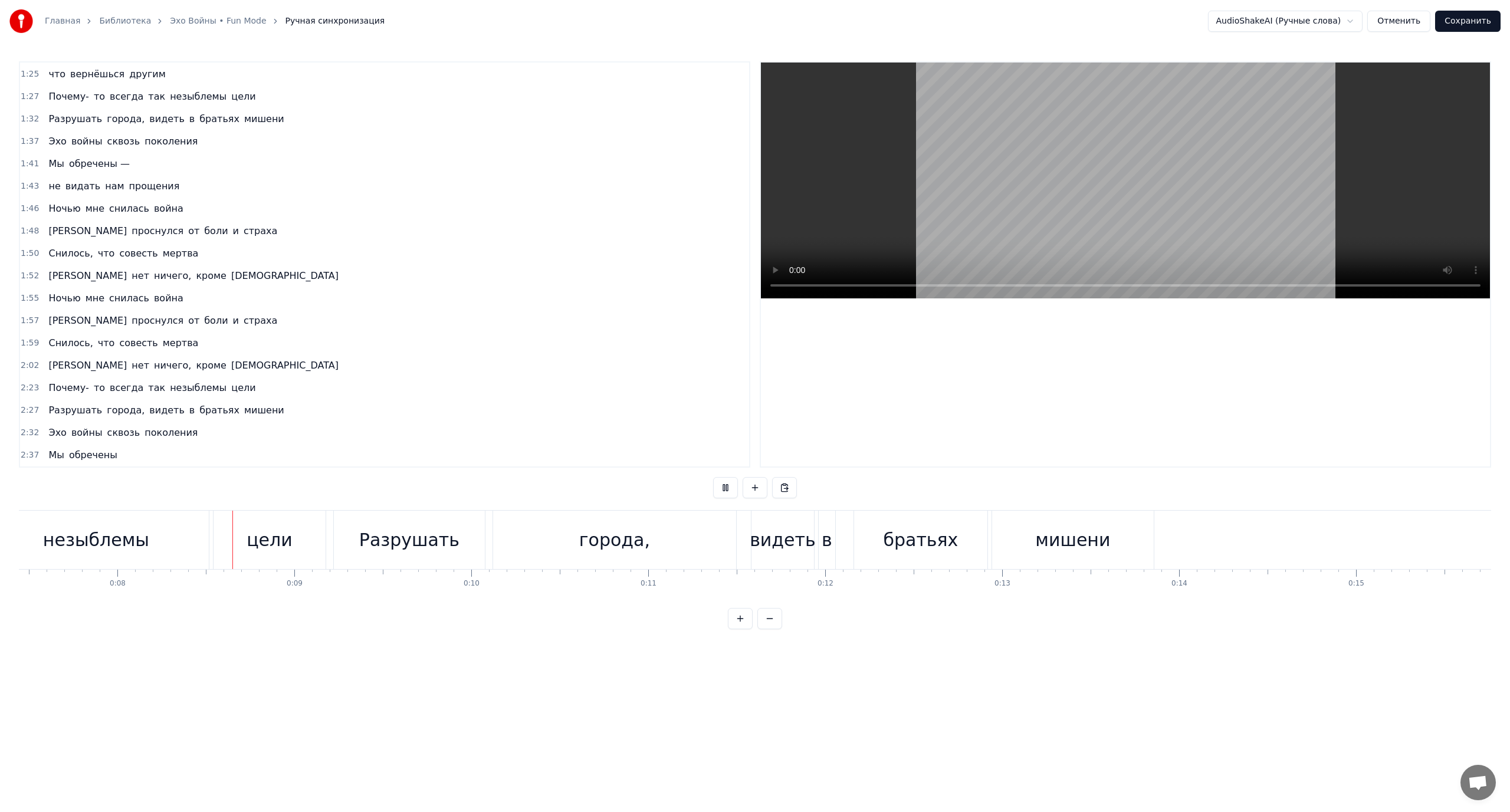
scroll to position [0, 1369]
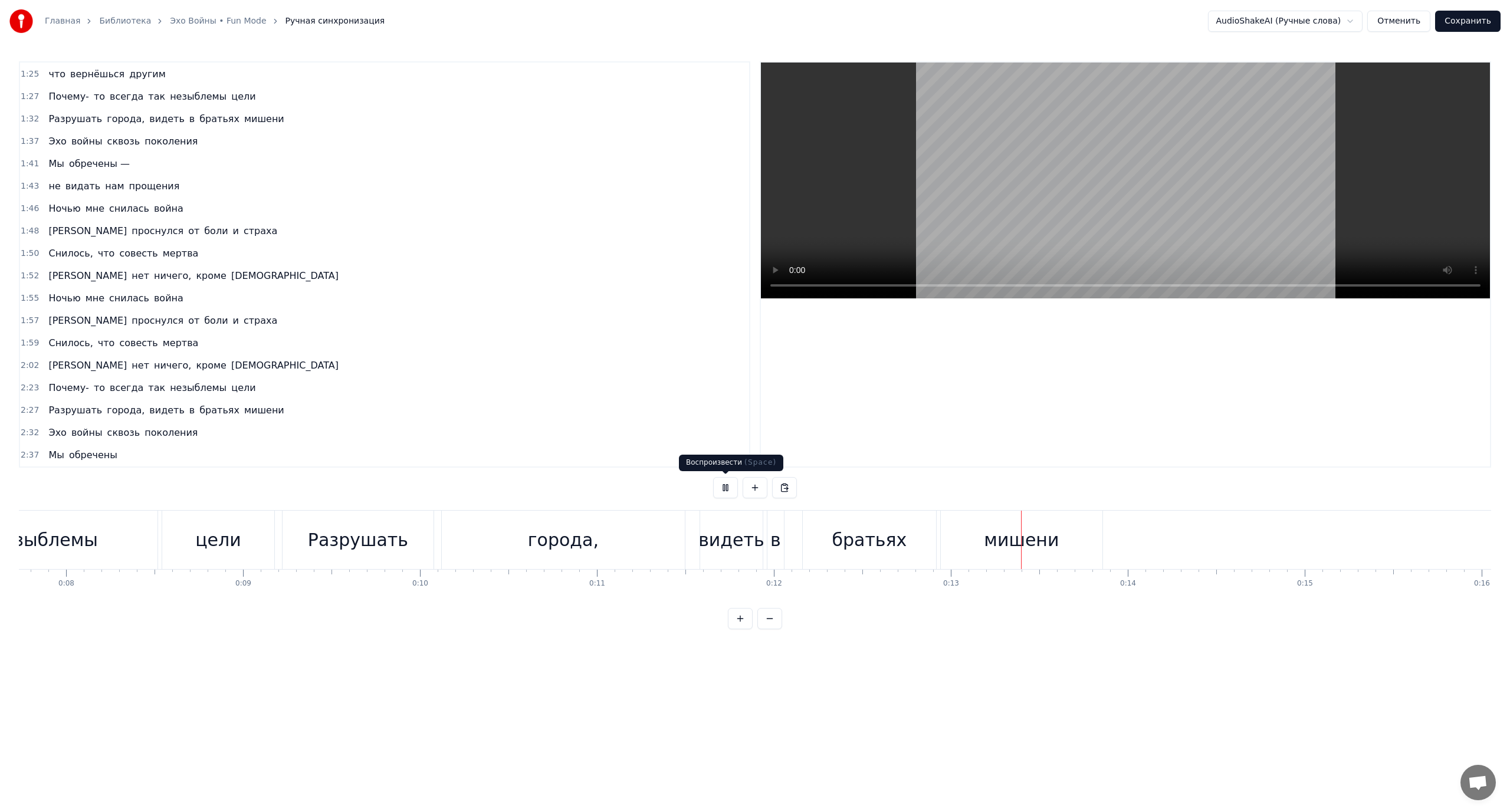
click at [724, 489] on button at bounding box center [725, 488] width 25 height 21
click at [80, 459] on span "обречены" at bounding box center [94, 454] width 51 height 13
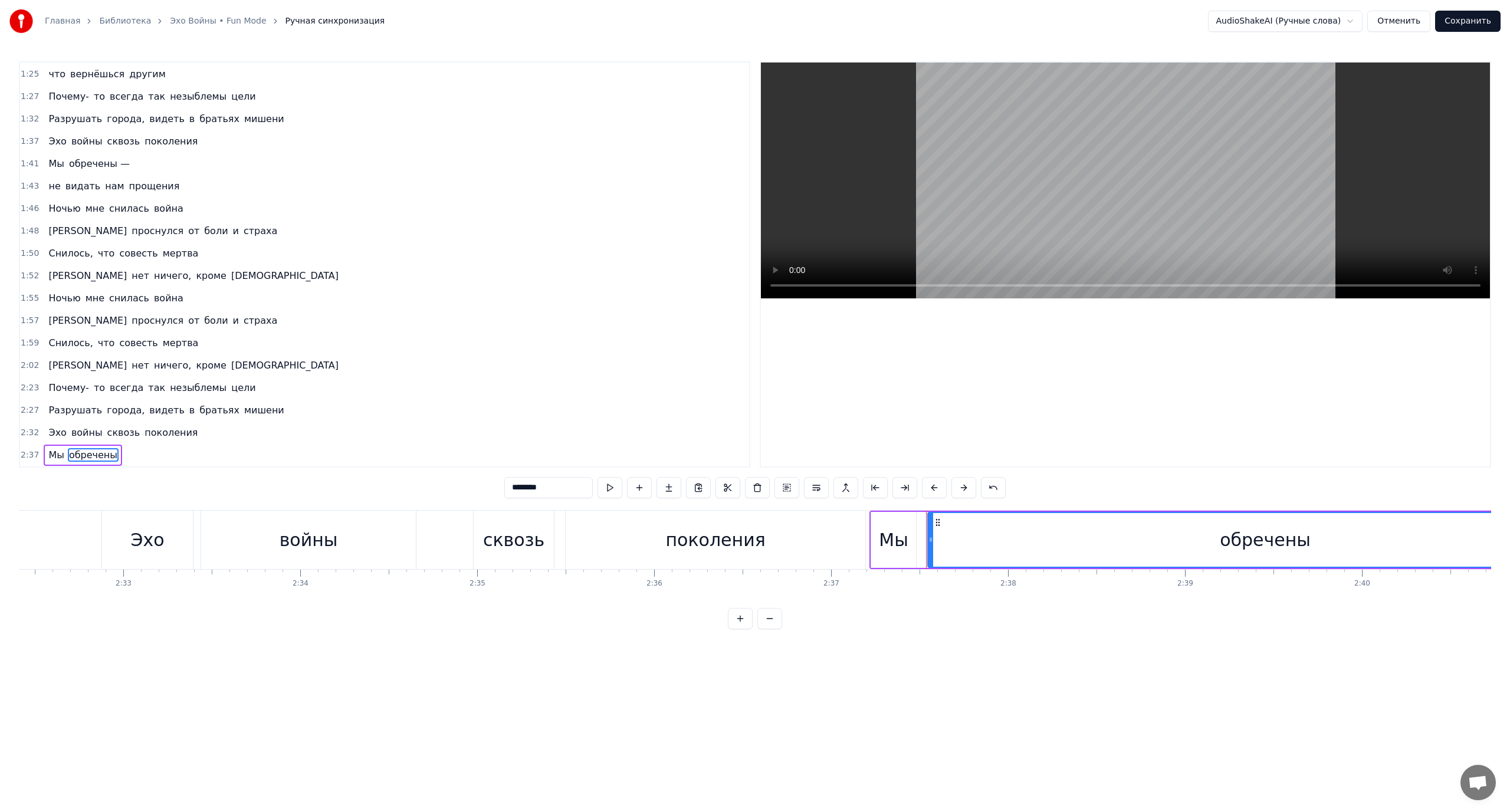
scroll to position [0, 27818]
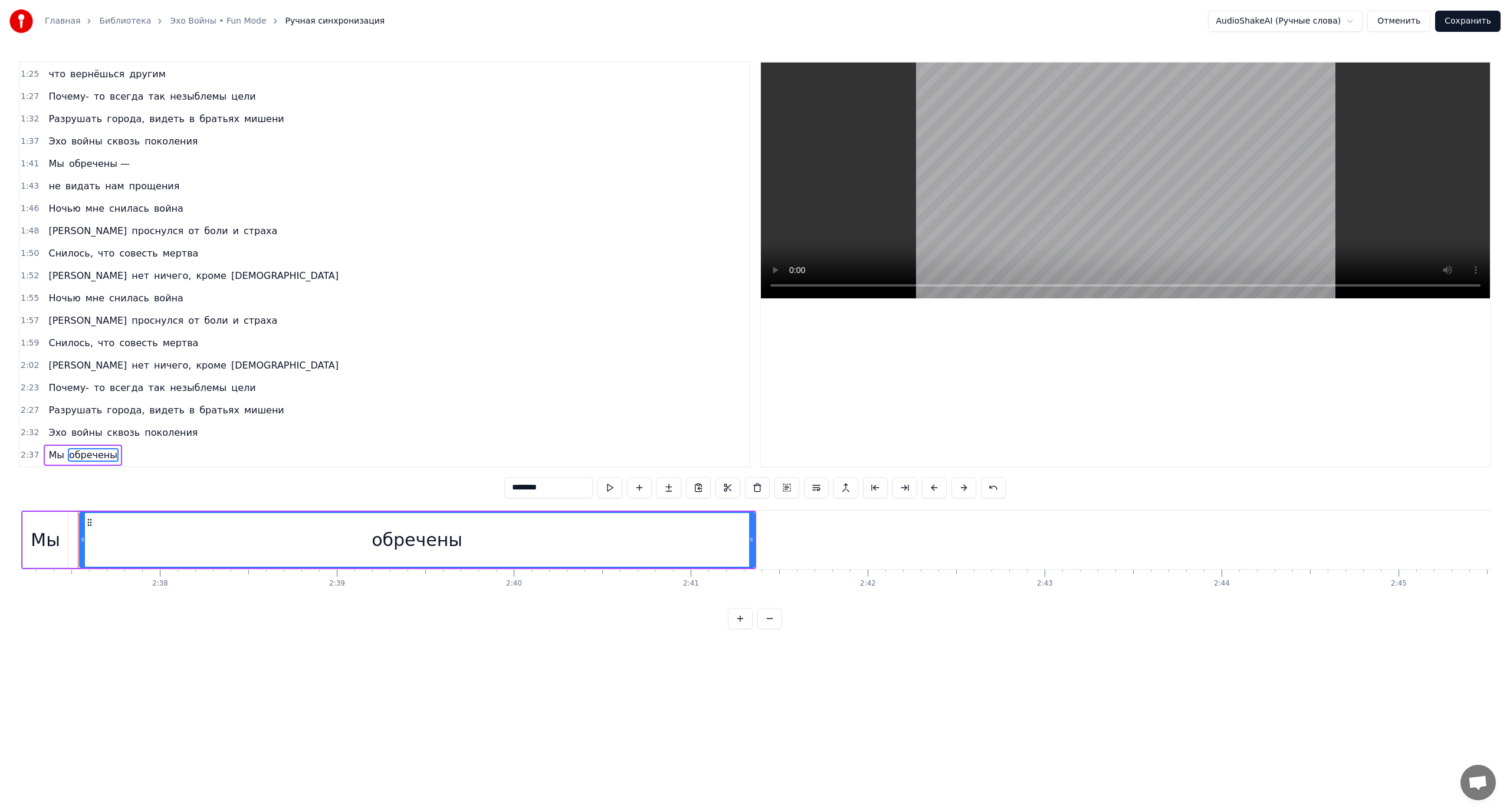
click at [125, 542] on div "обречены" at bounding box center [416, 540] width 673 height 54
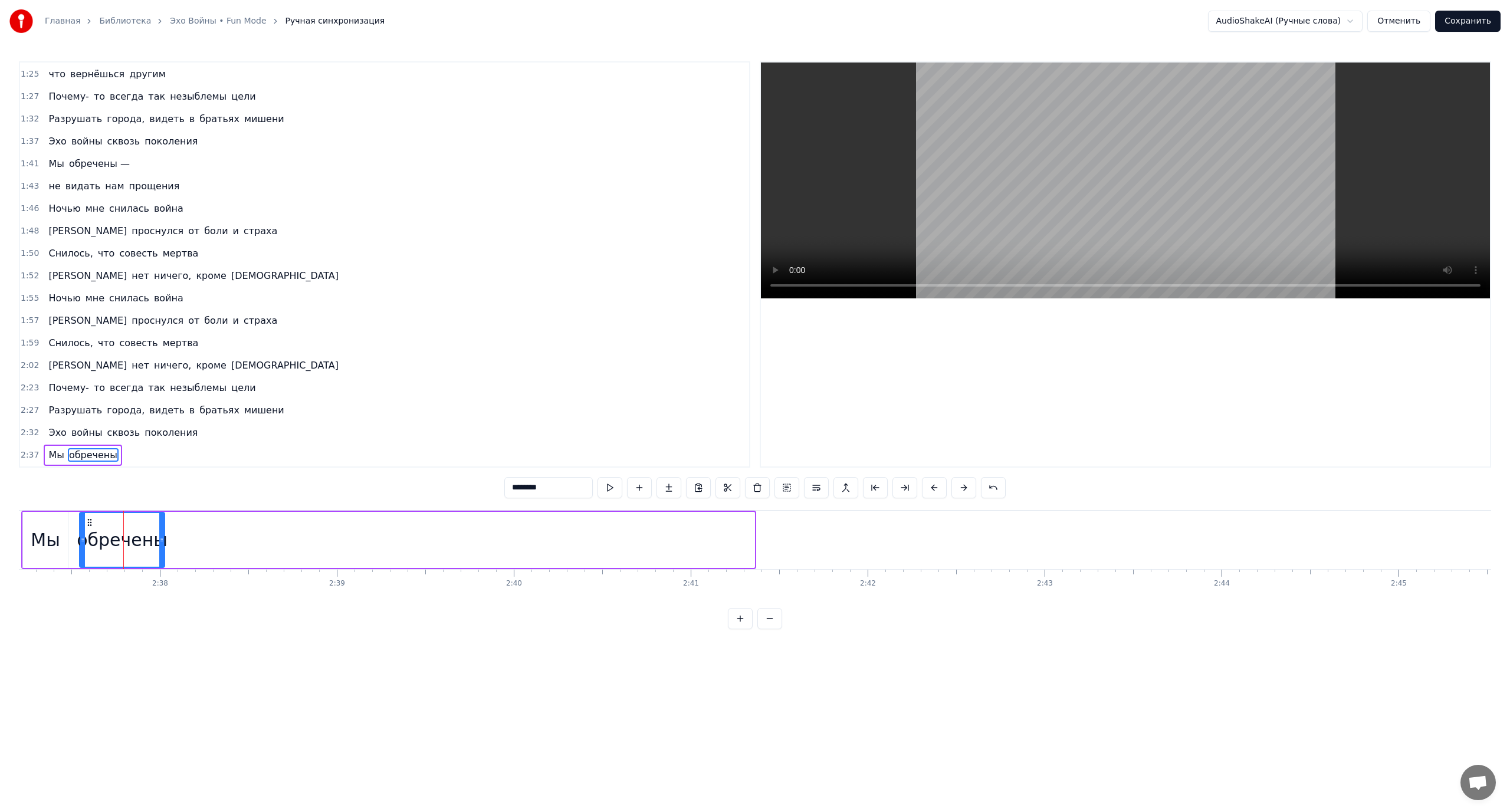
drag, startPoint x: 753, startPoint y: 540, endPoint x: 129, endPoint y: 567, distance: 624.6
click at [163, 567] on div "обречены" at bounding box center [122, 540] width 86 height 56
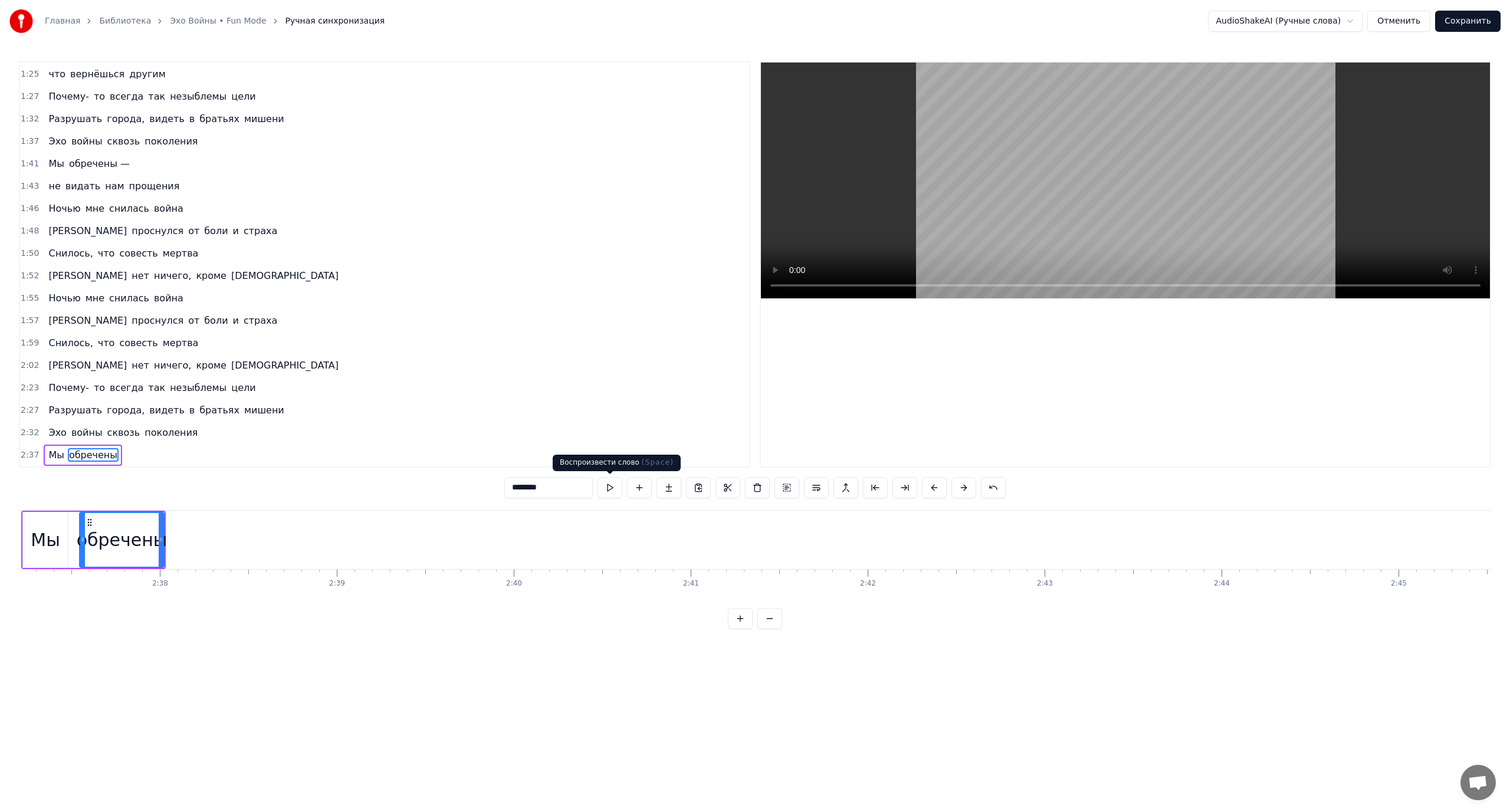
click at [606, 485] on button at bounding box center [609, 488] width 25 height 21
drag, startPoint x: 160, startPoint y: 540, endPoint x: 309, endPoint y: 540, distance: 149.0
click at [293, 540] on circle at bounding box center [293, 540] width 1 height 1
click at [601, 490] on button at bounding box center [609, 488] width 25 height 21
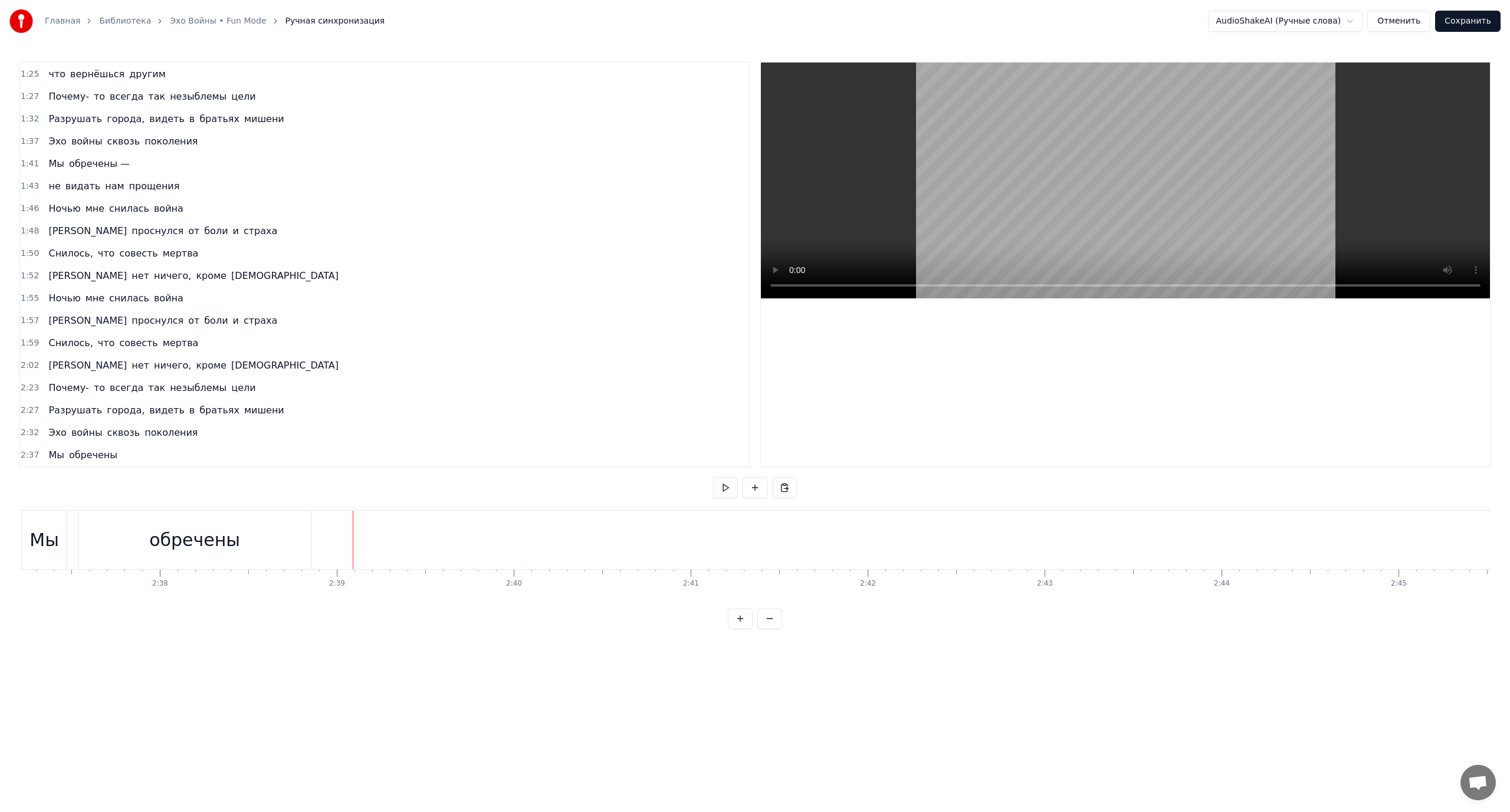
click at [310, 538] on div "обречены" at bounding box center [194, 540] width 232 height 59
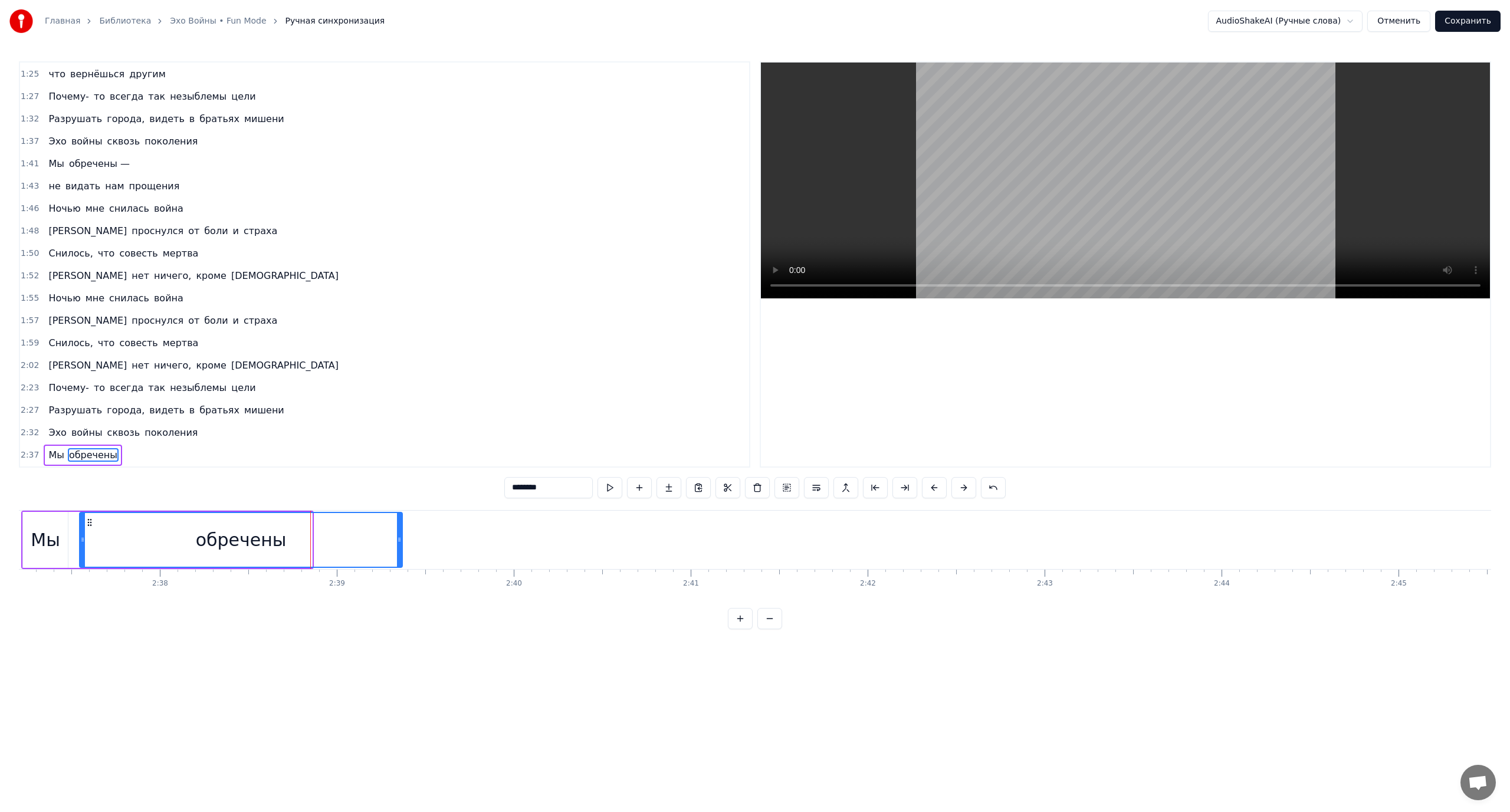
drag, startPoint x: 311, startPoint y: 538, endPoint x: 401, endPoint y: 541, distance: 90.0
click at [401, 541] on icon at bounding box center [400, 540] width 5 height 10
click at [604, 488] on button at bounding box center [609, 488] width 25 height 21
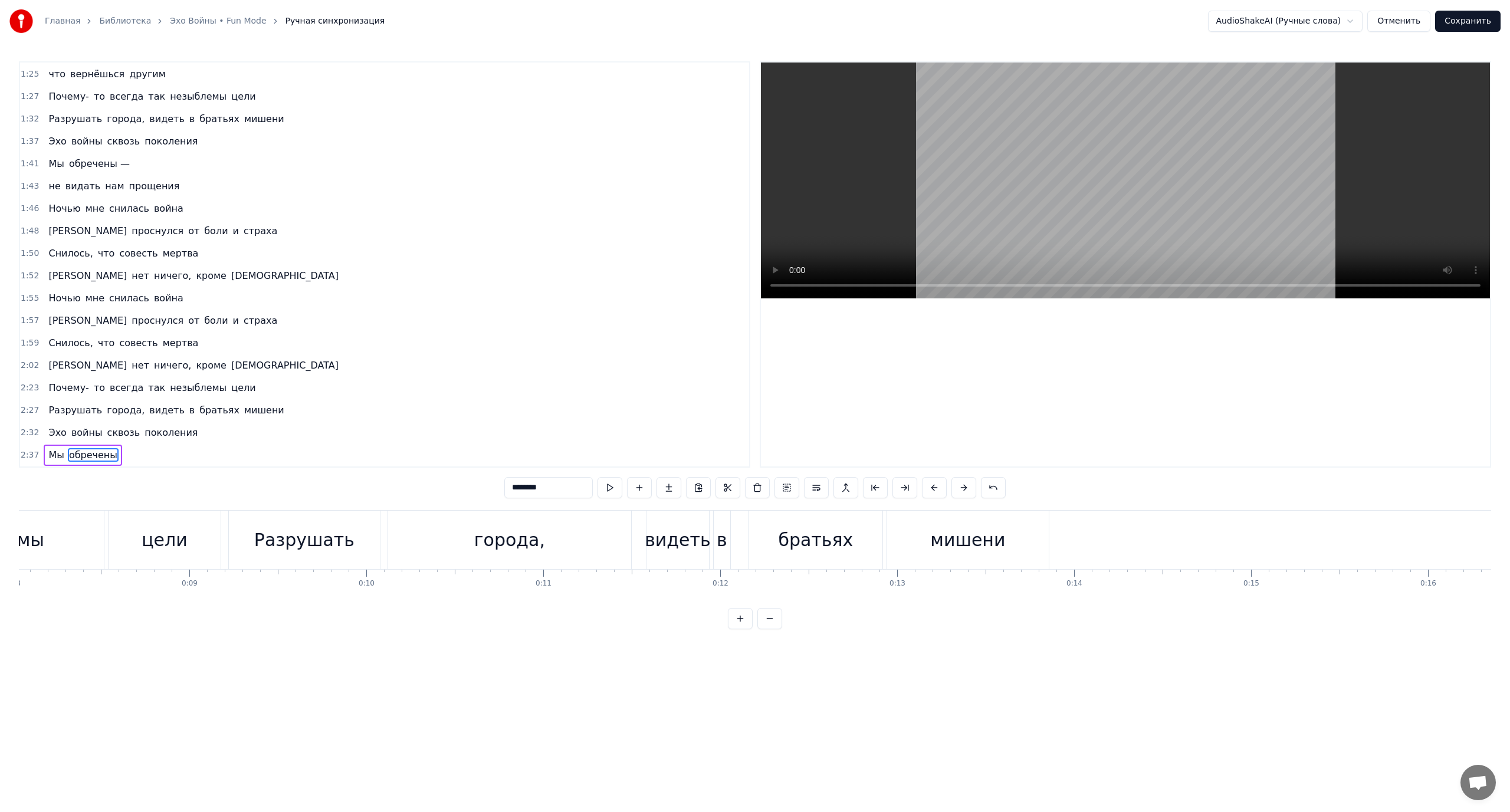
scroll to position [0, 0]
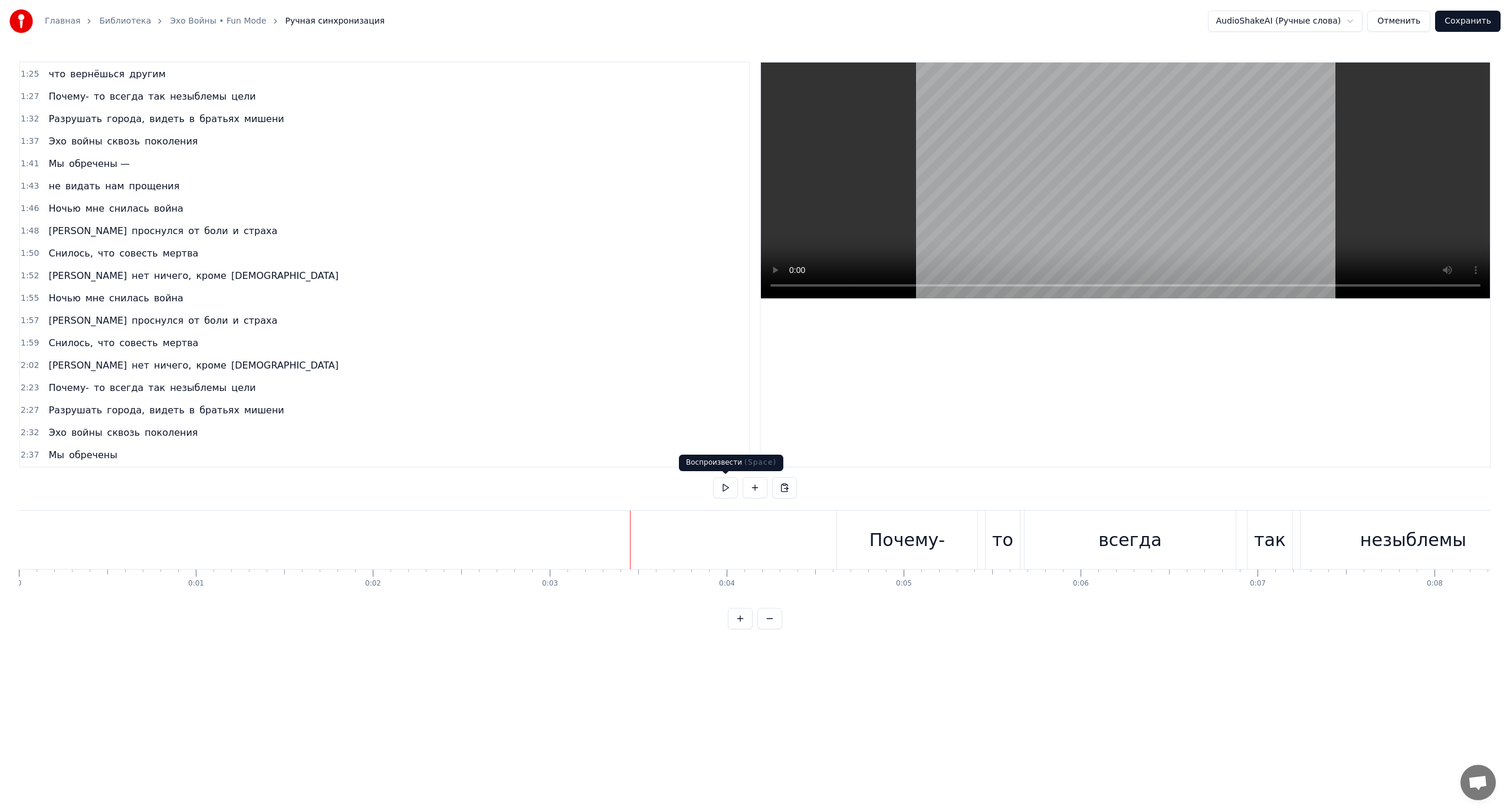
click at [729, 488] on button at bounding box center [725, 488] width 25 height 21
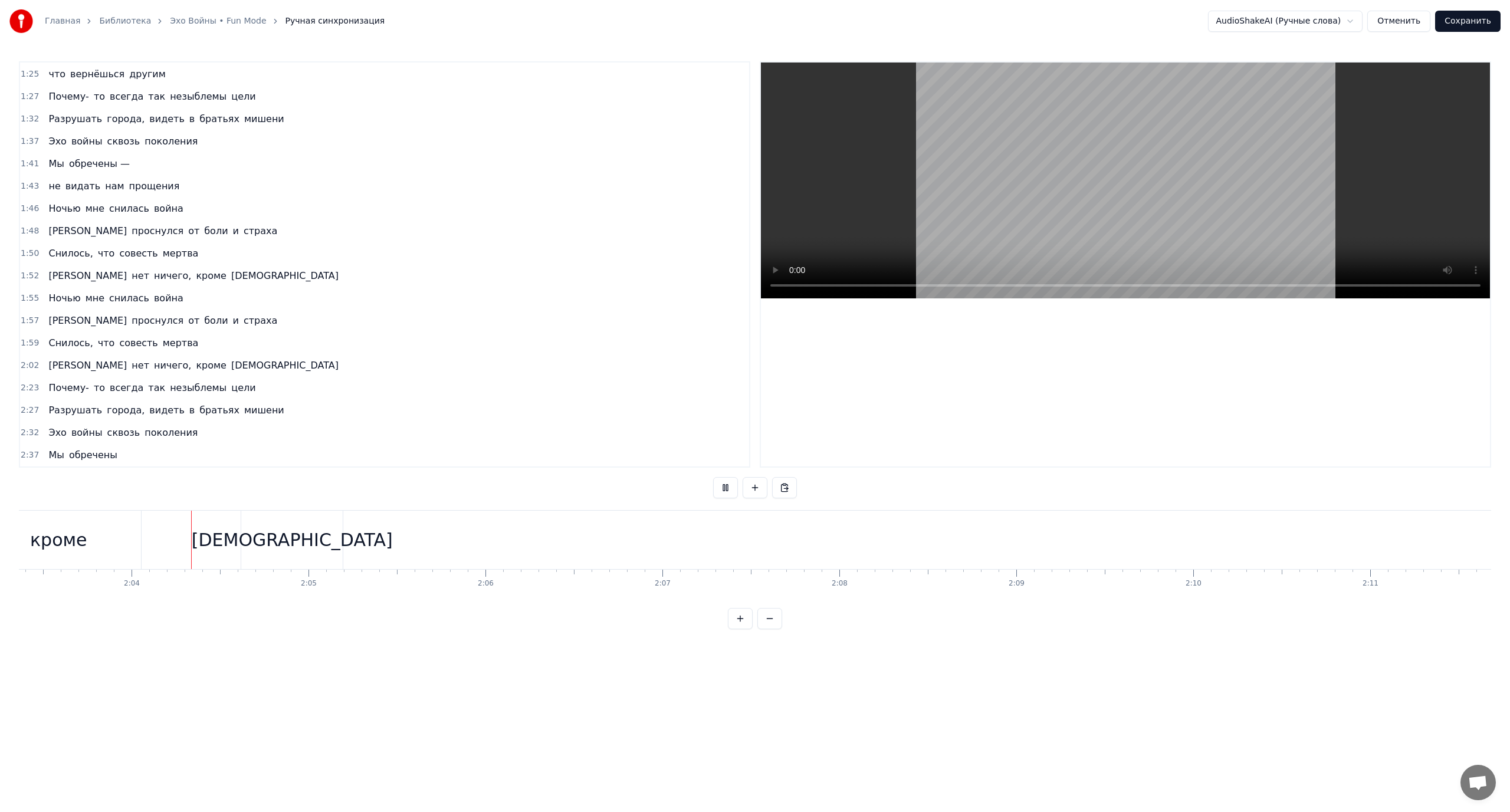
scroll to position [0, 21832]
click at [713, 477] on button at bounding box center [725, 488] width 25 height 21
click at [725, 485] on button at bounding box center [725, 488] width 25 height 21
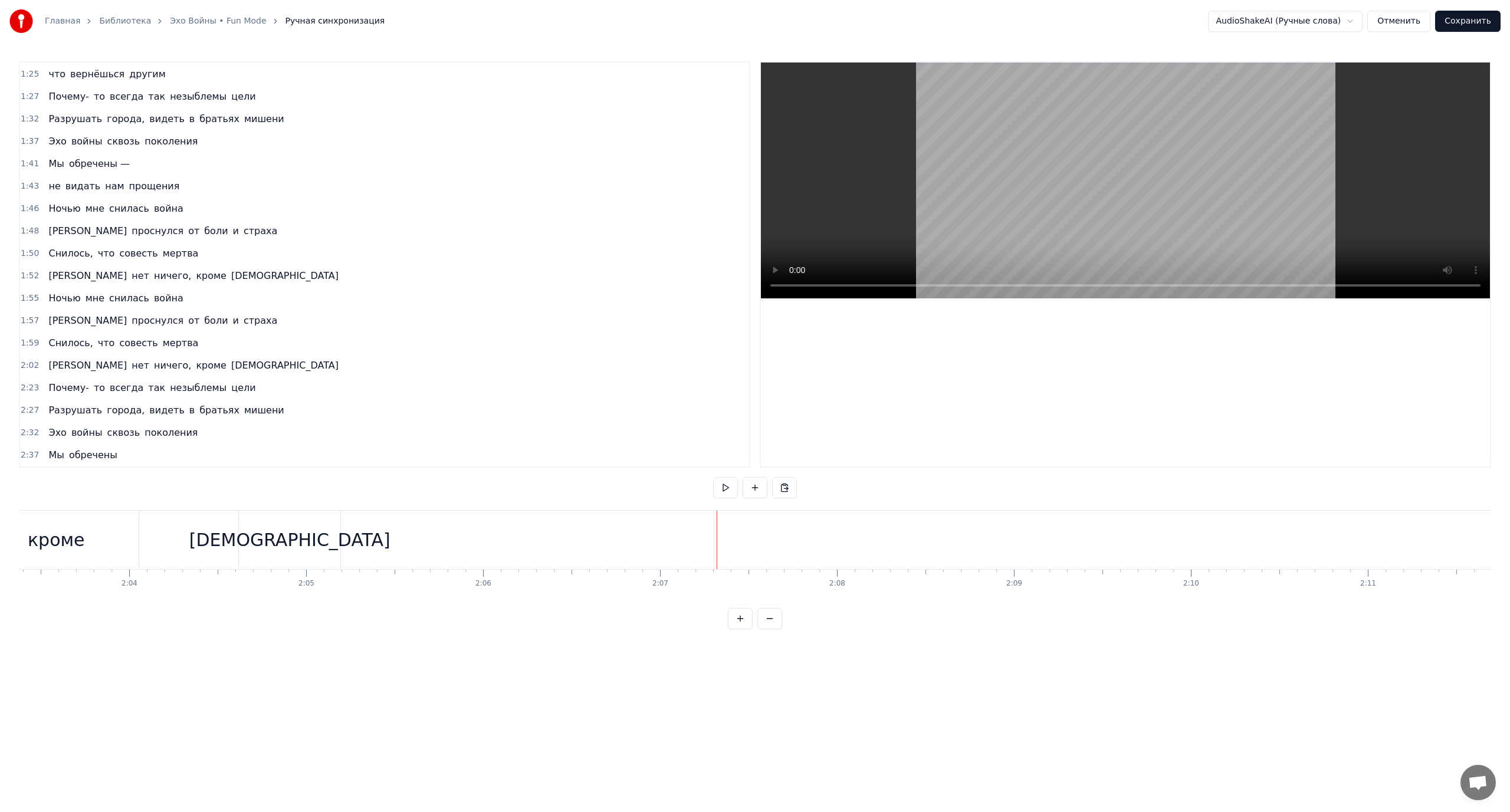
click at [230, 363] on span "[DEMOGRAPHIC_DATA]" at bounding box center [285, 365] width 109 height 13
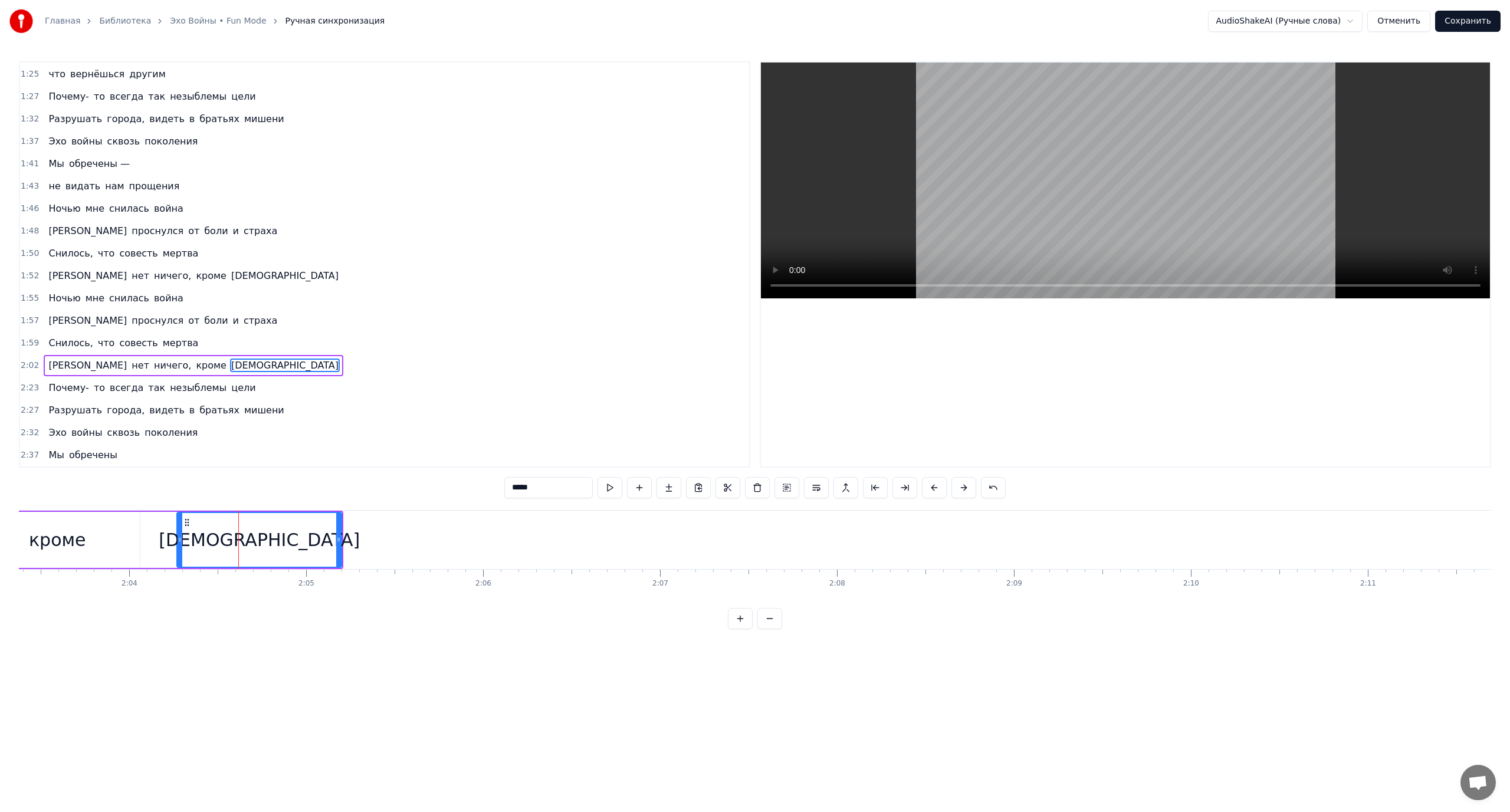
drag, startPoint x: 240, startPoint y: 538, endPoint x: 178, endPoint y: 538, distance: 62.0
click at [178, 538] on icon at bounding box center [180, 540] width 5 height 10
click at [56, 534] on div "кроме" at bounding box center [57, 539] width 57 height 26
type input "*****"
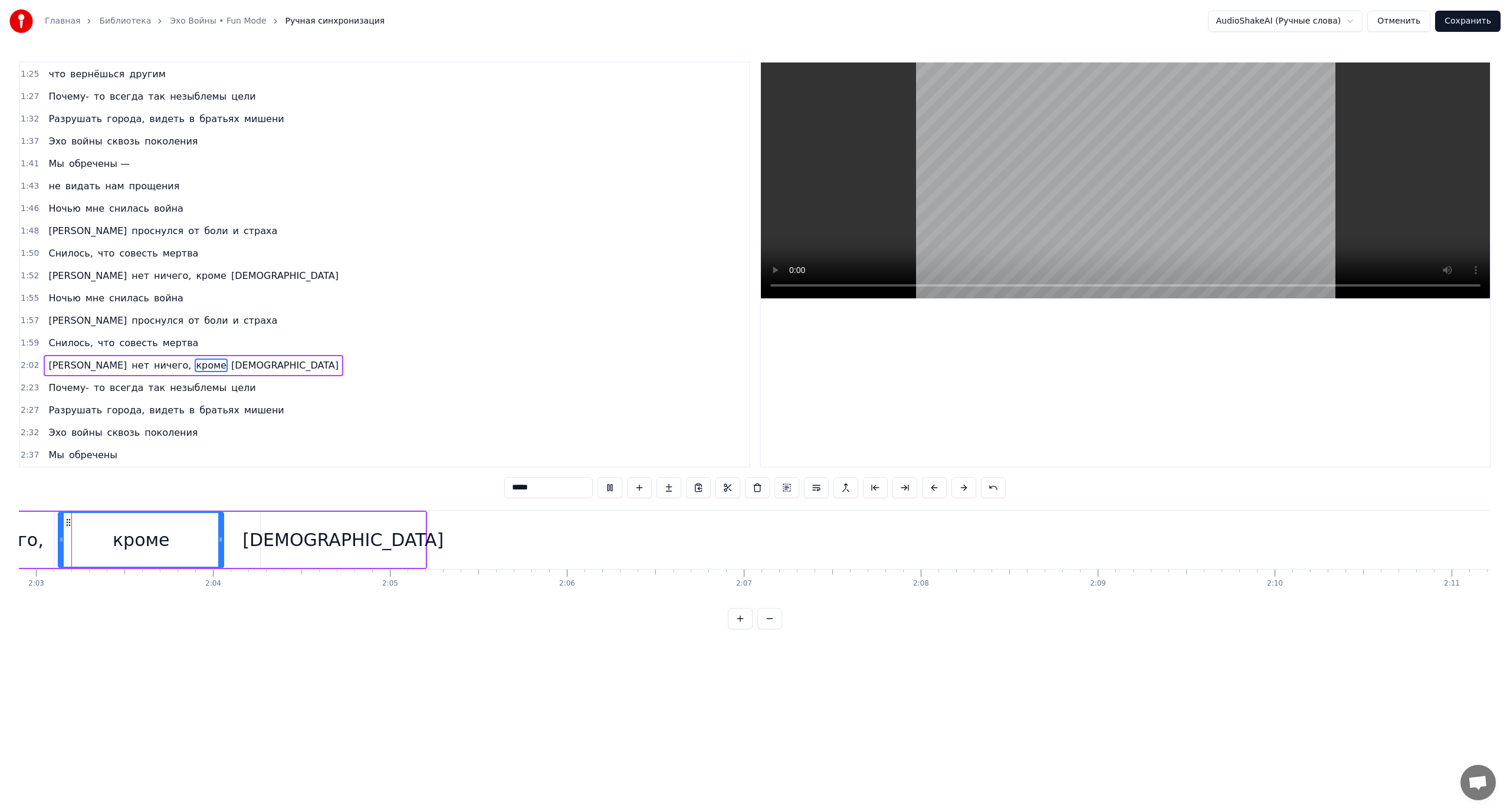
scroll to position [0, 21727]
click at [112, 538] on div "кроме" at bounding box center [162, 540] width 164 height 54
click at [607, 489] on button at bounding box center [609, 488] width 25 height 21
click at [597, 477] on button at bounding box center [609, 488] width 25 height 21
drag, startPoint x: 241, startPoint y: 538, endPoint x: 137, endPoint y: 538, distance: 104.0
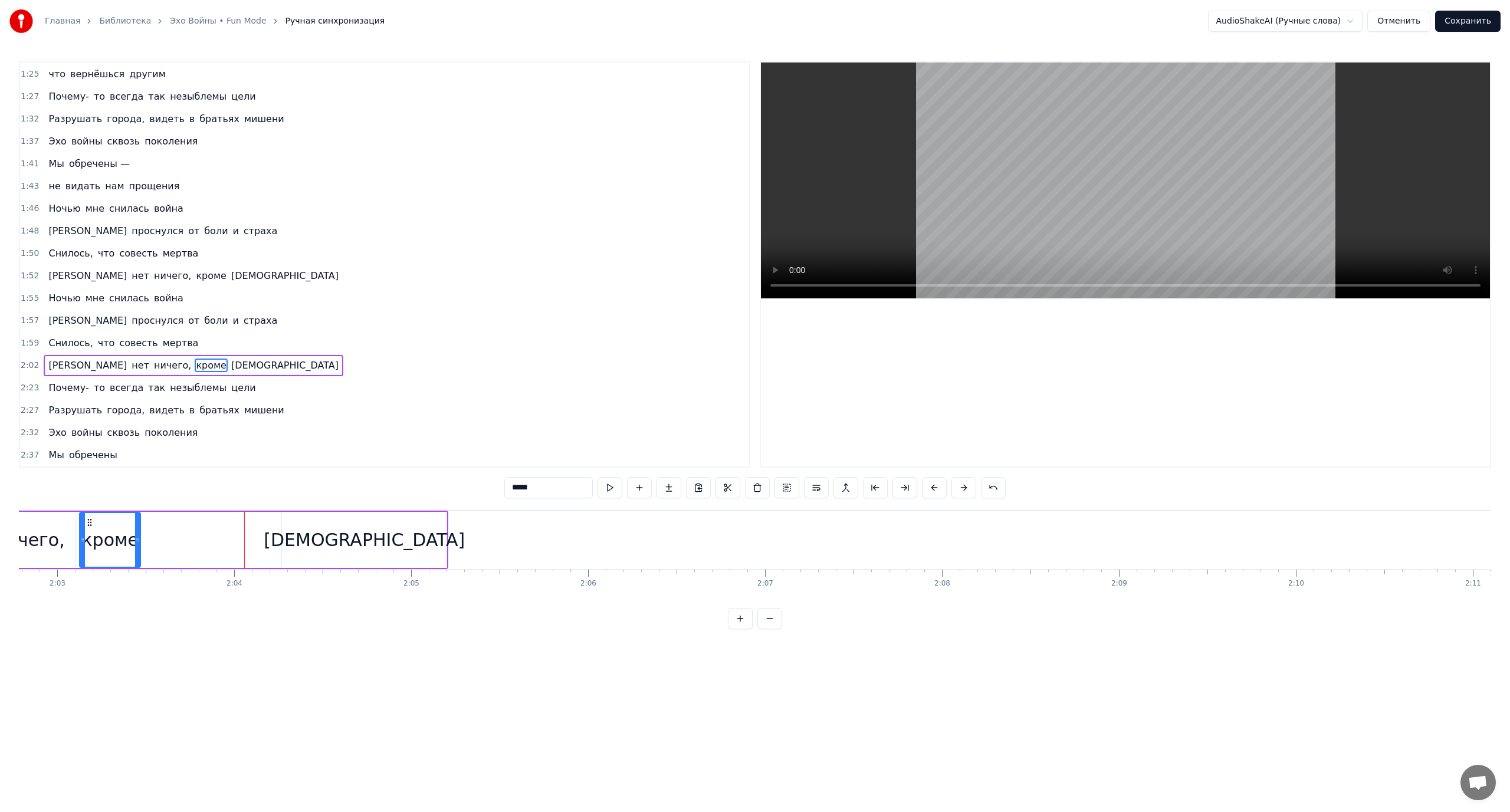
click at [137, 538] on icon at bounding box center [137, 540] width 5 height 10
click at [597, 477] on button at bounding box center [609, 488] width 25 height 21
click at [282, 530] on div "[DEMOGRAPHIC_DATA]" at bounding box center [364, 540] width 166 height 56
type input "*****"
drag, startPoint x: 282, startPoint y: 534, endPoint x: 151, endPoint y: 544, distance: 131.4
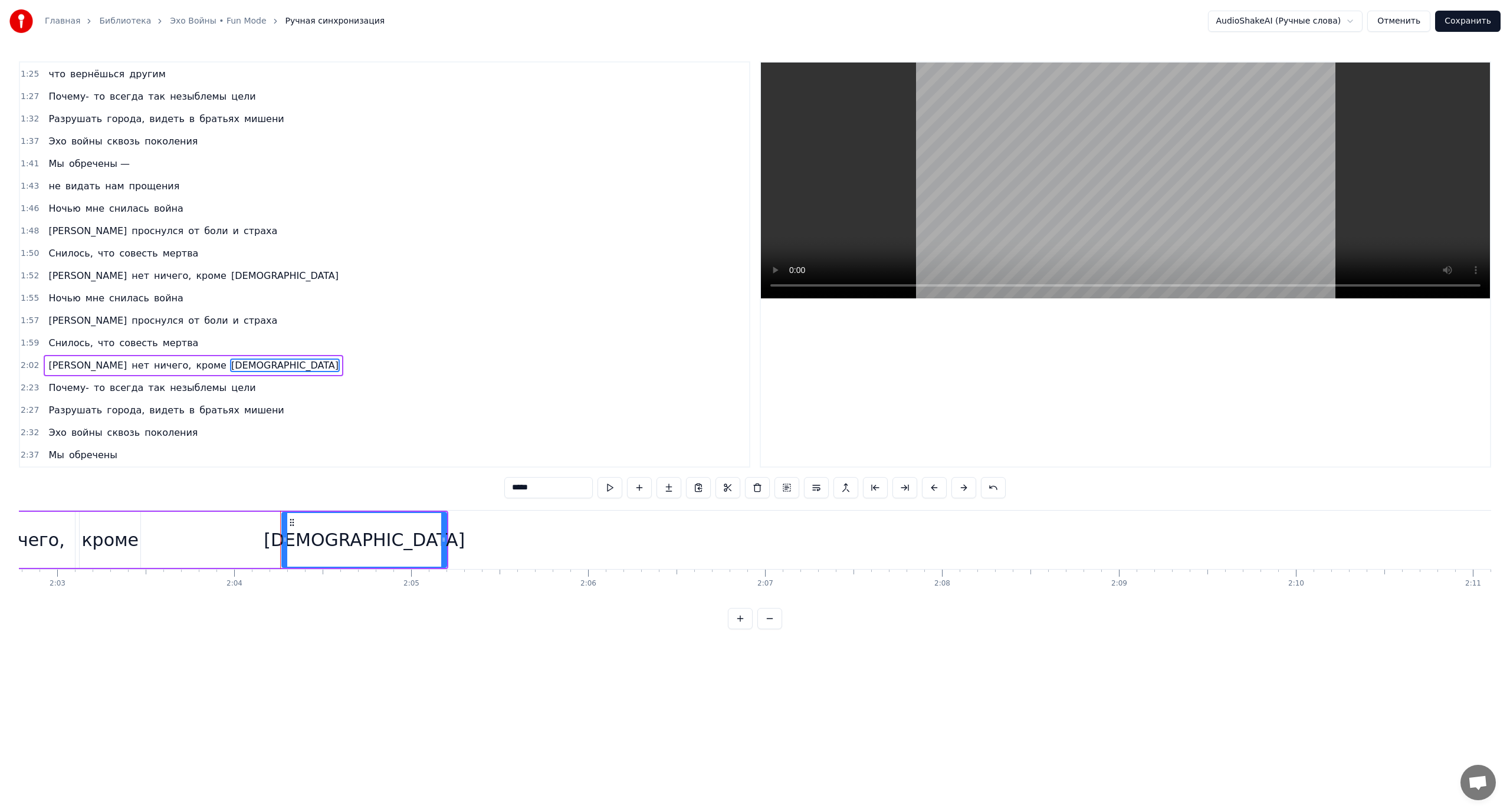
click at [151, 544] on div "И нет ничего, кроме праха" at bounding box center [178, 540] width 540 height 59
click at [286, 535] on div "[DEMOGRAPHIC_DATA]" at bounding box center [365, 540] width 165 height 56
drag, startPoint x: 286, startPoint y: 535, endPoint x: 137, endPoint y: 550, distance: 149.8
click at [137, 550] on div at bounding box center [136, 540] width 5 height 54
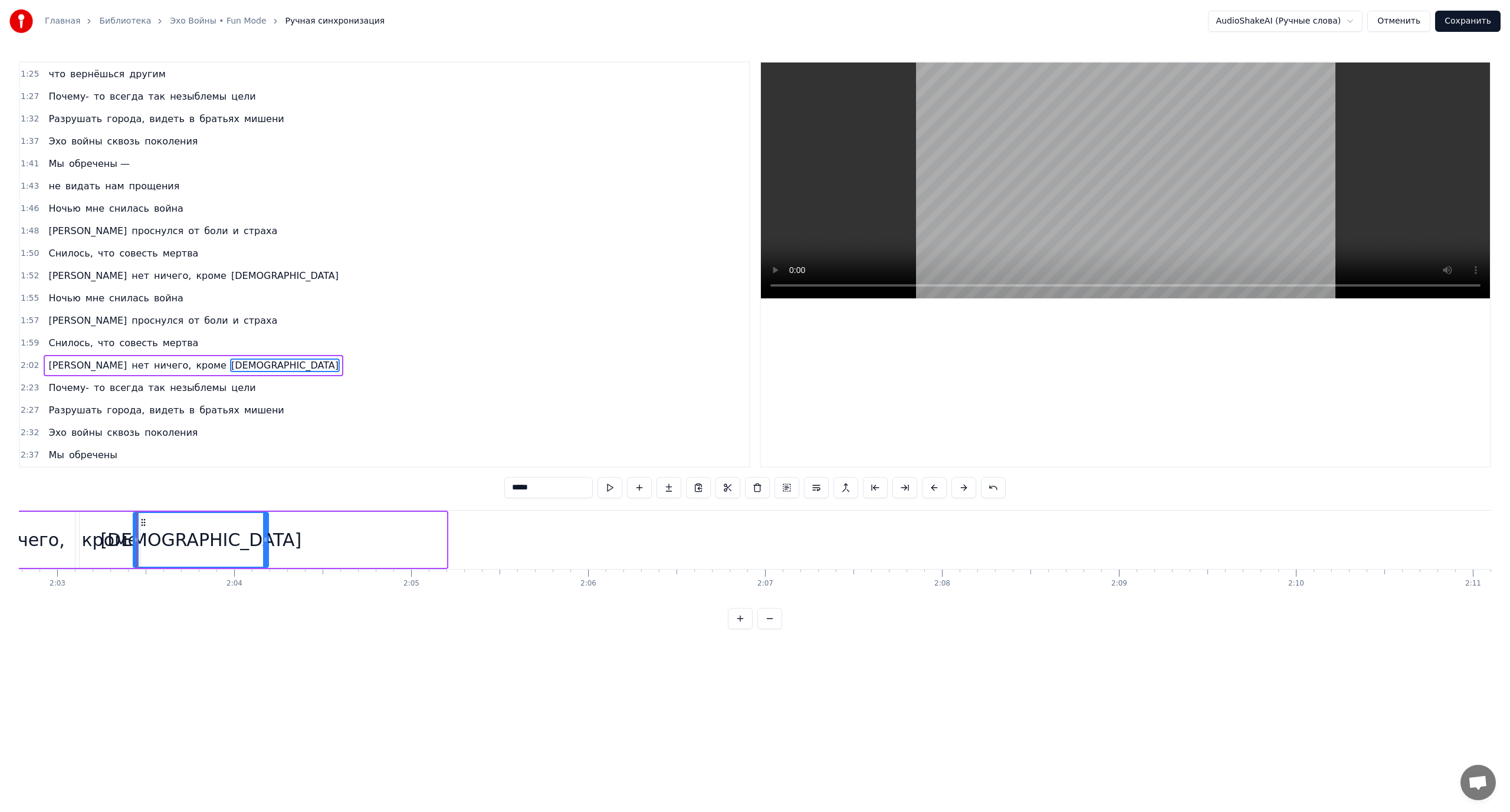
drag, startPoint x: 446, startPoint y: 539, endPoint x: 268, endPoint y: 551, distance: 178.4
click at [268, 551] on div at bounding box center [266, 540] width 5 height 54
click at [172, 539] on div "[DEMOGRAPHIC_DATA]" at bounding box center [201, 540] width 134 height 54
click at [43, 539] on div "ничего," at bounding box center [29, 539] width 71 height 26
type input "*******"
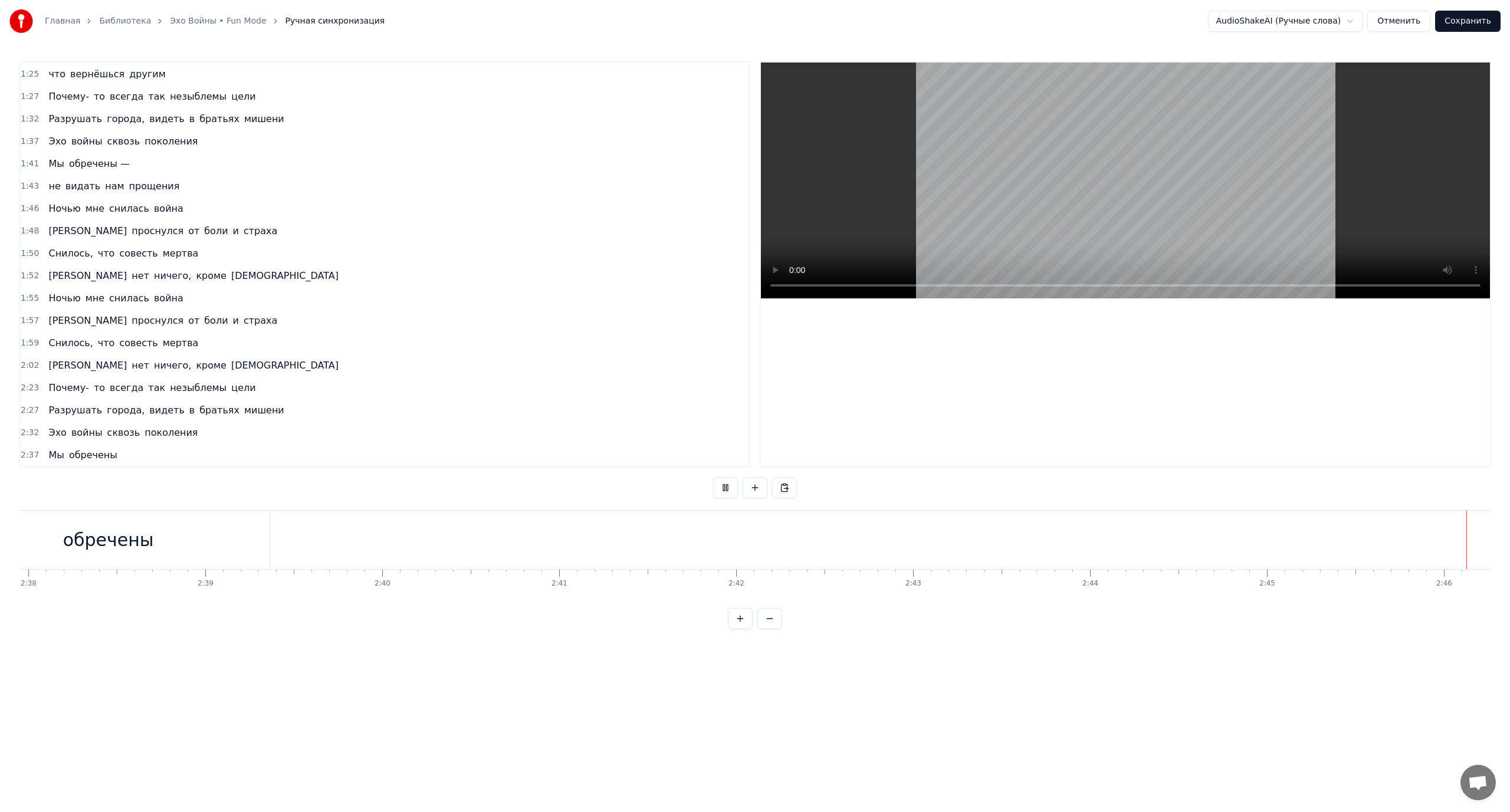
scroll to position [0, 27950]
click at [1463, 24] on button "Сохранить" at bounding box center [1468, 21] width 66 height 21
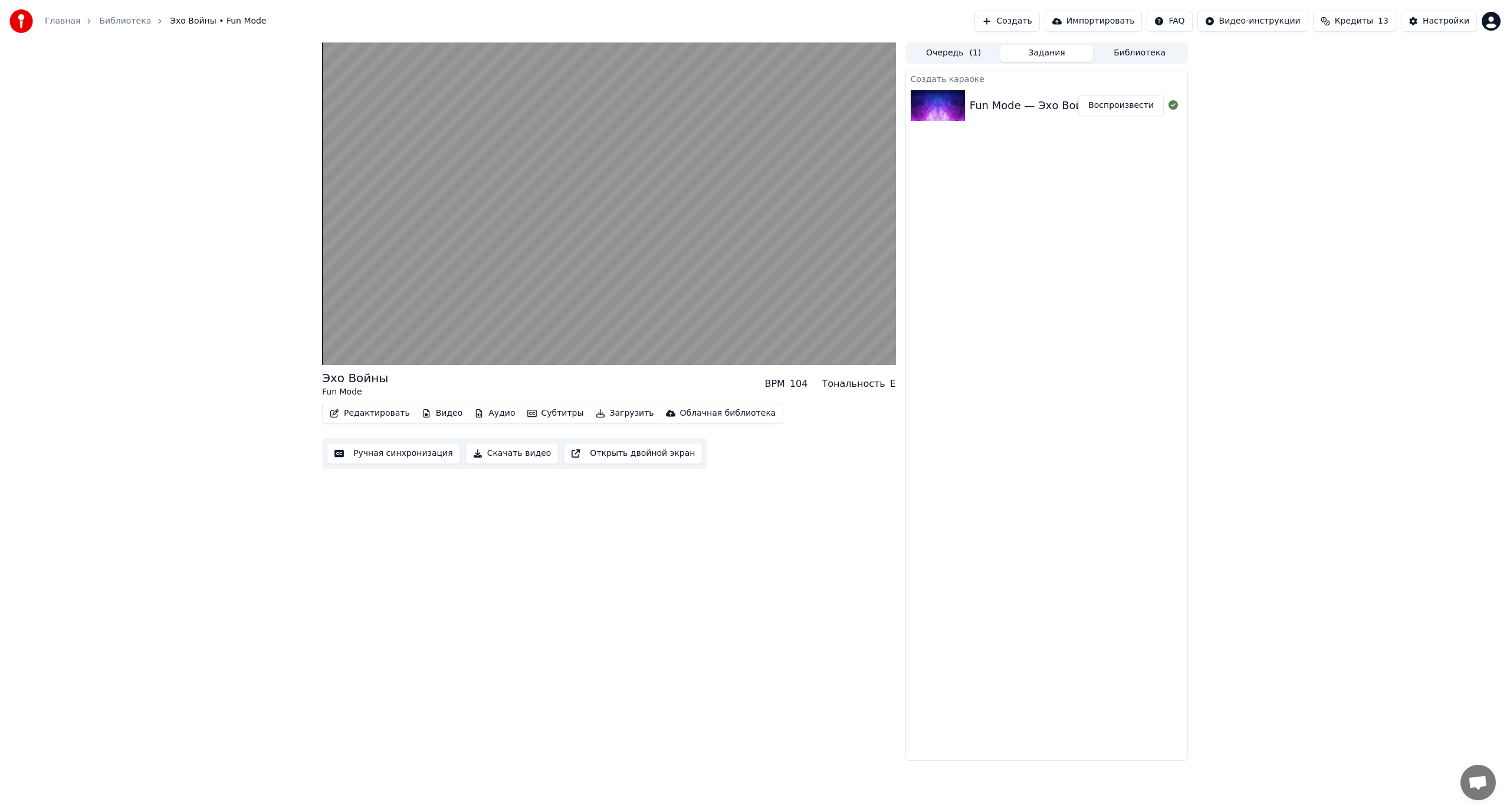
click at [505, 454] on button "Скачать видео" at bounding box center [512, 454] width 94 height 21
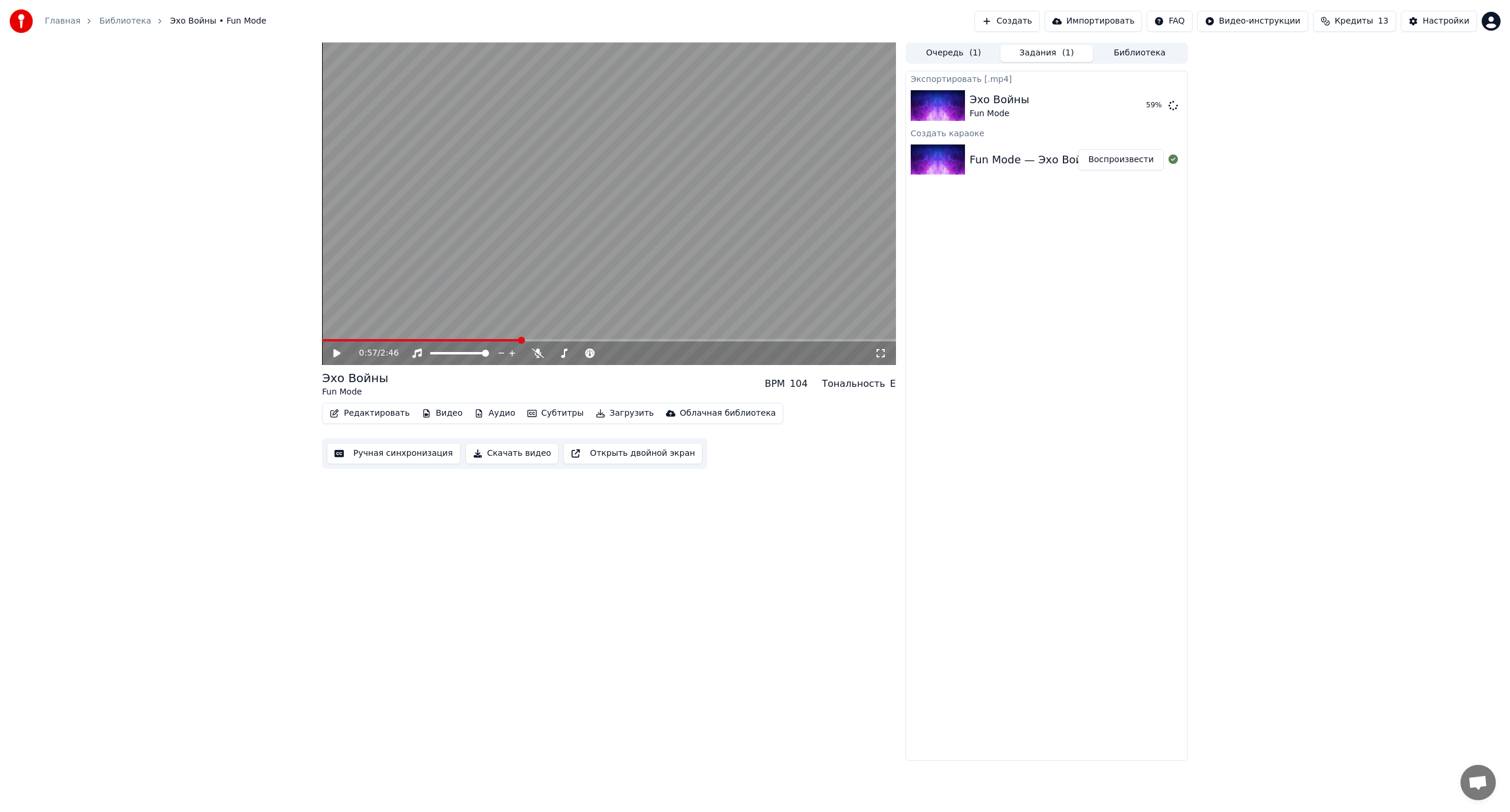
click at [466, 443] on button "Скачать видео" at bounding box center [512, 454] width 94 height 21
click at [1174, 105] on icon at bounding box center [1173, 105] width 10 height 10
